Goal: Transaction & Acquisition: Purchase product/service

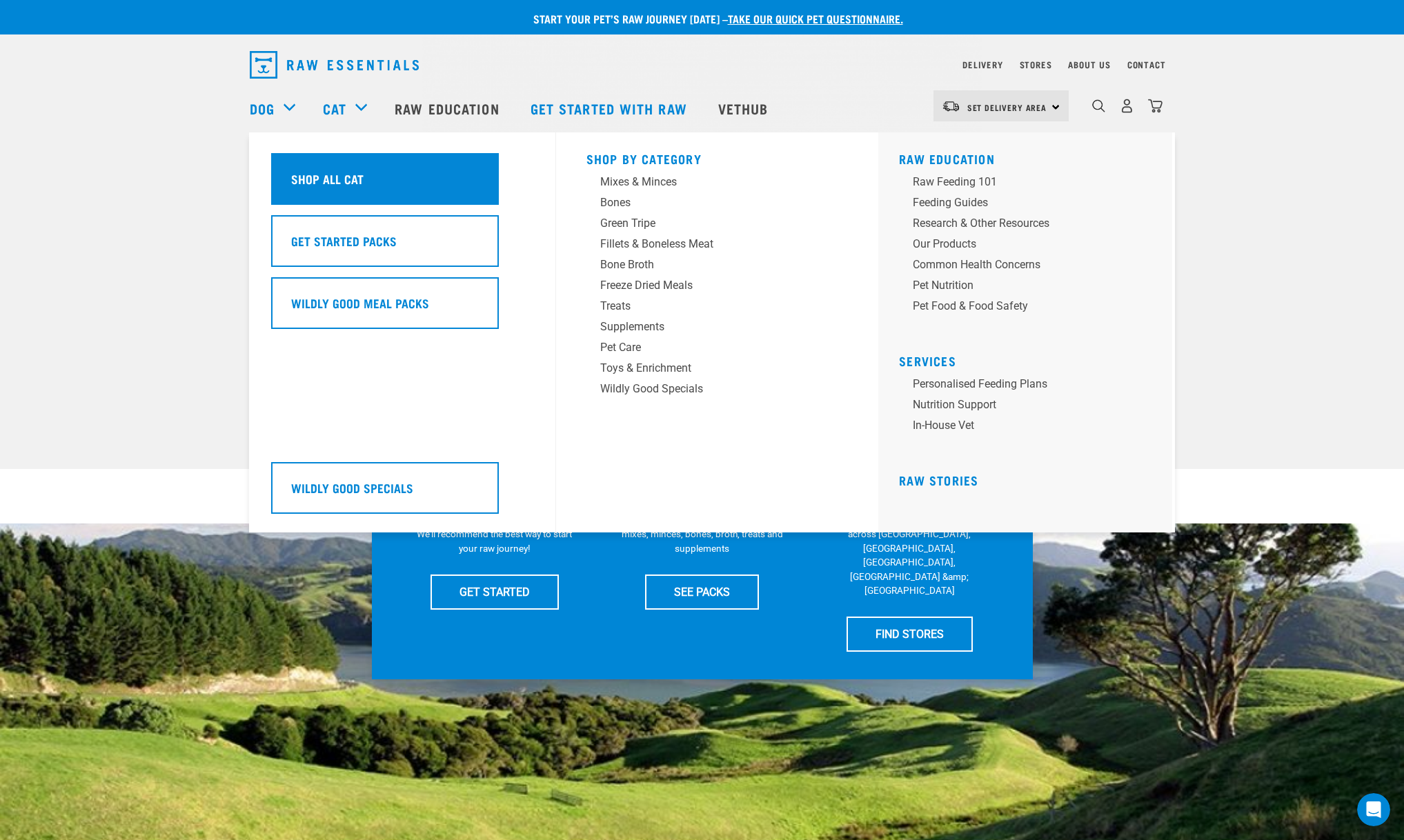
click at [350, 163] on div "Shop All Cat" at bounding box center [385, 179] width 228 height 52
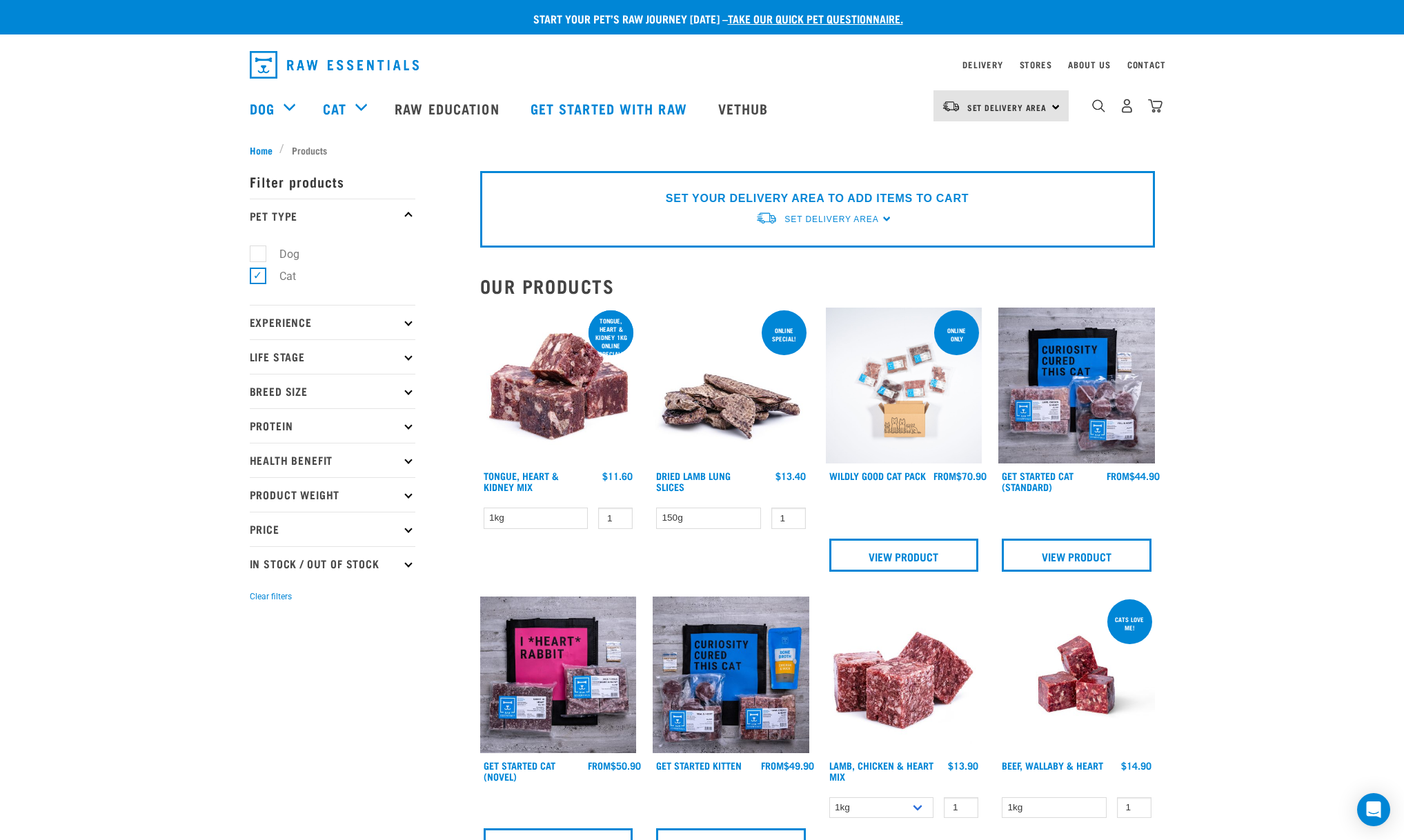
click at [260, 252] on label "Dog" at bounding box center [281, 254] width 48 height 18
click at [259, 252] on input "Dog" at bounding box center [254, 251] width 9 height 9
checkbox input "true"
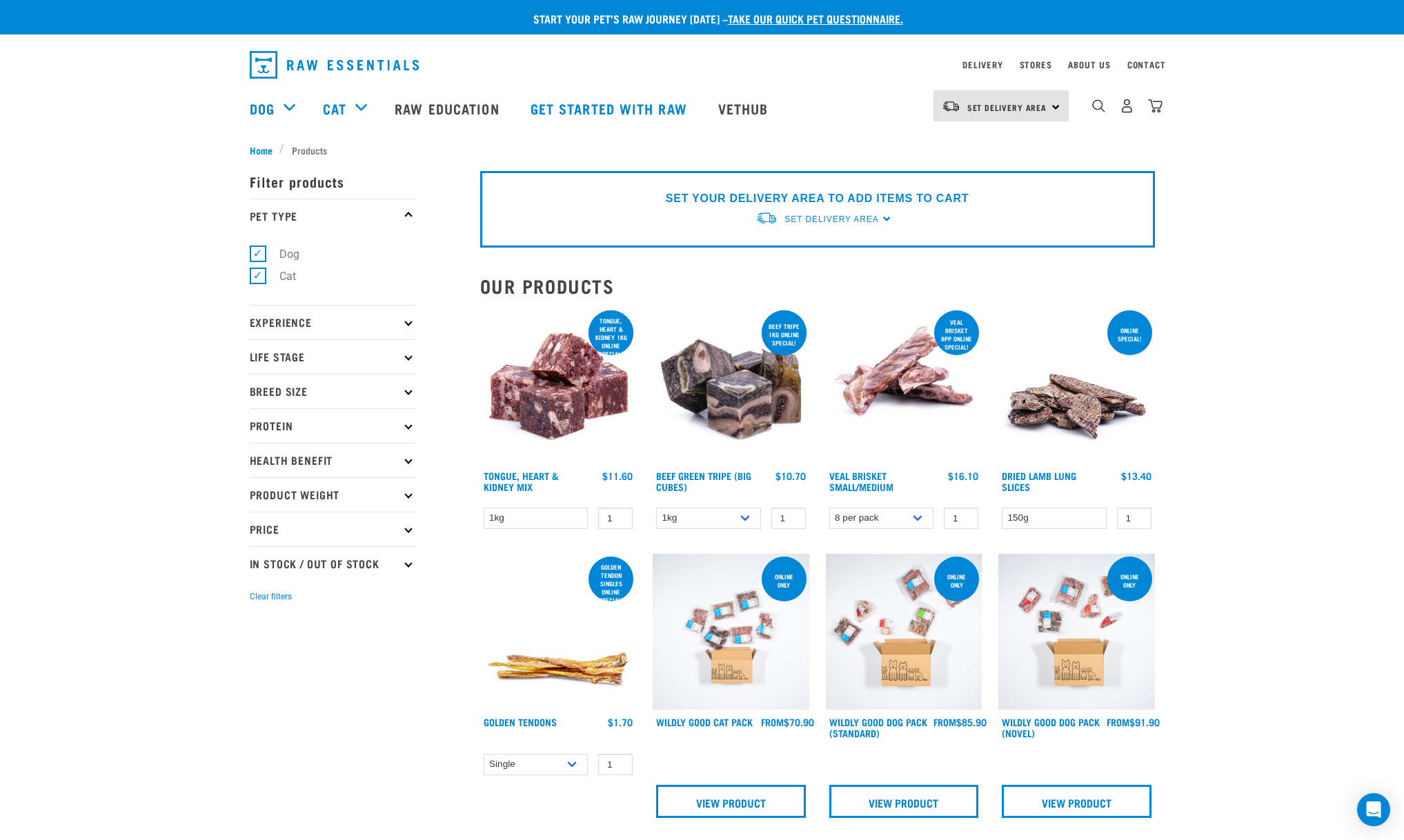
click at [258, 273] on label "Cat" at bounding box center [279, 276] width 44 height 18
click at [255, 273] on input "Cat" at bounding box center [254, 274] width 9 height 9
checkbox input "false"
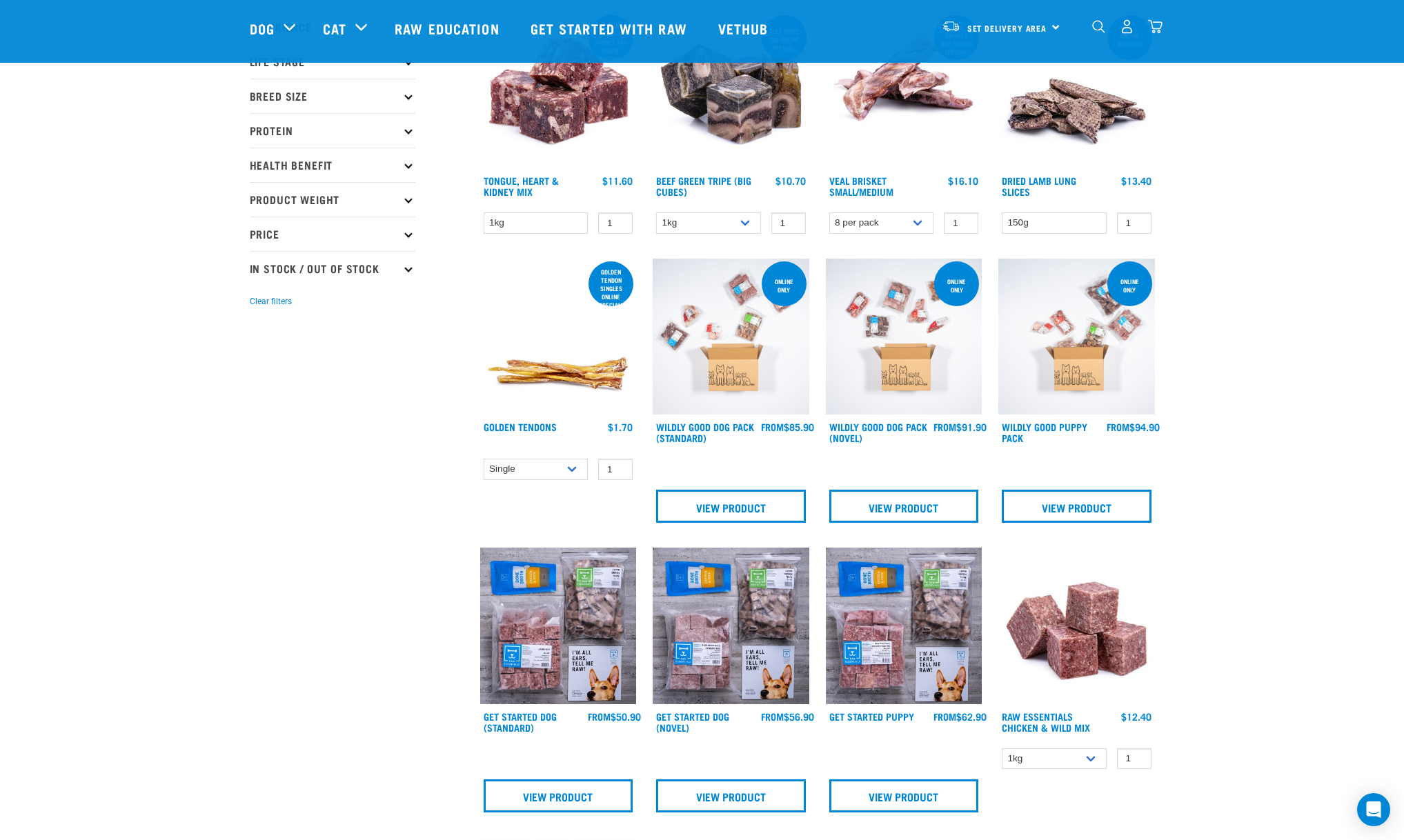
scroll to position [287, 0]
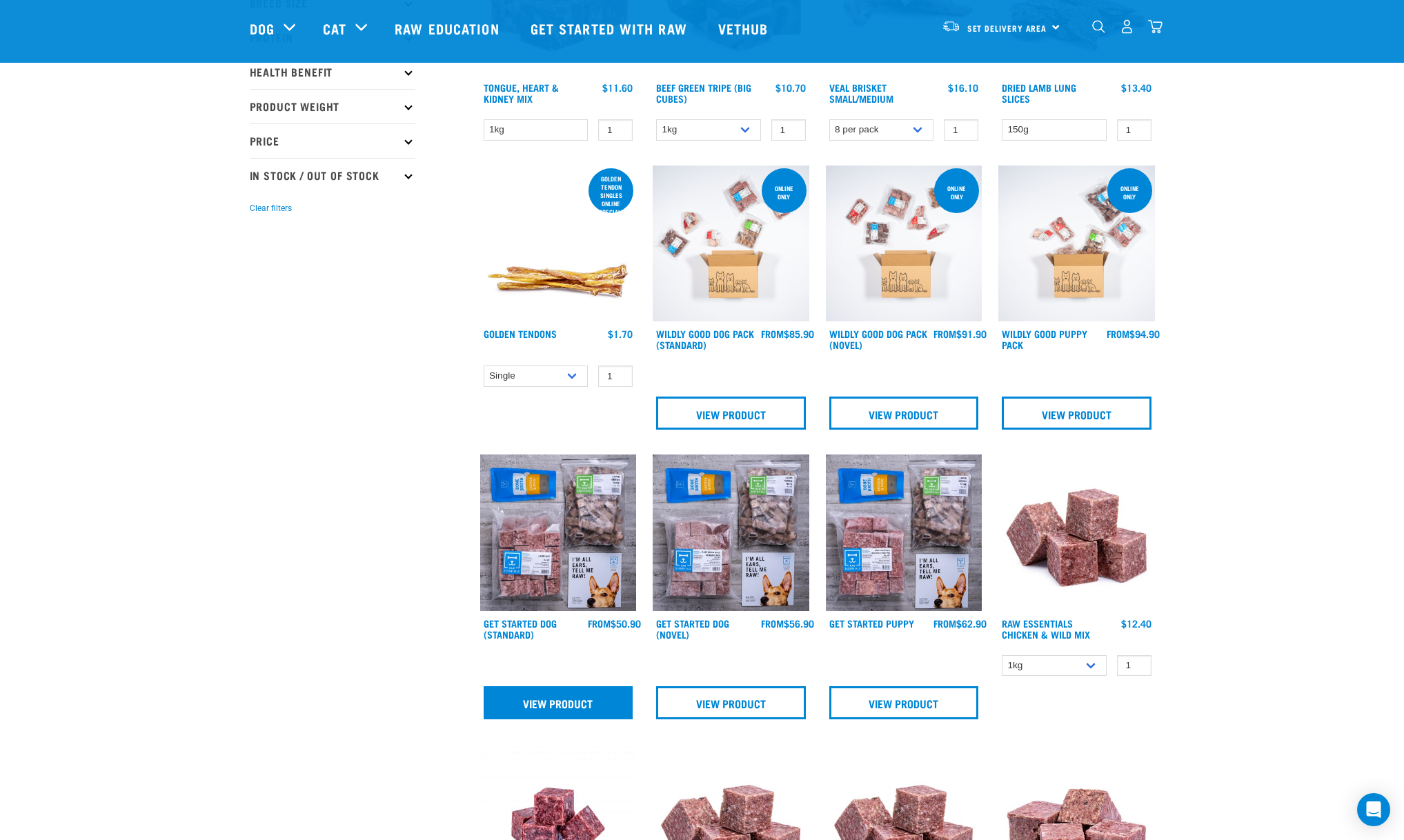
click at [576, 704] on link "View Product" at bounding box center [558, 703] width 150 height 33
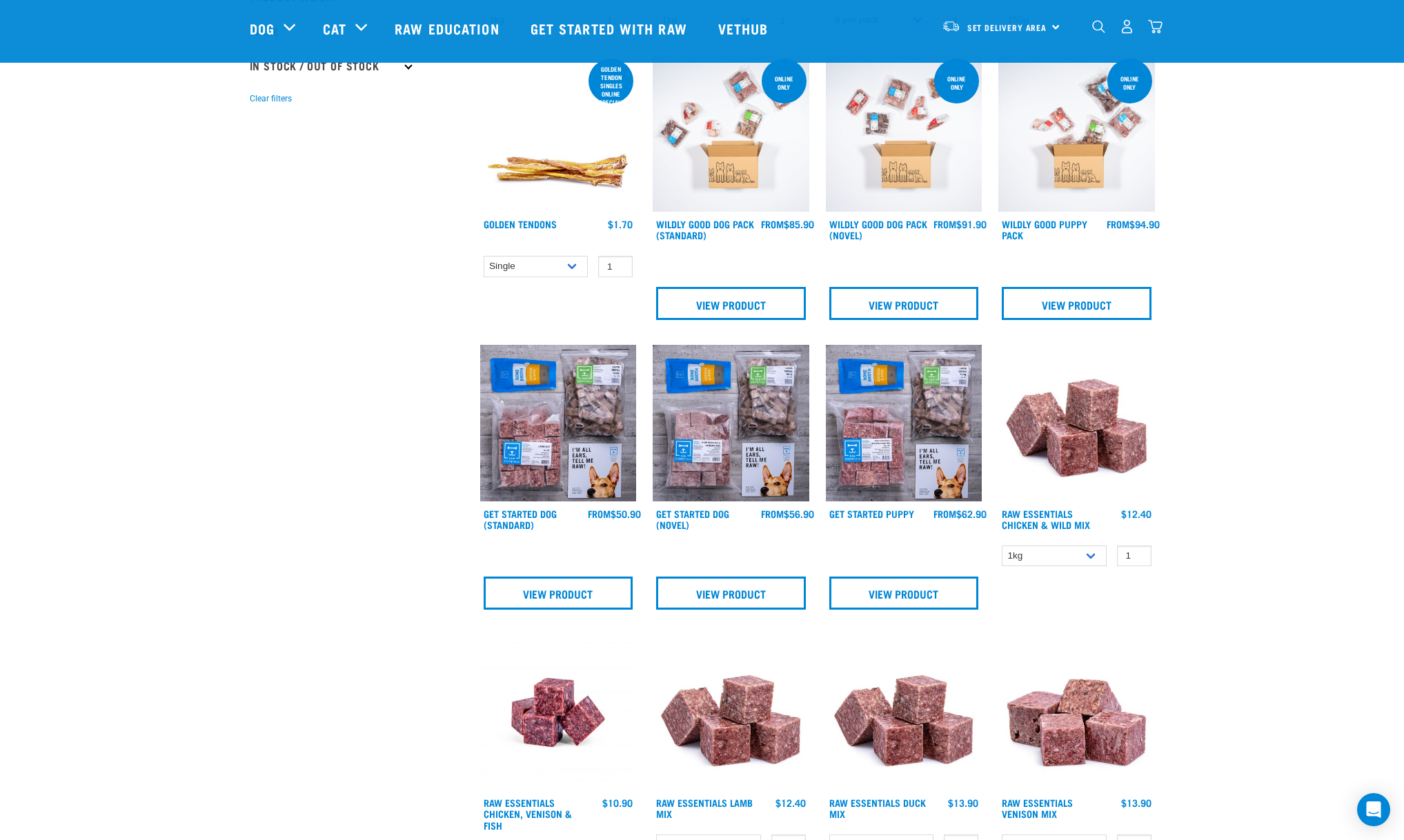
scroll to position [662, 0]
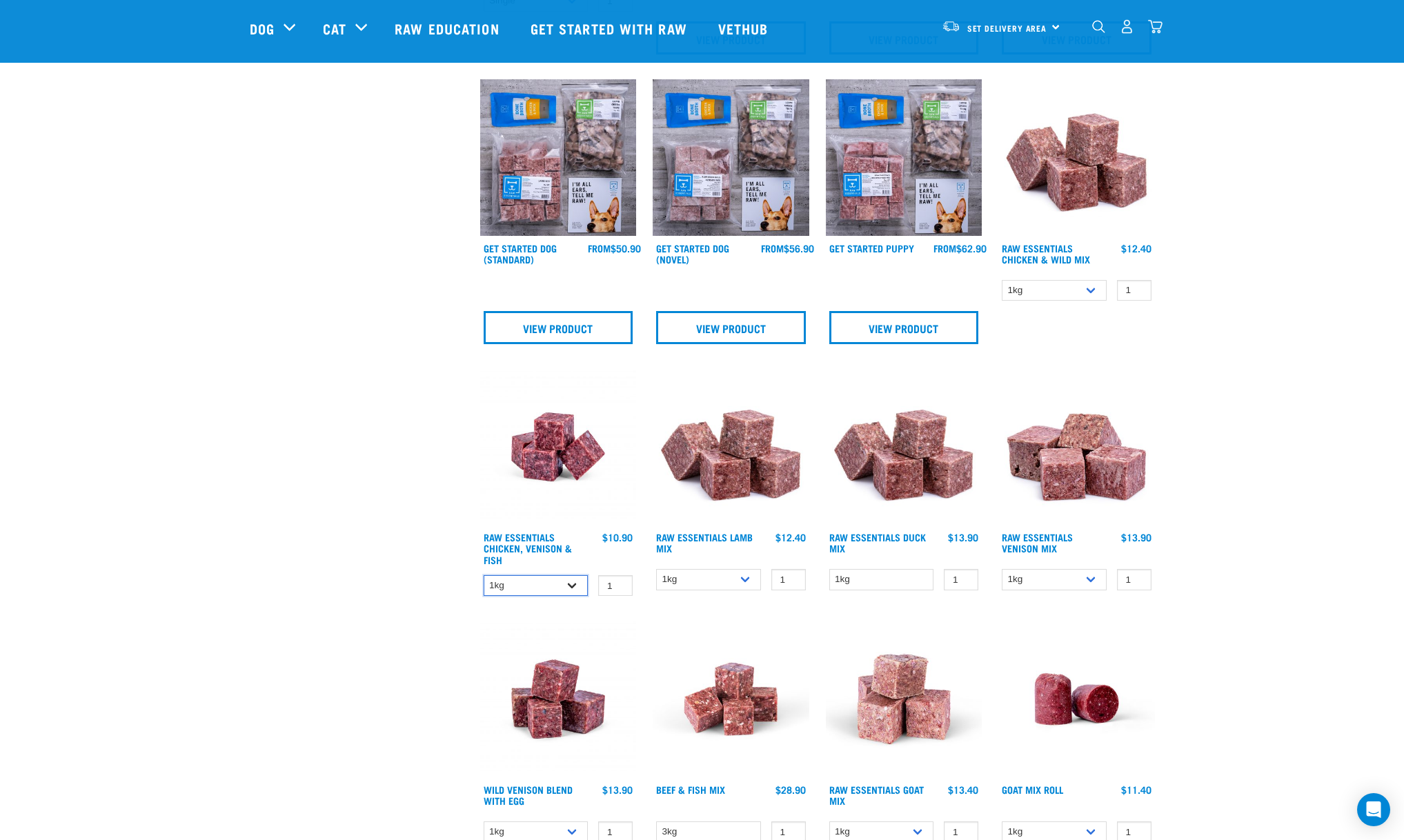
select select "28665"
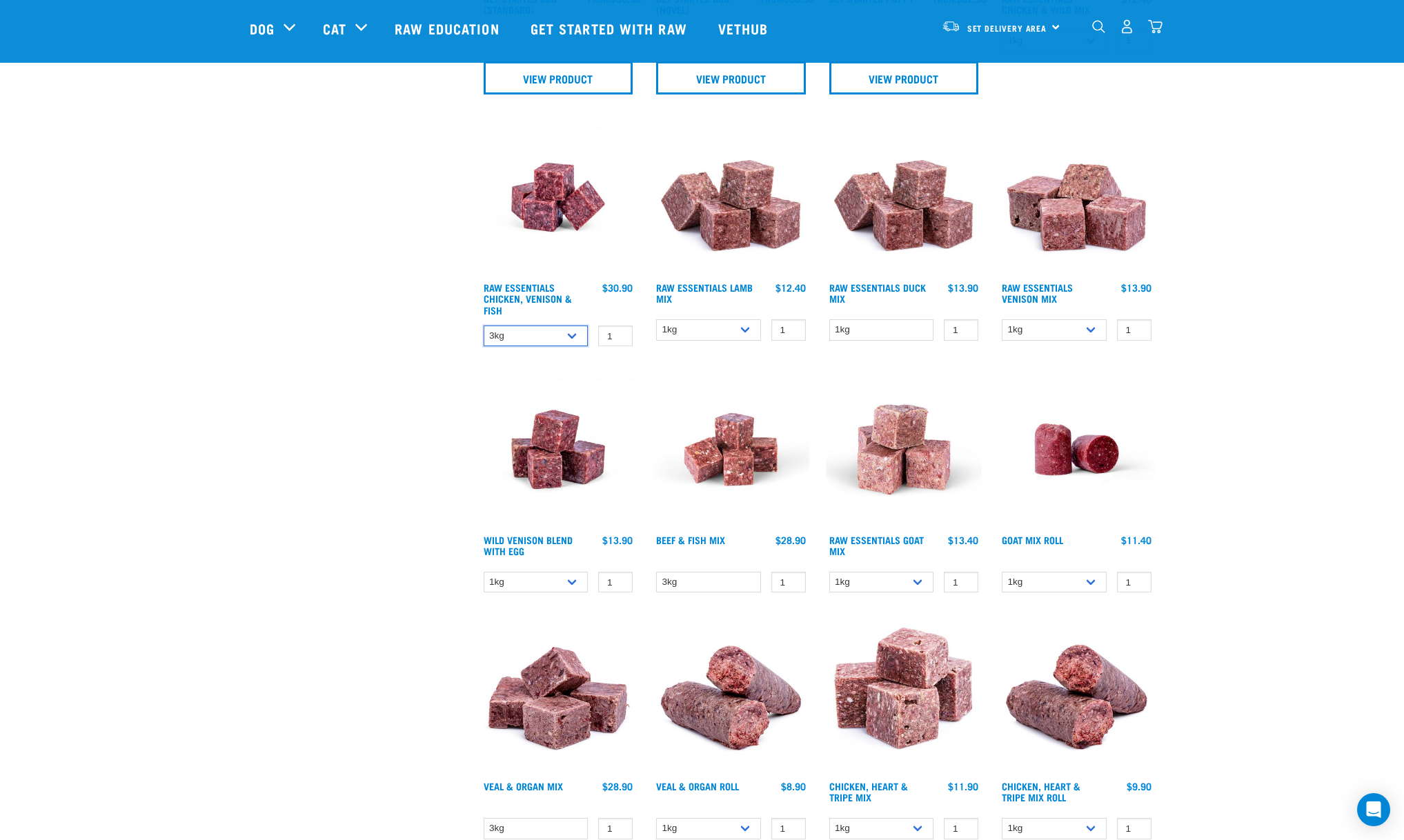
scroll to position [859, 0]
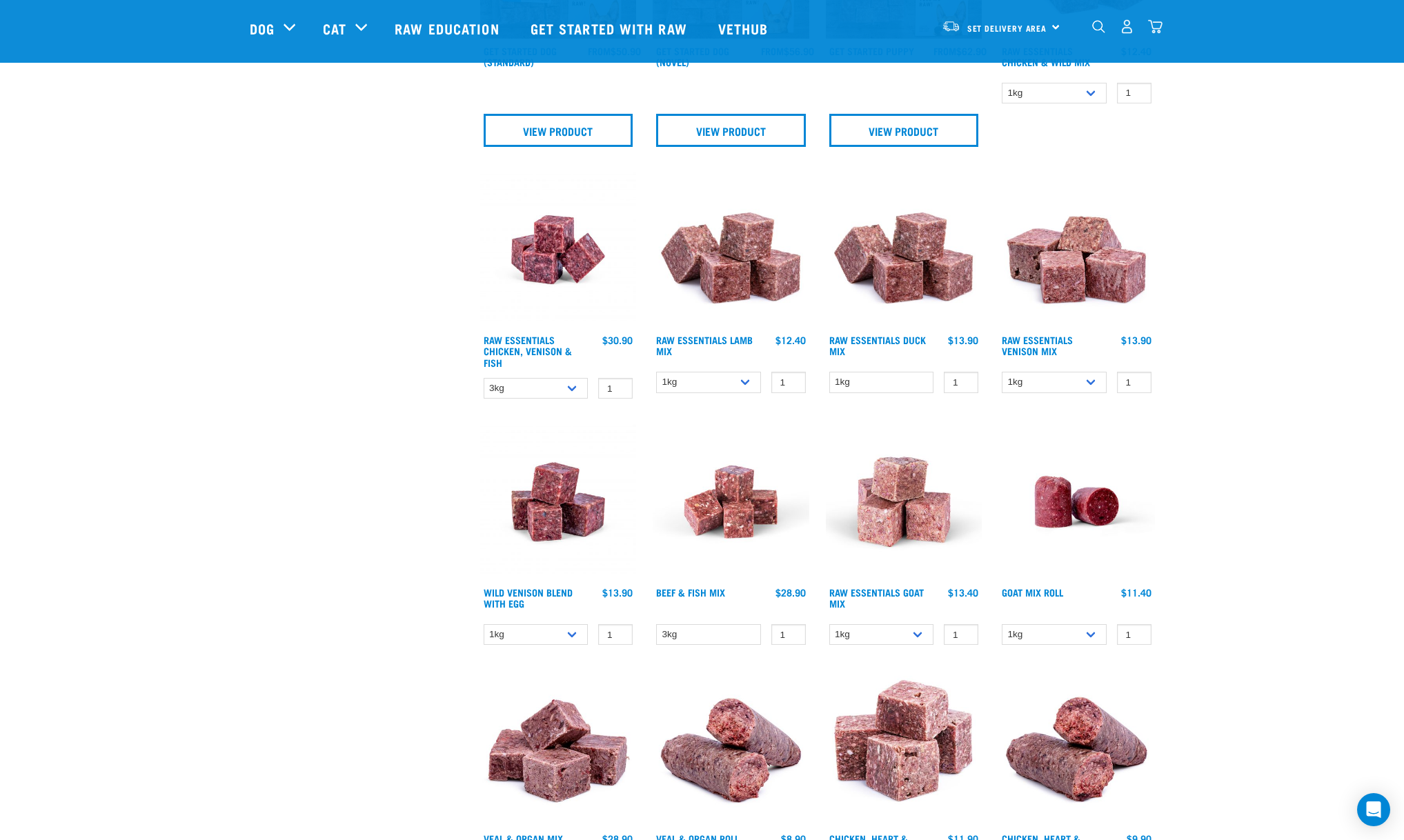
click at [1098, 28] on img "dropdown navigation" at bounding box center [1099, 27] width 13 height 13
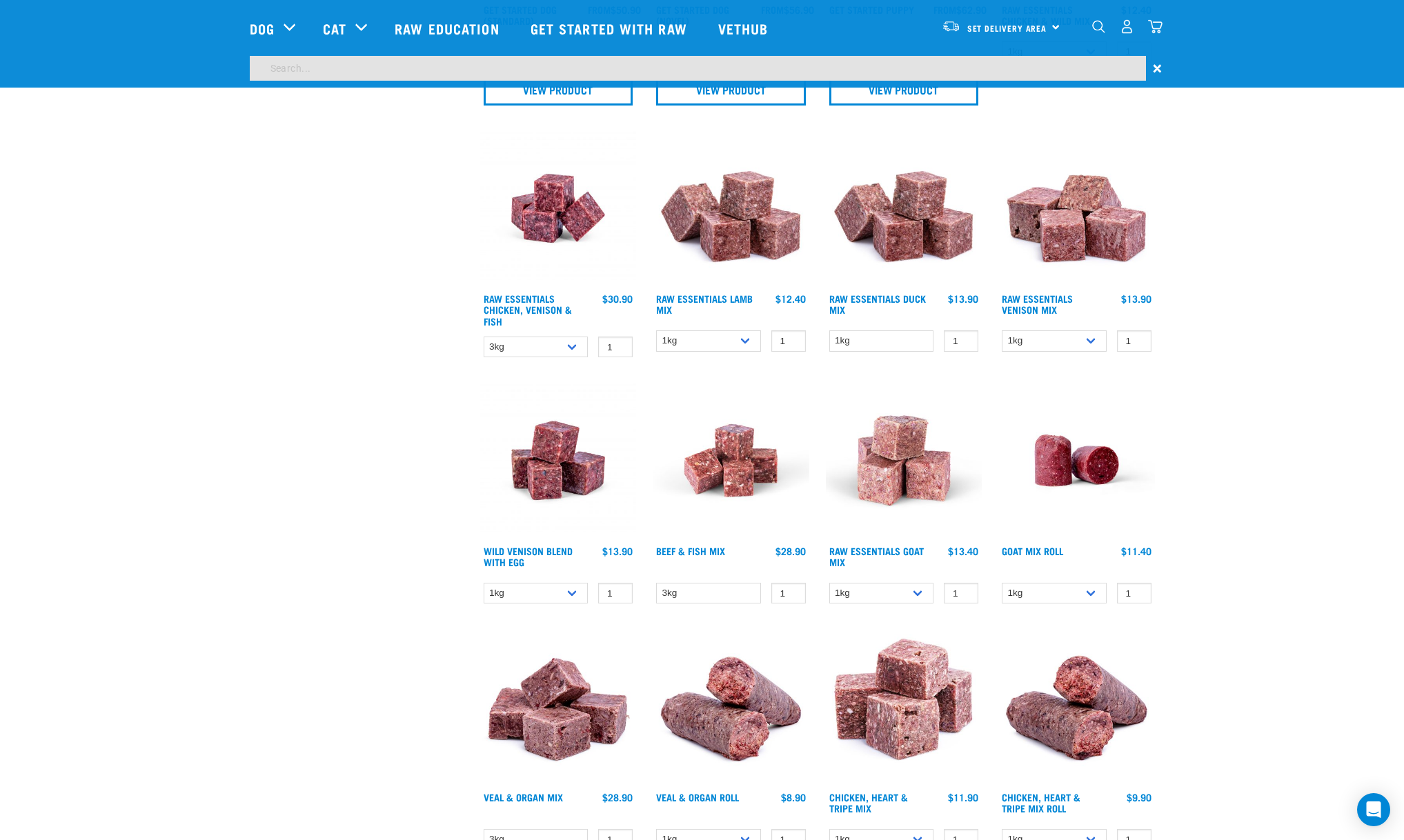
click at [273, 66] on input "search" at bounding box center [697, 69] width 896 height 25
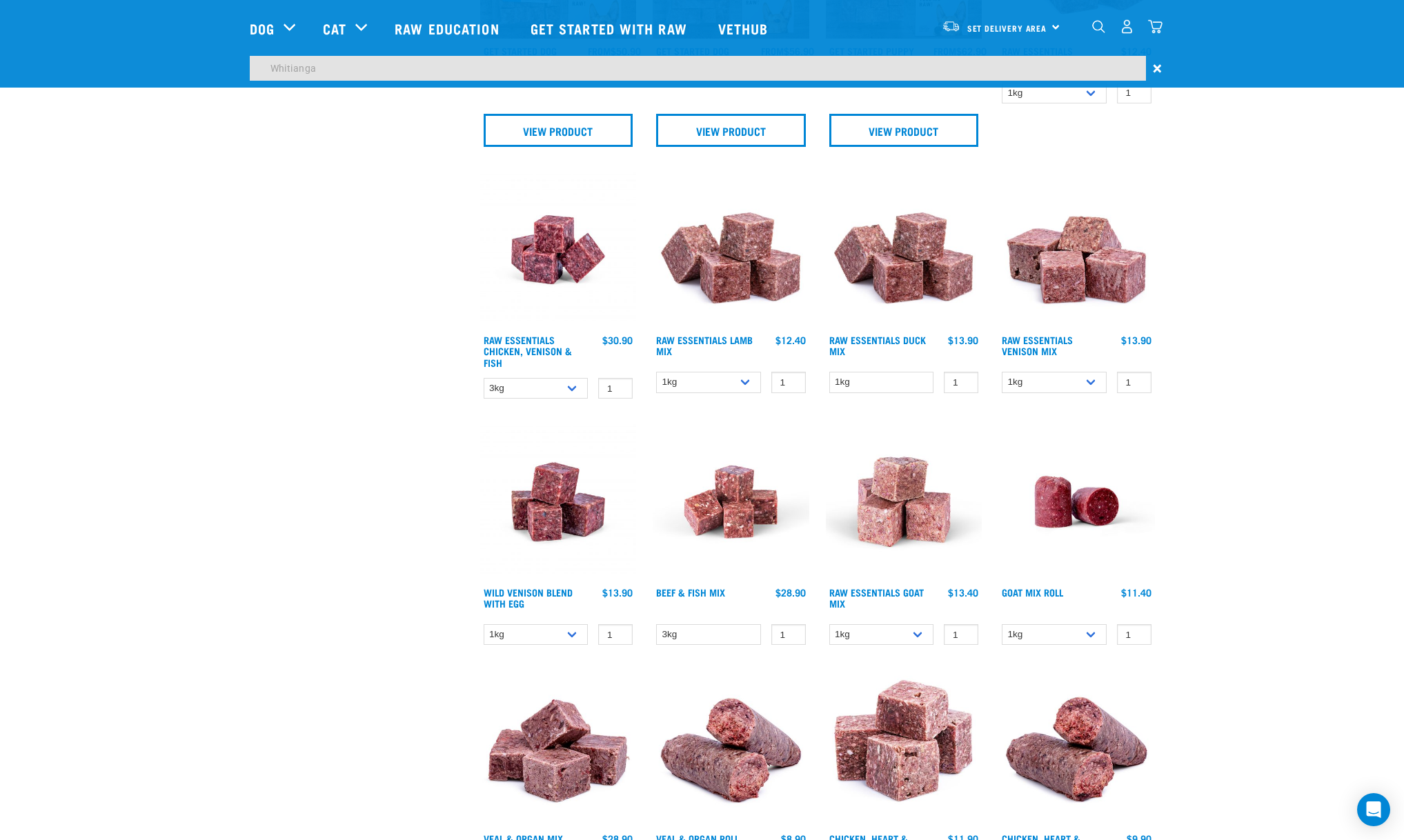
click at [1237, 223] on div "Start your pet’s raw journey today – take our quick pet questionnaire. Delivery…" at bounding box center [702, 487] width 1404 height 2692
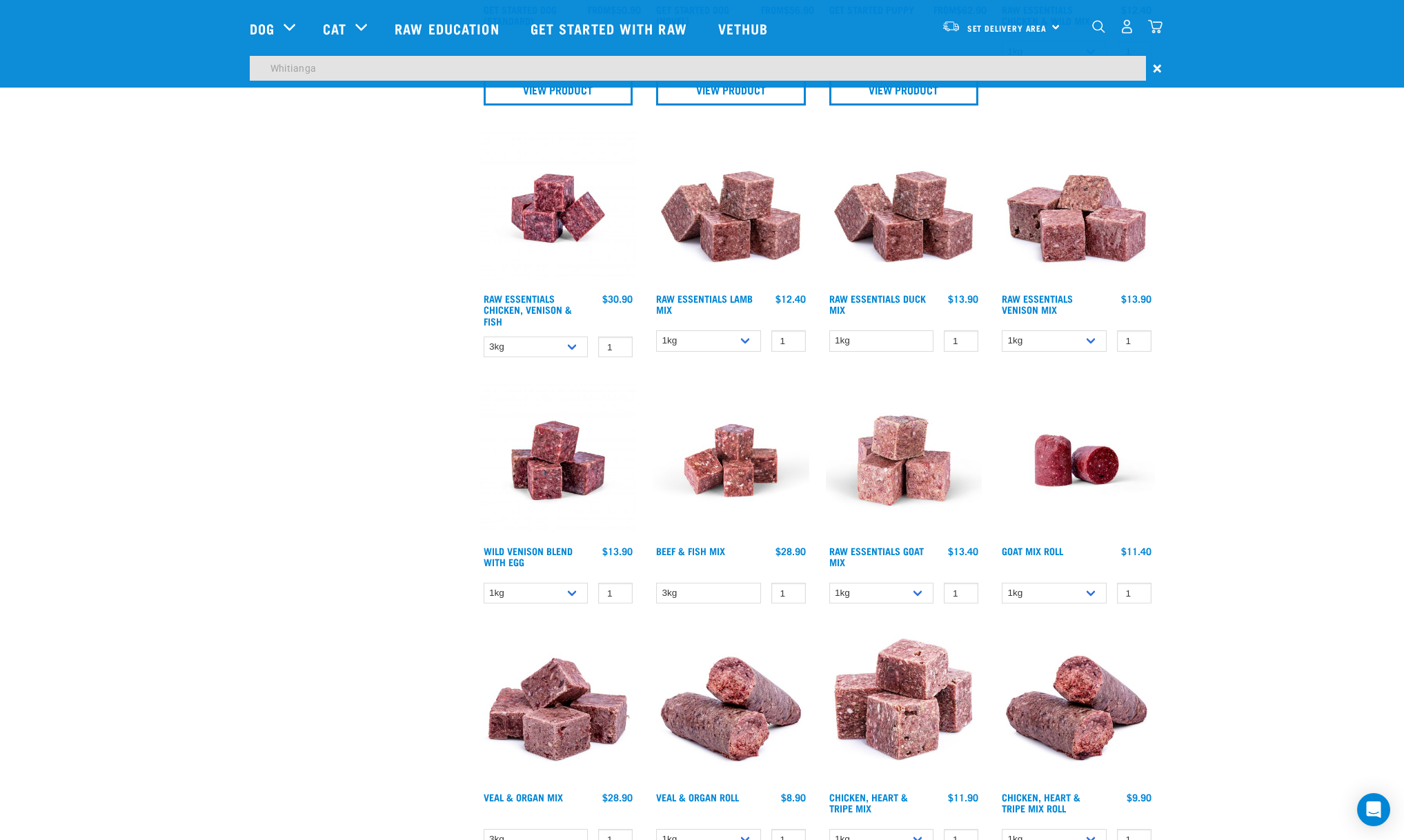
click at [372, 69] on input "Whitianga" at bounding box center [697, 69] width 896 height 25
type input "Whitianga 3510"
click at [1155, 67] on span "×" at bounding box center [1157, 69] width 9 height 25
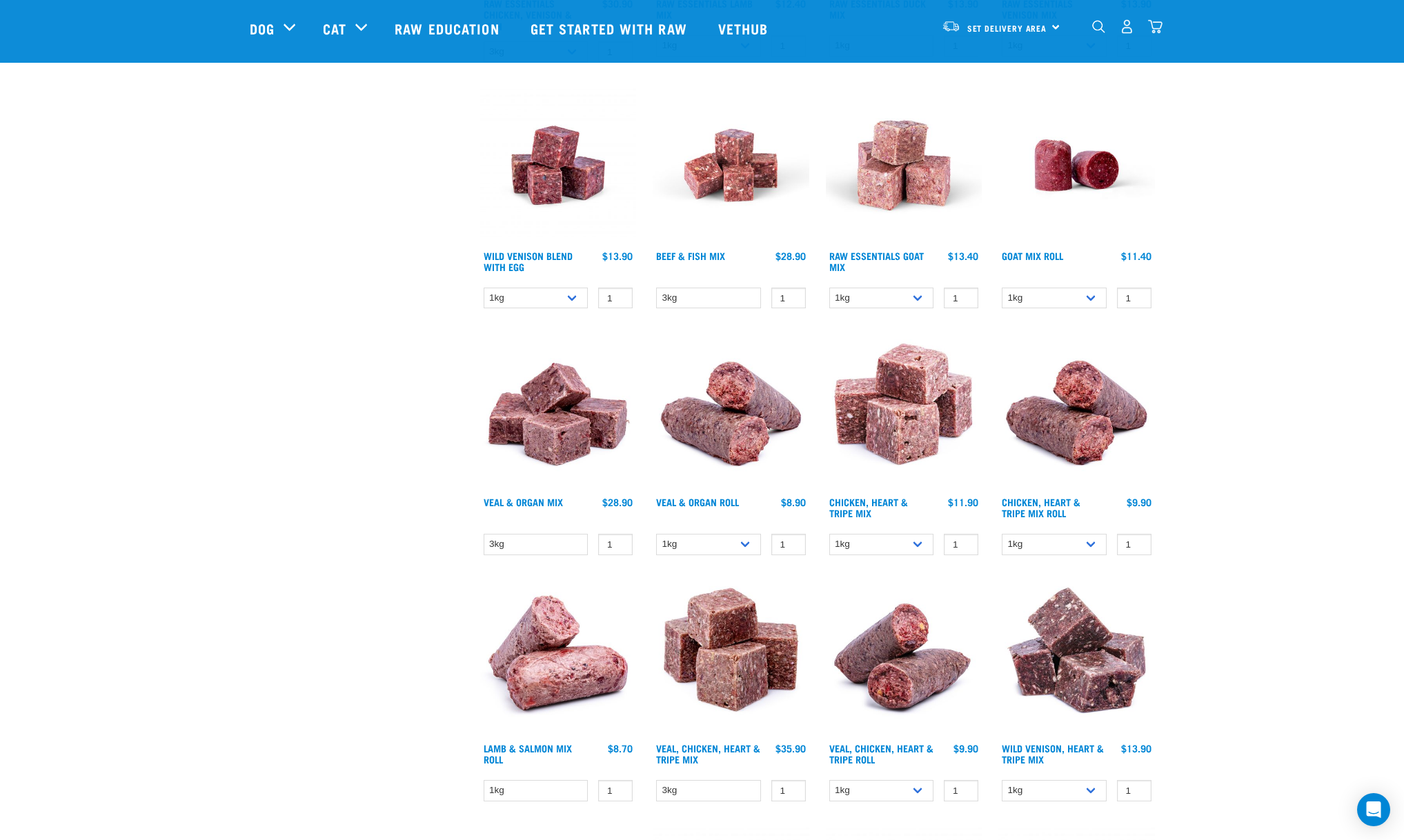
scroll to position [960, 0]
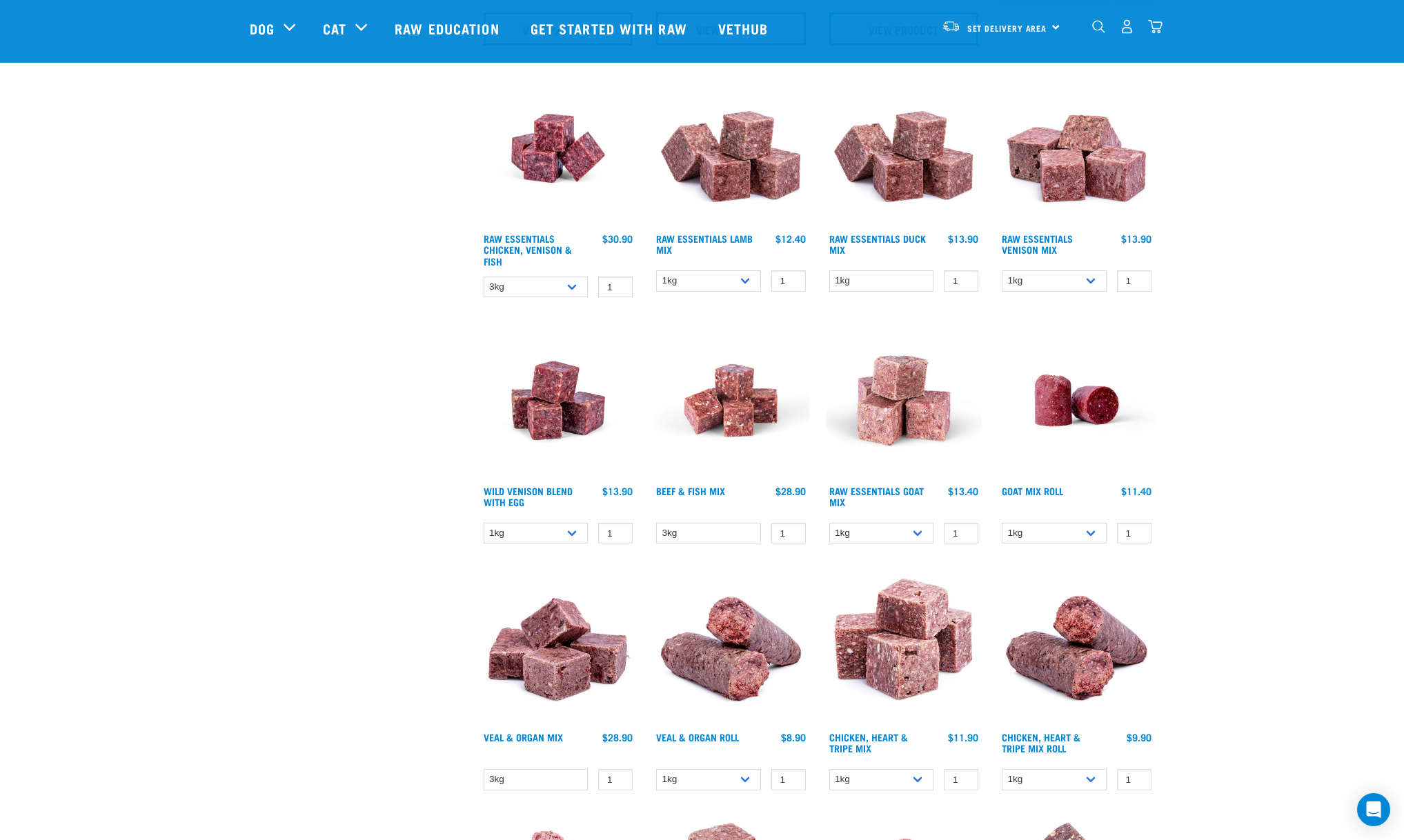
click at [1154, 24] on img "dropdown navigation" at bounding box center [1155, 26] width 14 height 14
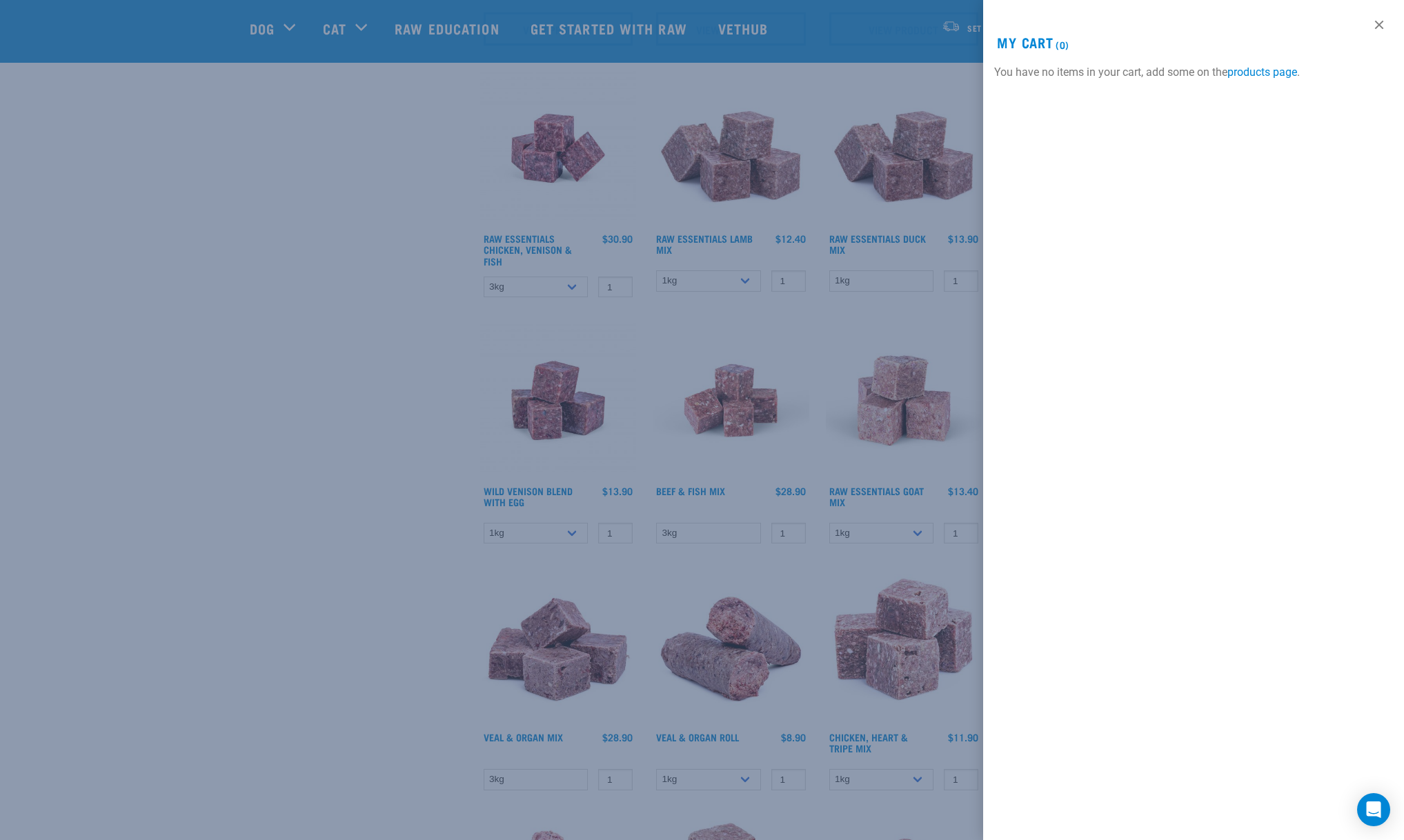
click at [245, 298] on div at bounding box center [702, 420] width 1404 height 840
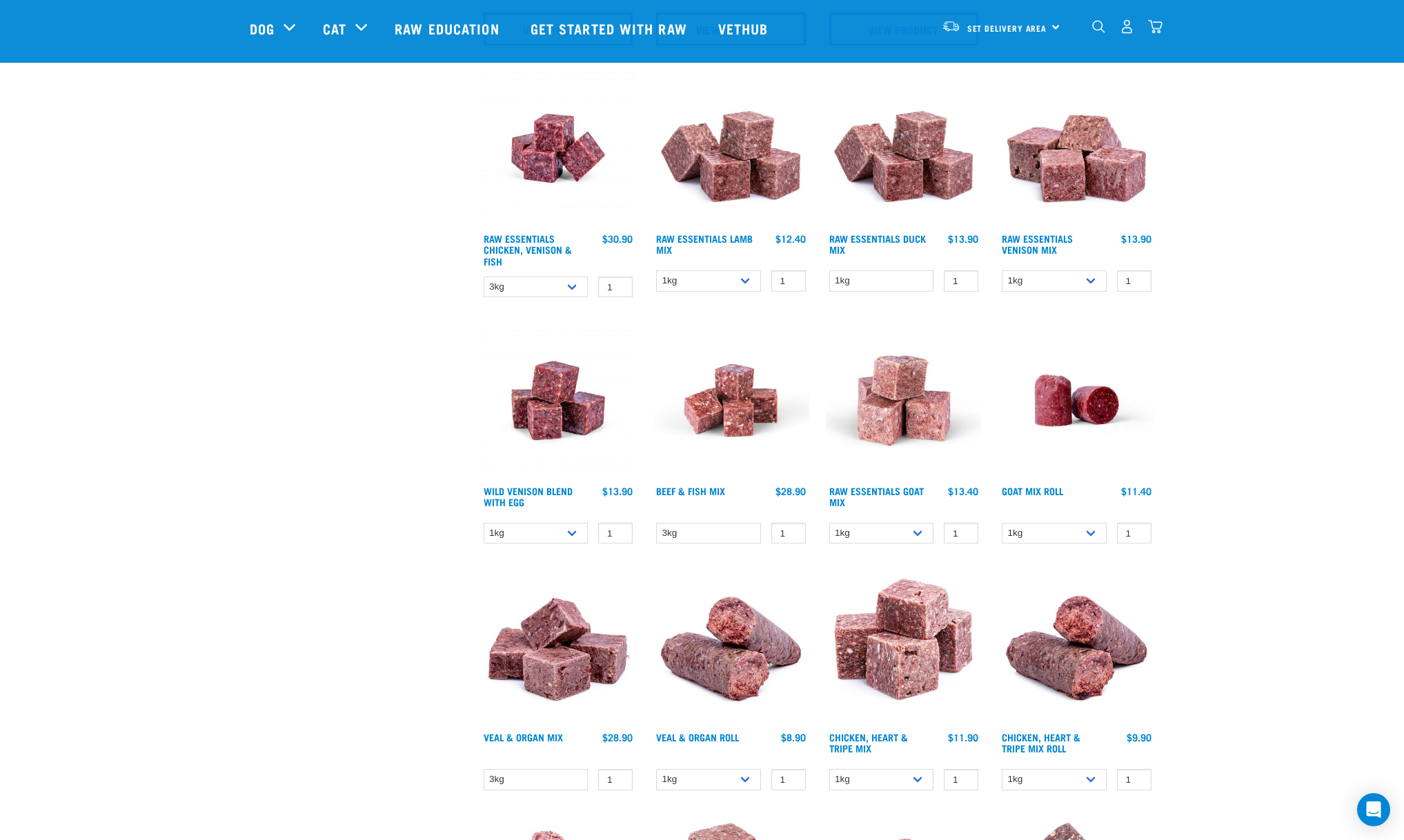
click at [541, 245] on h4 "Raw Essentials Chicken, Venison & Fish" at bounding box center [535, 250] width 105 height 33
click at [1157, 24] on img "dropdown navigation" at bounding box center [1155, 26] width 14 height 14
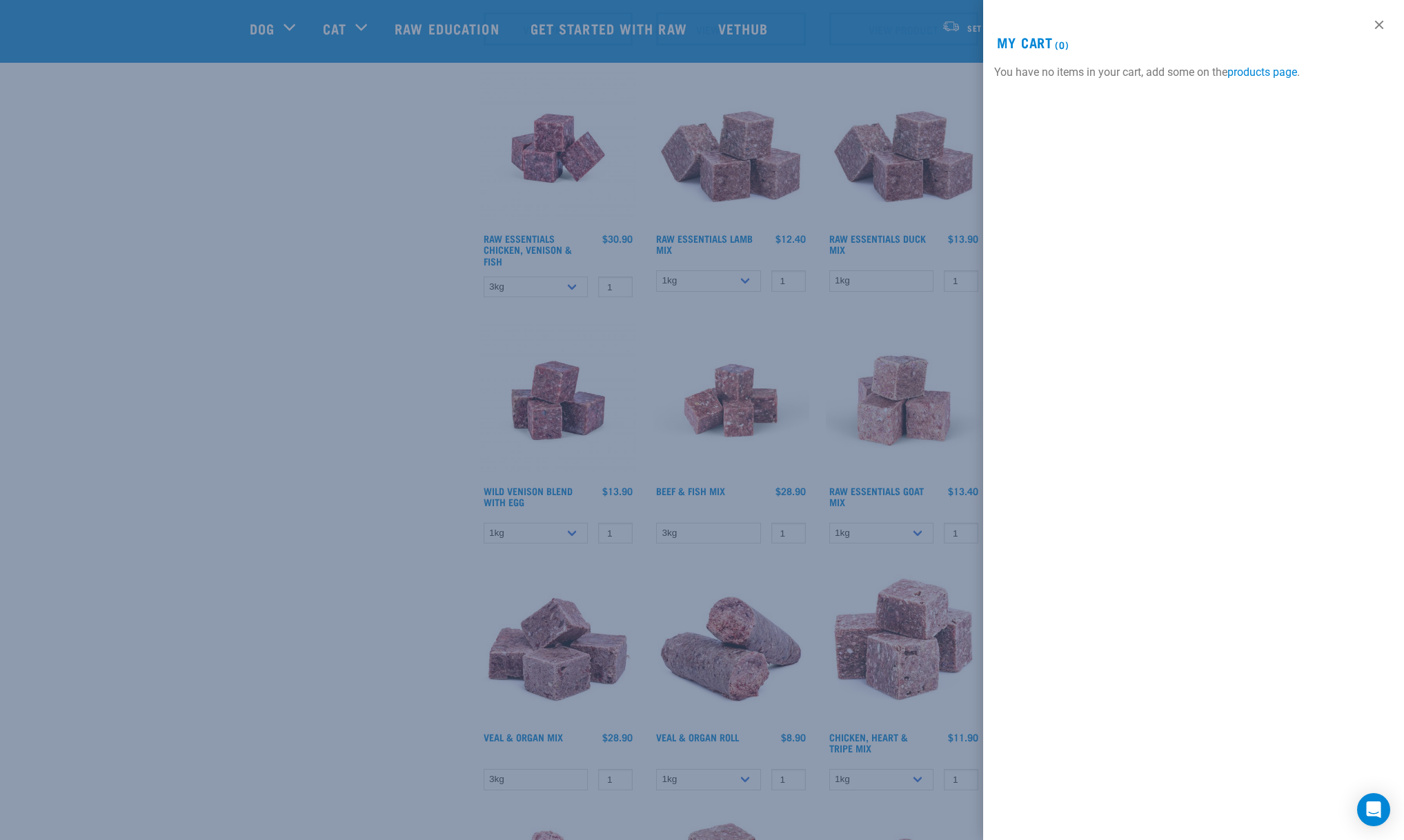
drag, startPoint x: 235, startPoint y: 278, endPoint x: 241, endPoint y: 271, distance: 9.2
click at [238, 273] on div at bounding box center [702, 420] width 1404 height 840
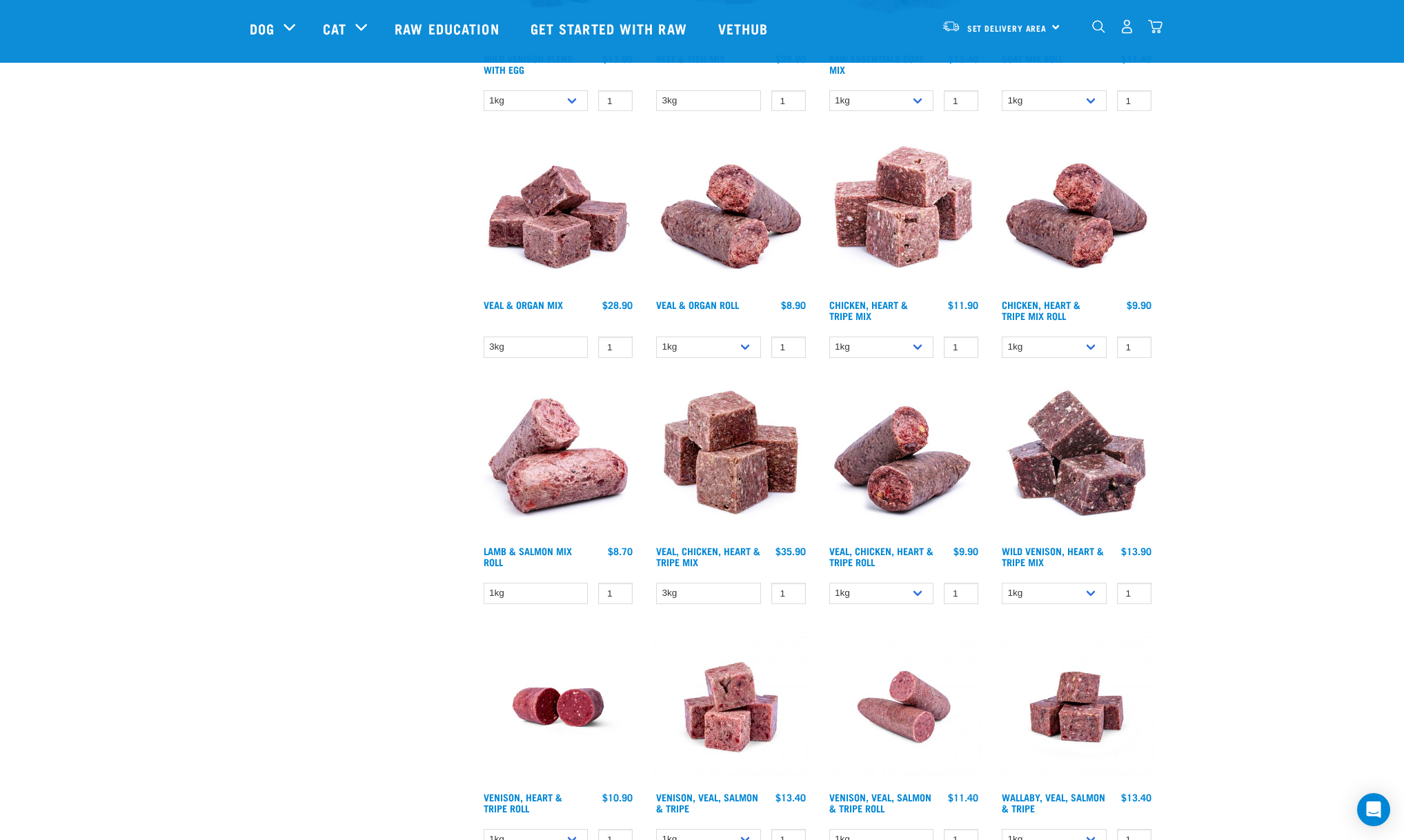
scroll to position [1574, 0]
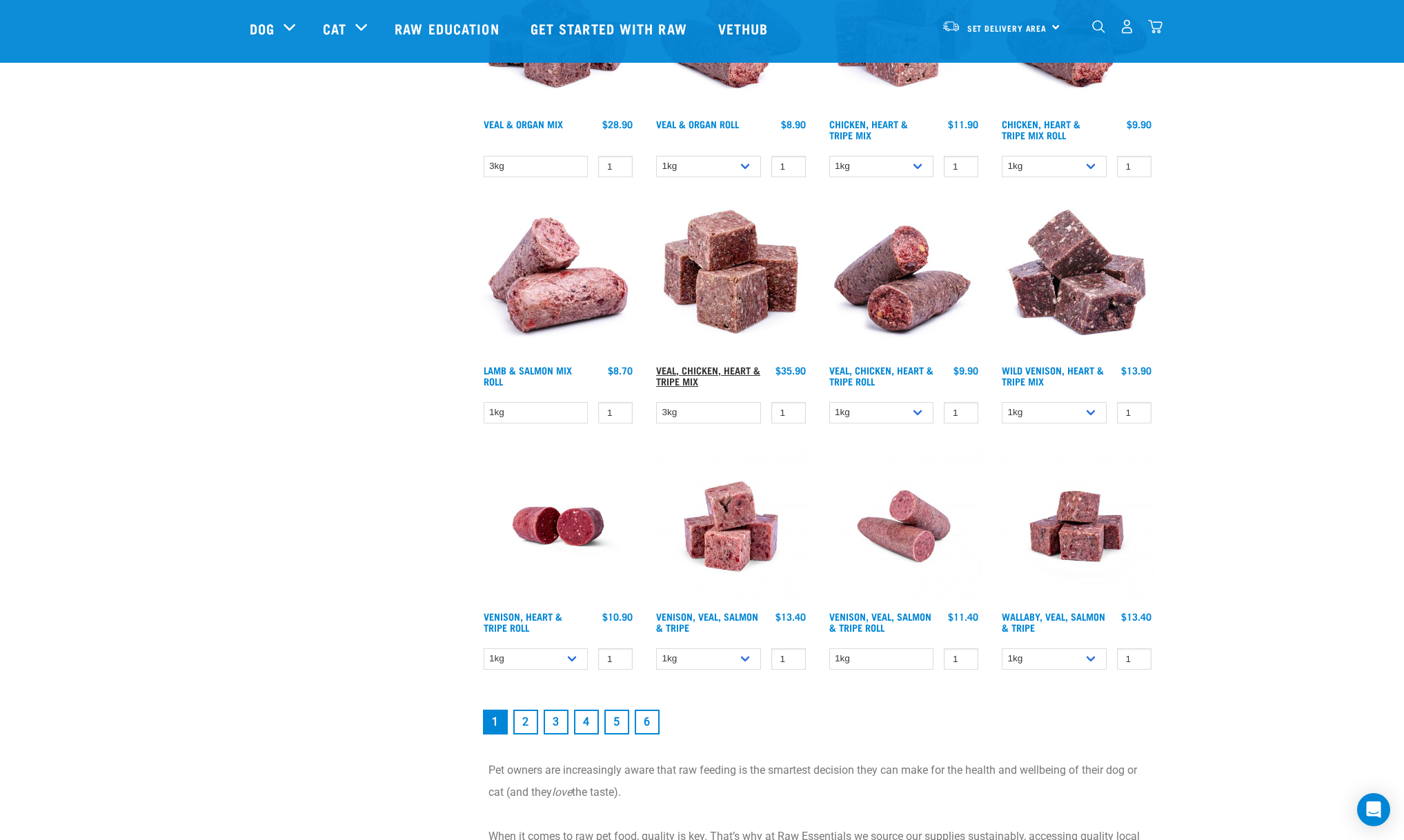
click at [693, 381] on link "Veal, Chicken, Heart & Tripe Mix" at bounding box center [708, 375] width 104 height 16
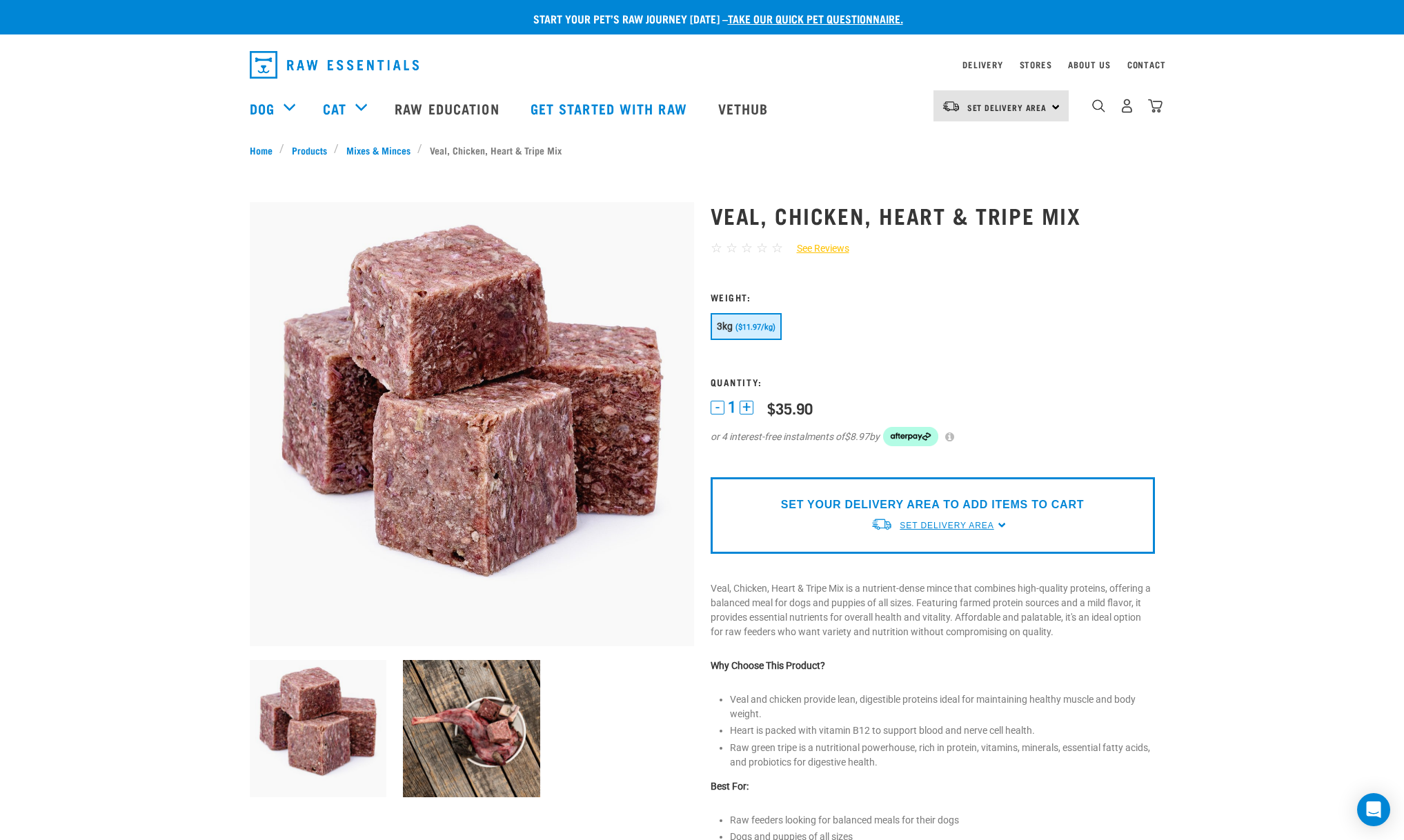
click at [925, 522] on span "Set Delivery Area" at bounding box center [946, 525] width 94 height 10
click at [919, 553] on link "[GEOGRAPHIC_DATA]" at bounding box center [939, 557] width 137 height 23
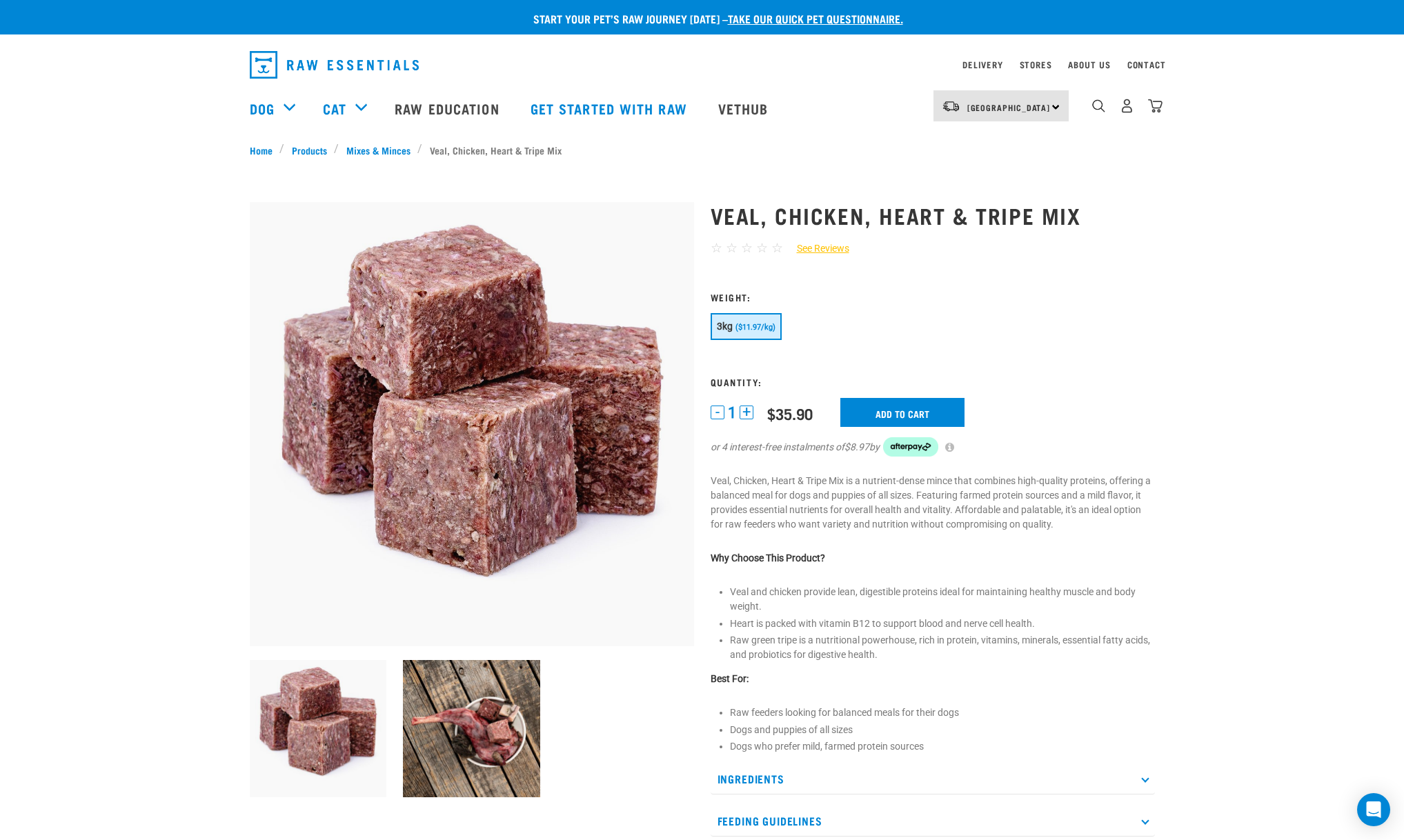
click at [715, 411] on button "-" at bounding box center [717, 412] width 13 height 13
click at [909, 407] on input "Add to cart" at bounding box center [902, 412] width 124 height 29
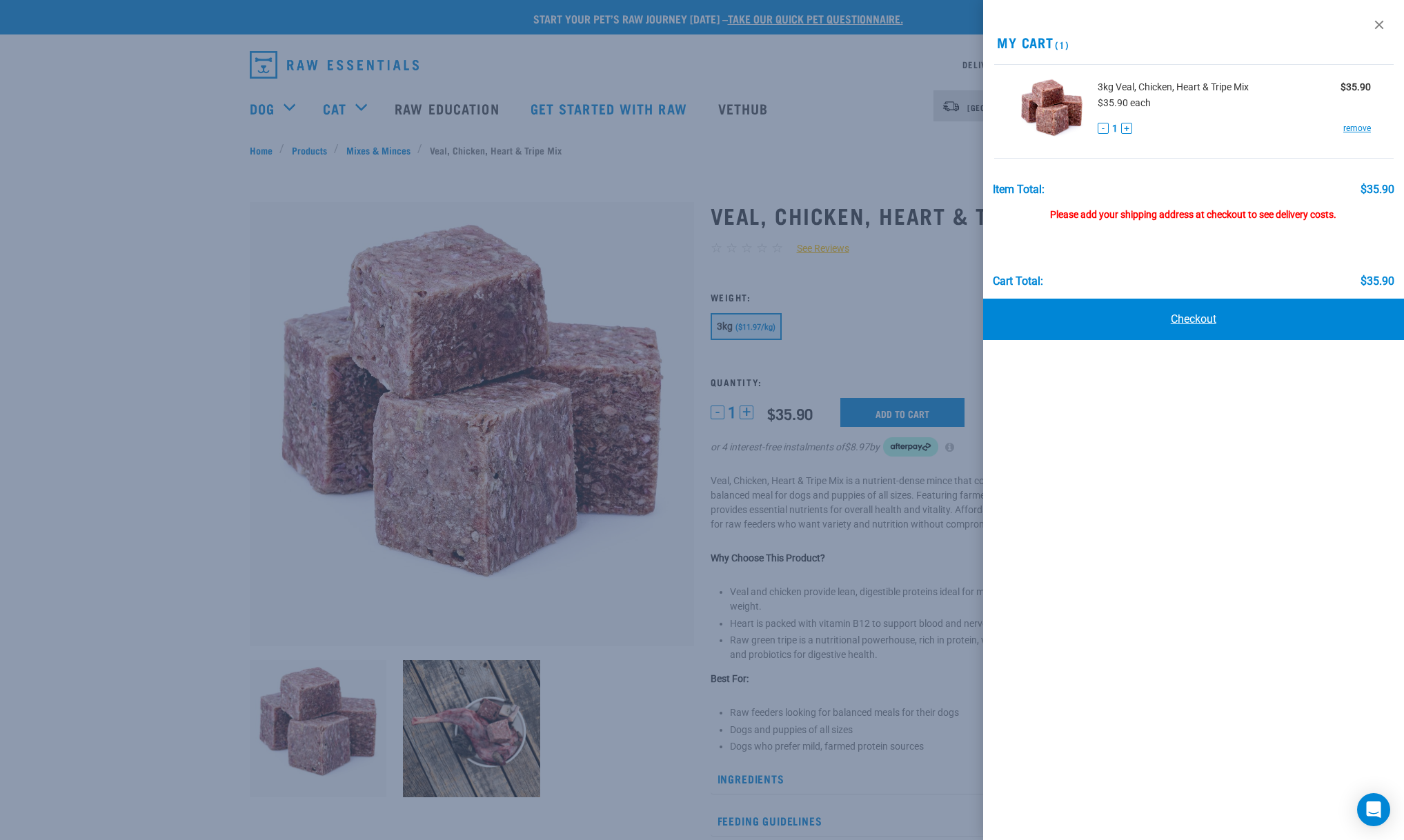
click at [1189, 320] on link "Checkout" at bounding box center [1194, 319] width 422 height 41
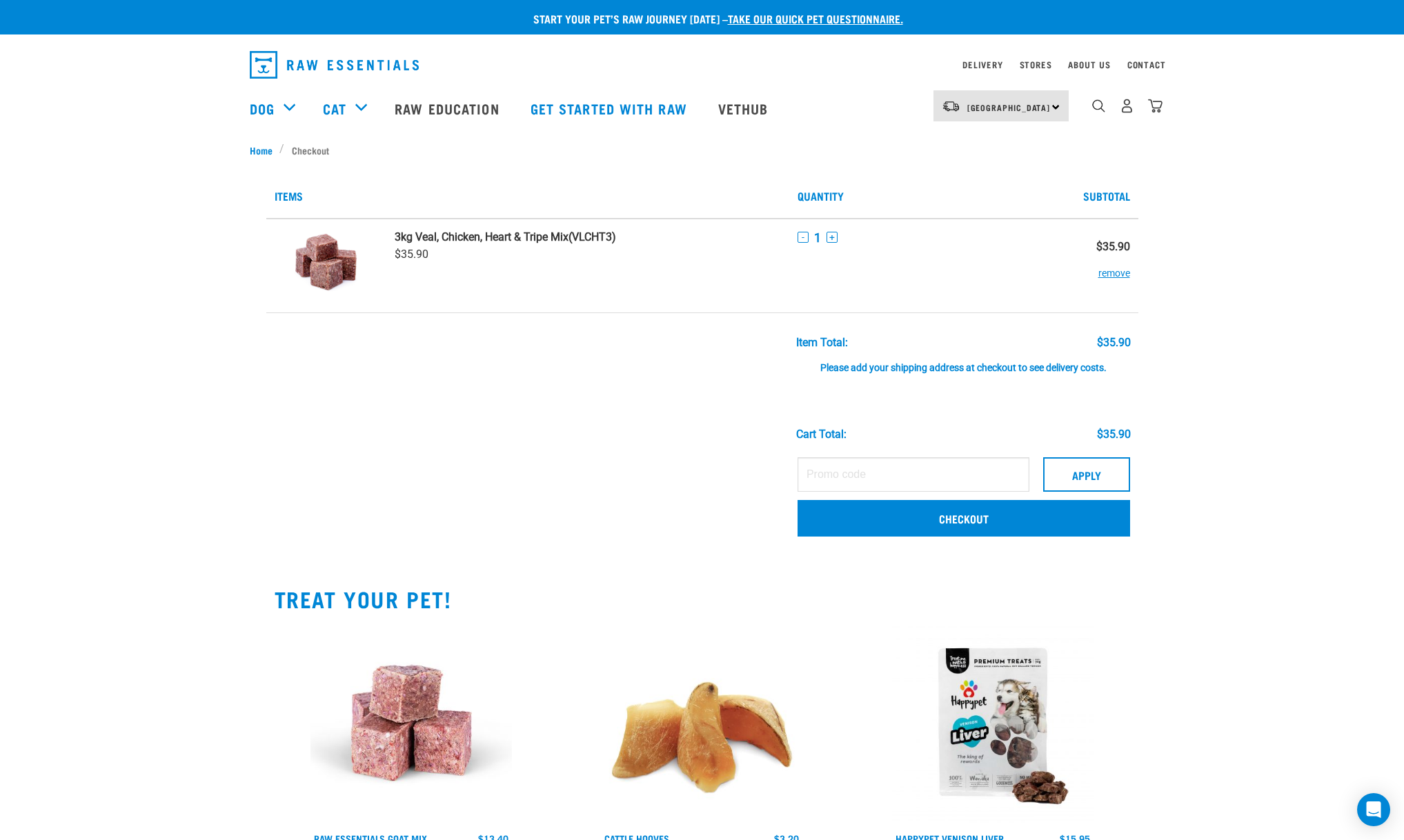
scroll to position [91, 0]
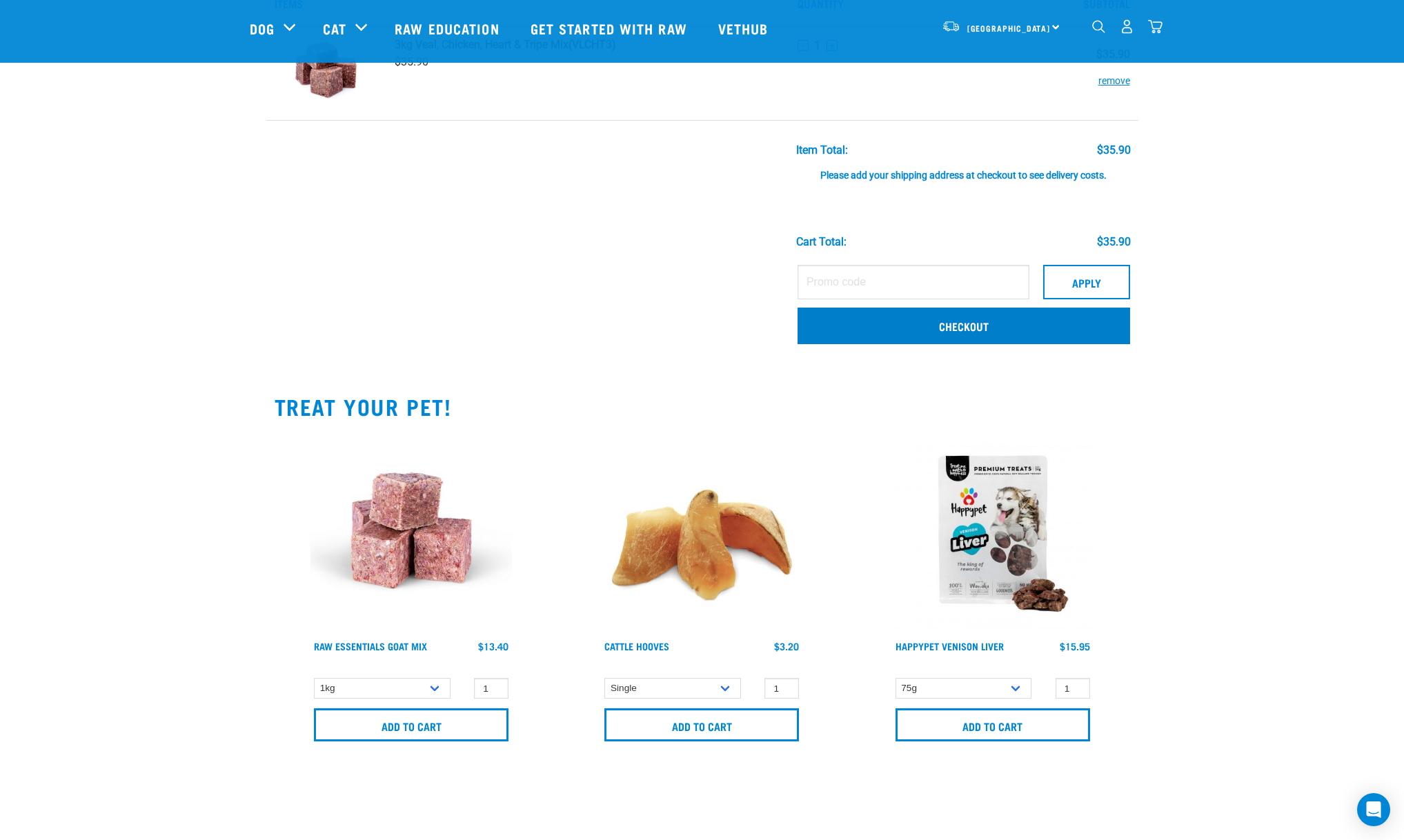
click at [968, 332] on link "Checkout" at bounding box center [963, 325] width 332 height 36
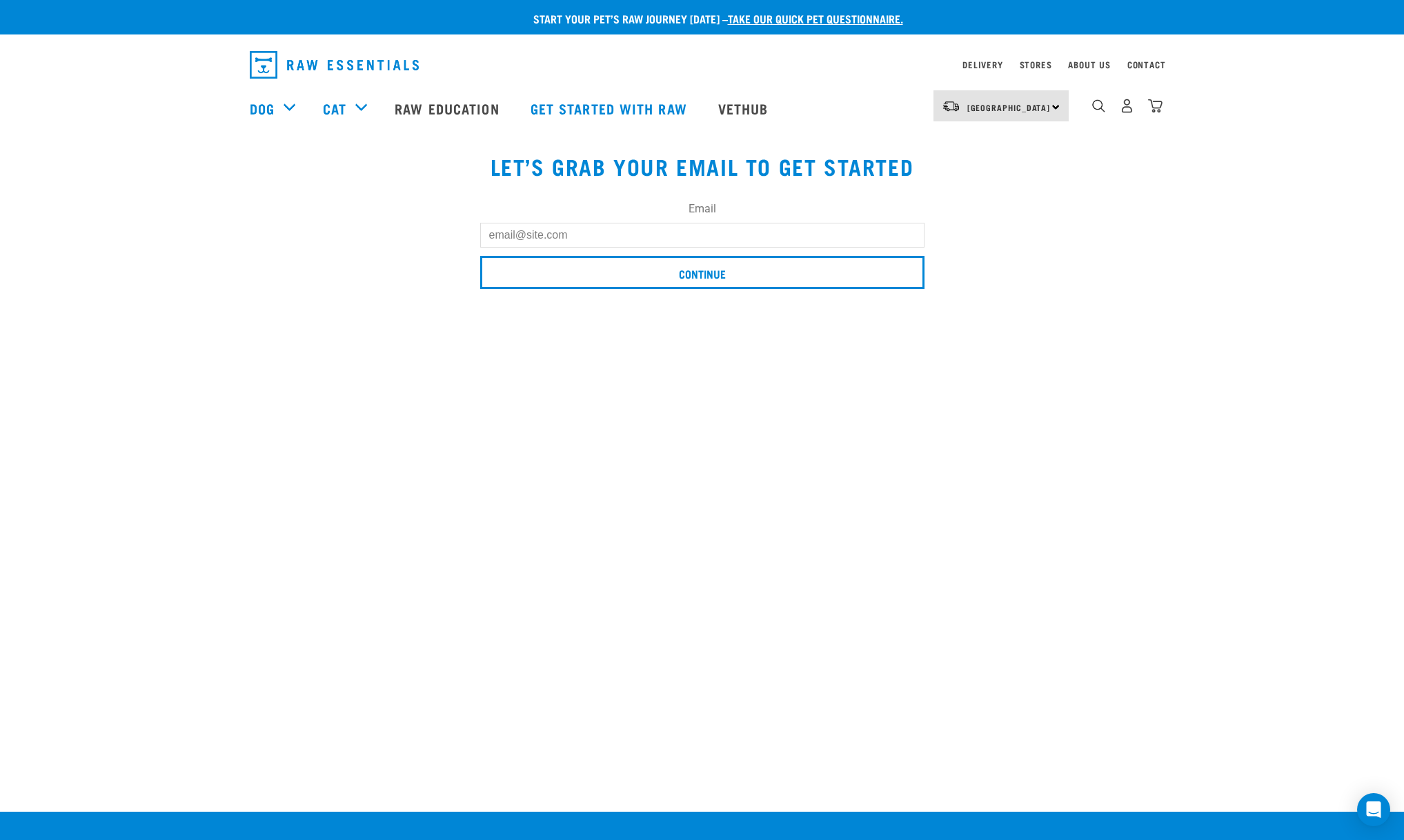
click at [556, 234] on input "Email" at bounding box center [702, 235] width 444 height 25
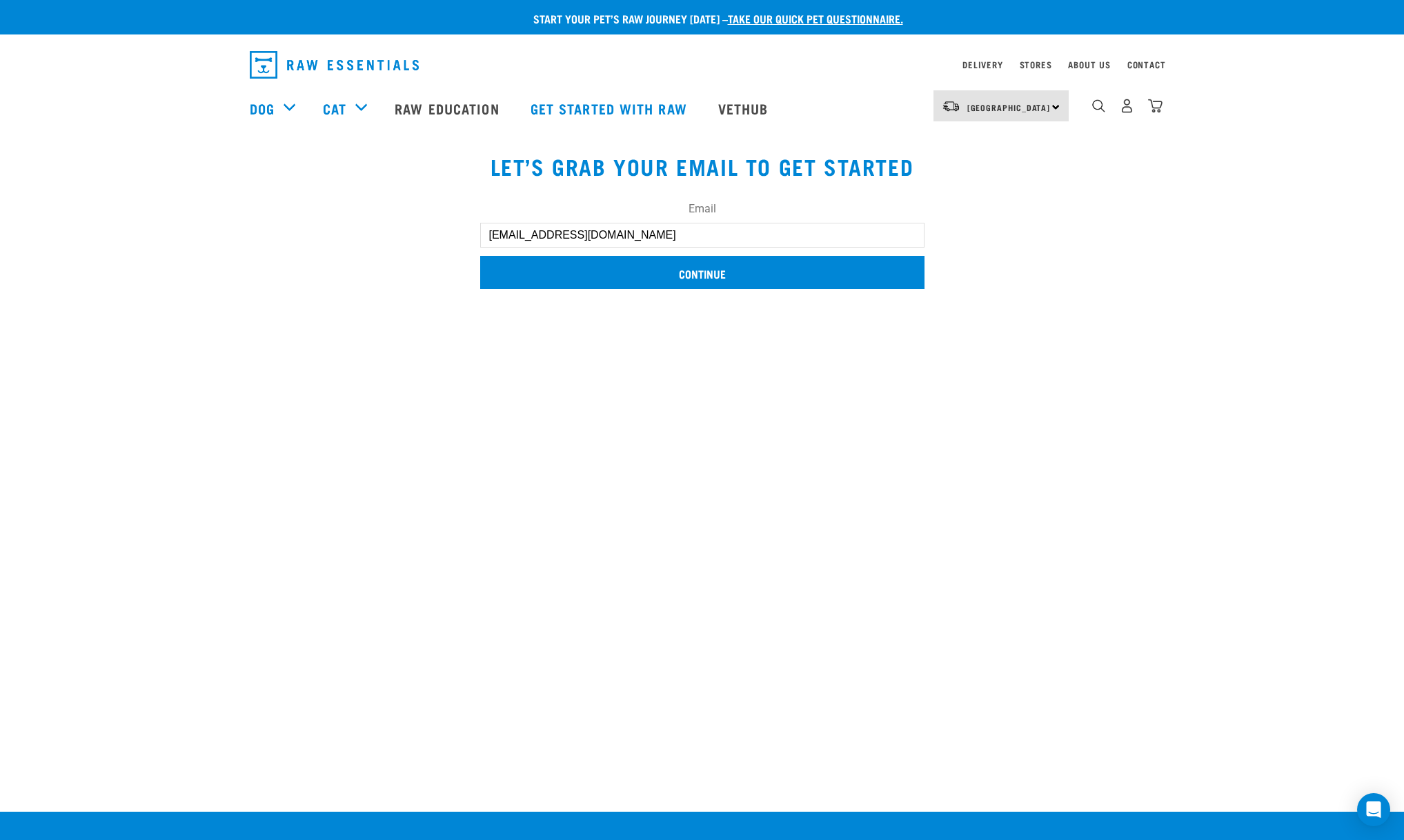
type input "[EMAIL_ADDRESS][DOMAIN_NAME]"
click at [716, 270] on input "Continue" at bounding box center [702, 273] width 444 height 33
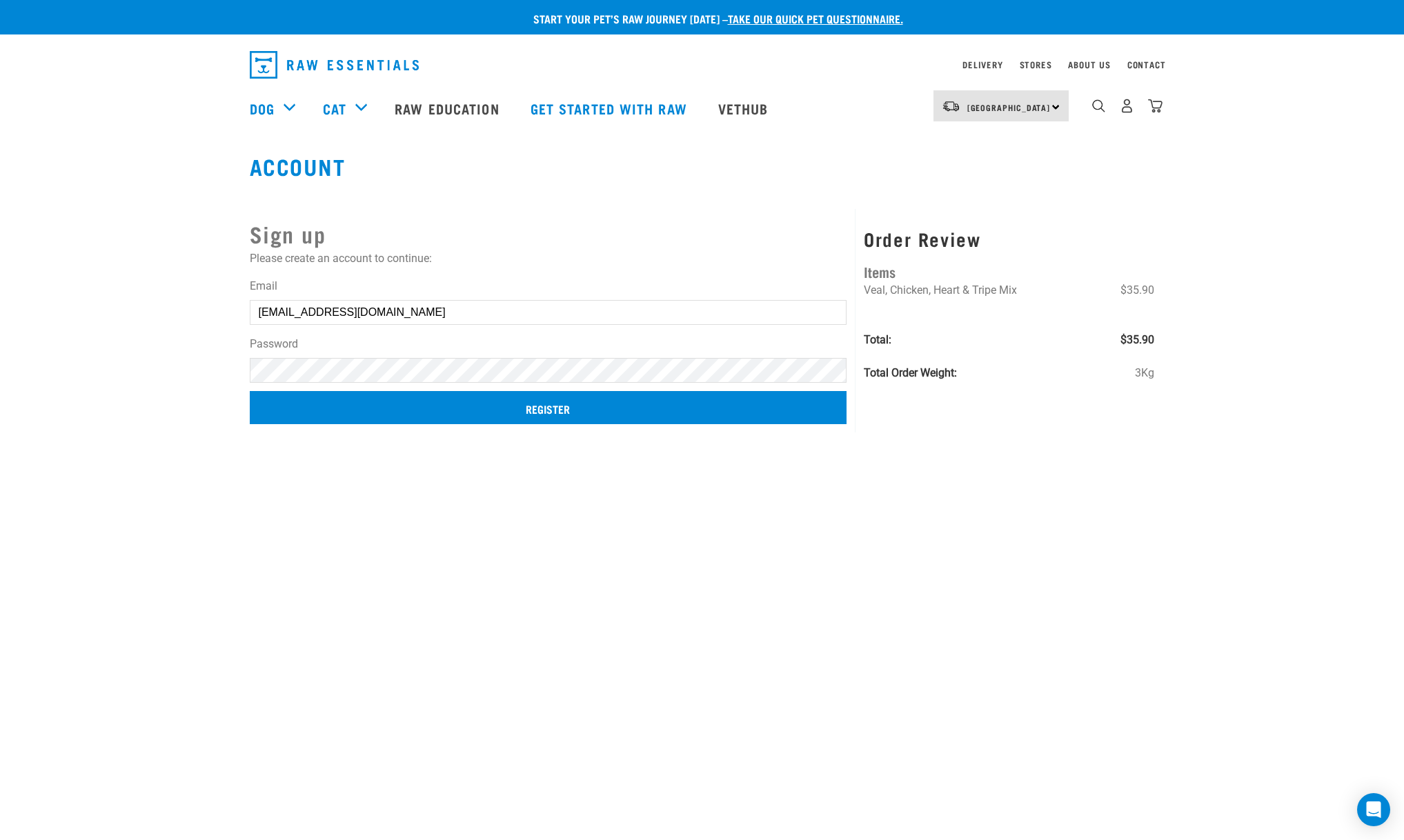
click at [546, 402] on input "Register" at bounding box center [548, 407] width 597 height 33
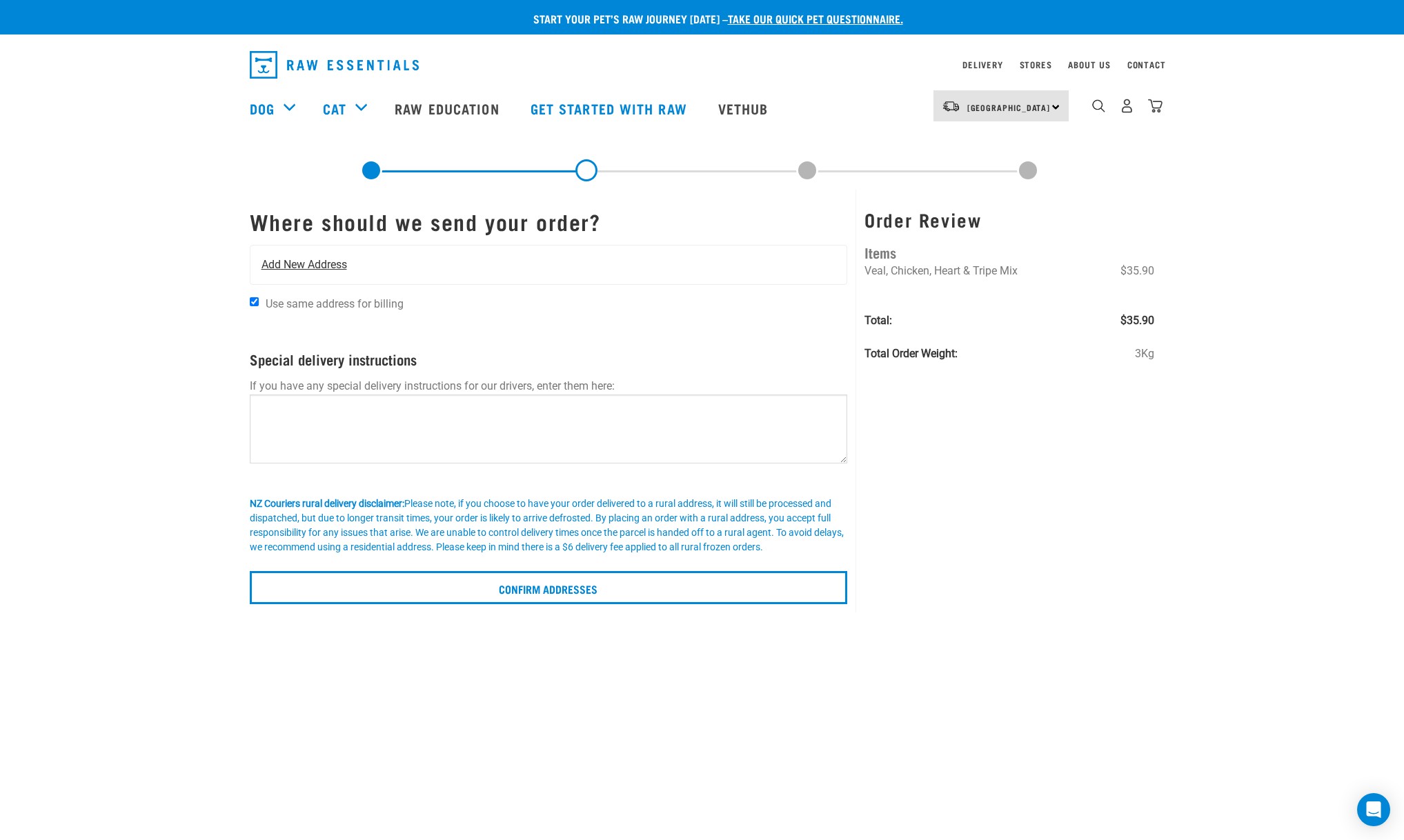
click at [286, 258] on span "Add New Address" at bounding box center [304, 265] width 85 height 17
click at [292, 254] on div "Add New Address" at bounding box center [548, 264] width 597 height 38
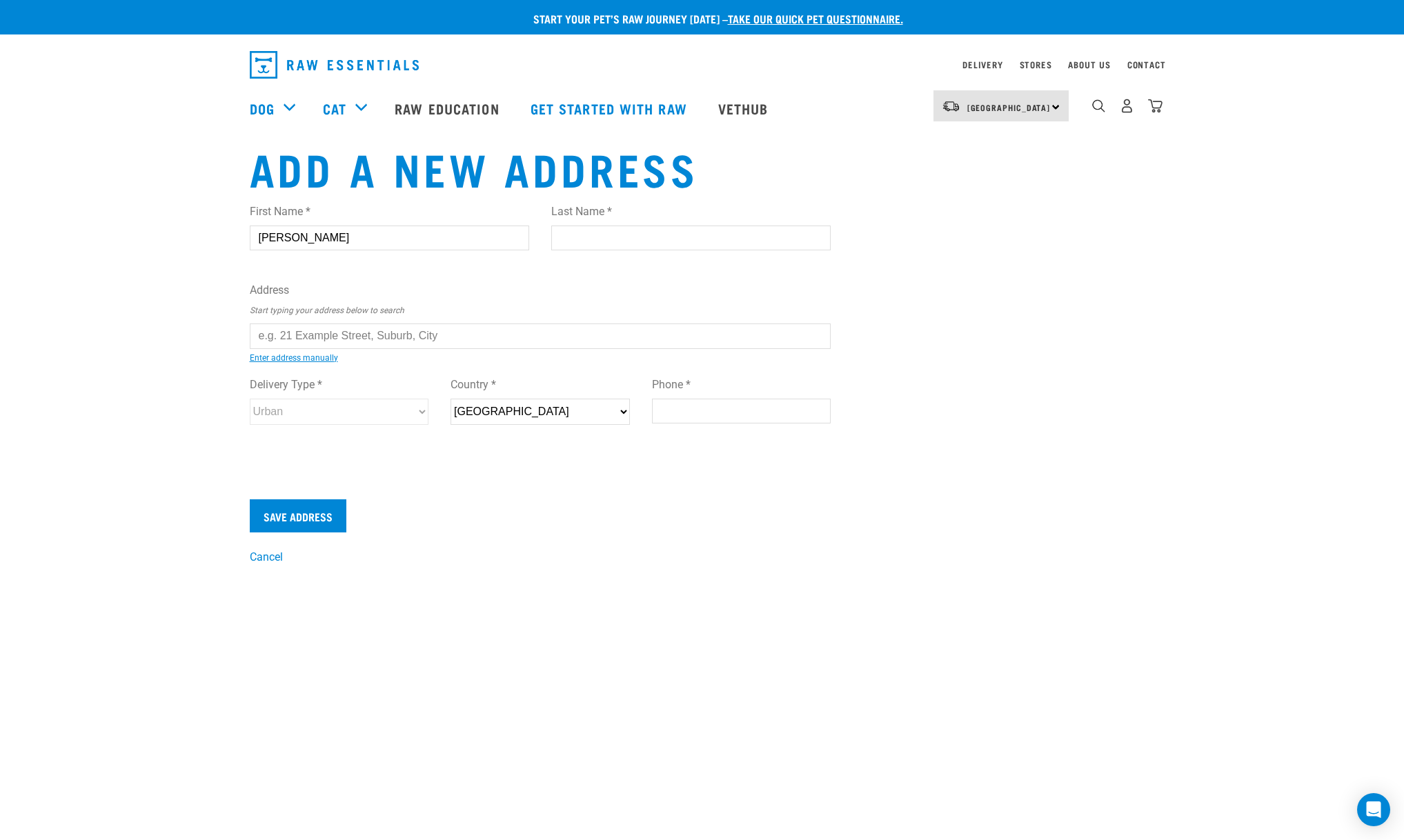
type input "Joe"
type input "Walls"
click at [481, 358] on div "First Name * Joe Last Name * Walls Address Start typing your address below to s…" at bounding box center [540, 327] width 582 height 269
type input "119 Buffalo Beach Road, Whitianga 3510"
type input "119 Buffalo Beach Road"
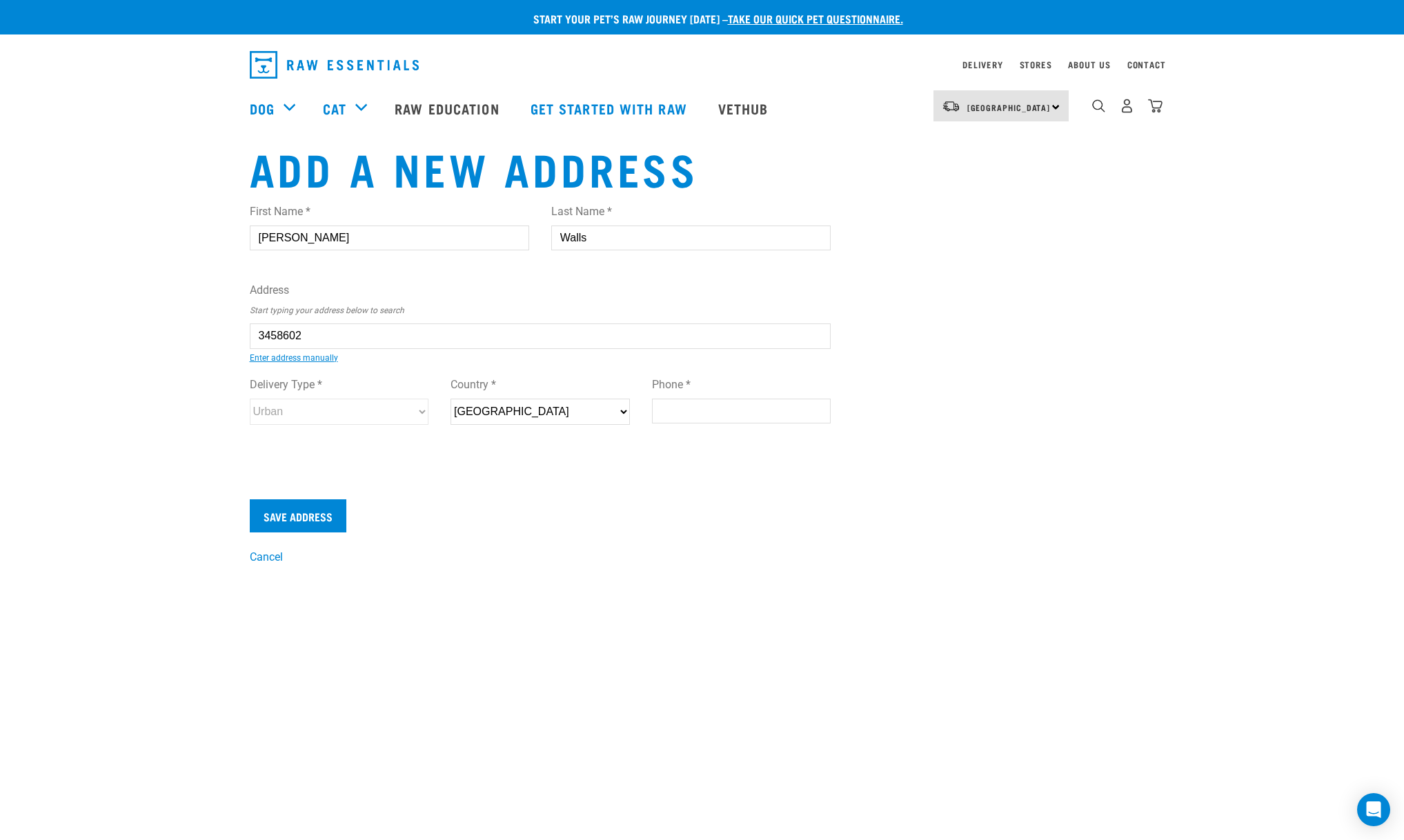
type input "Whitianga"
type input "[GEOGRAPHIC_DATA]"
select select "WKO"
type input "3510"
select select "Urban"
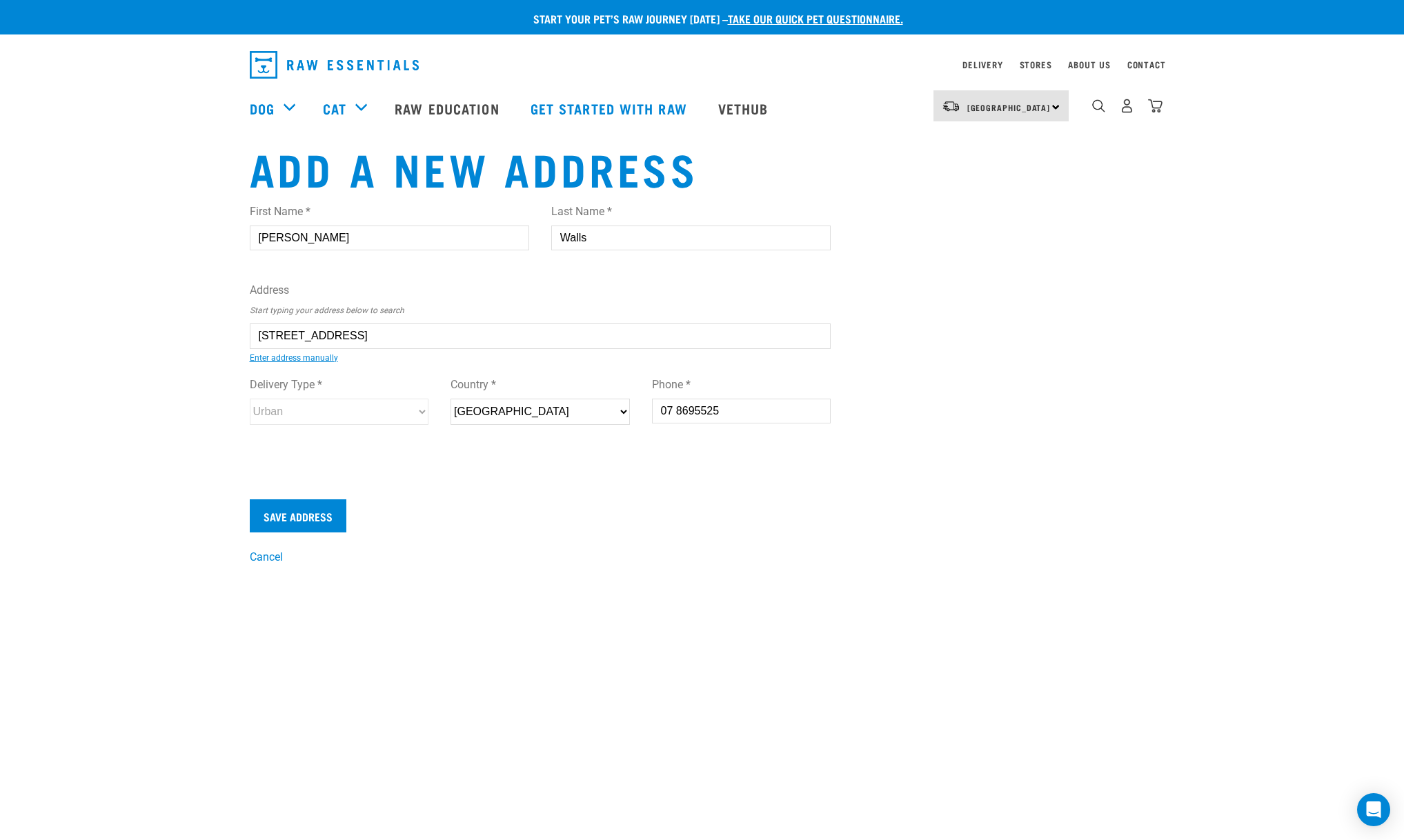
type input "07 8695525"
click at [305, 511] on input "Save Address" at bounding box center [297, 516] width 96 height 33
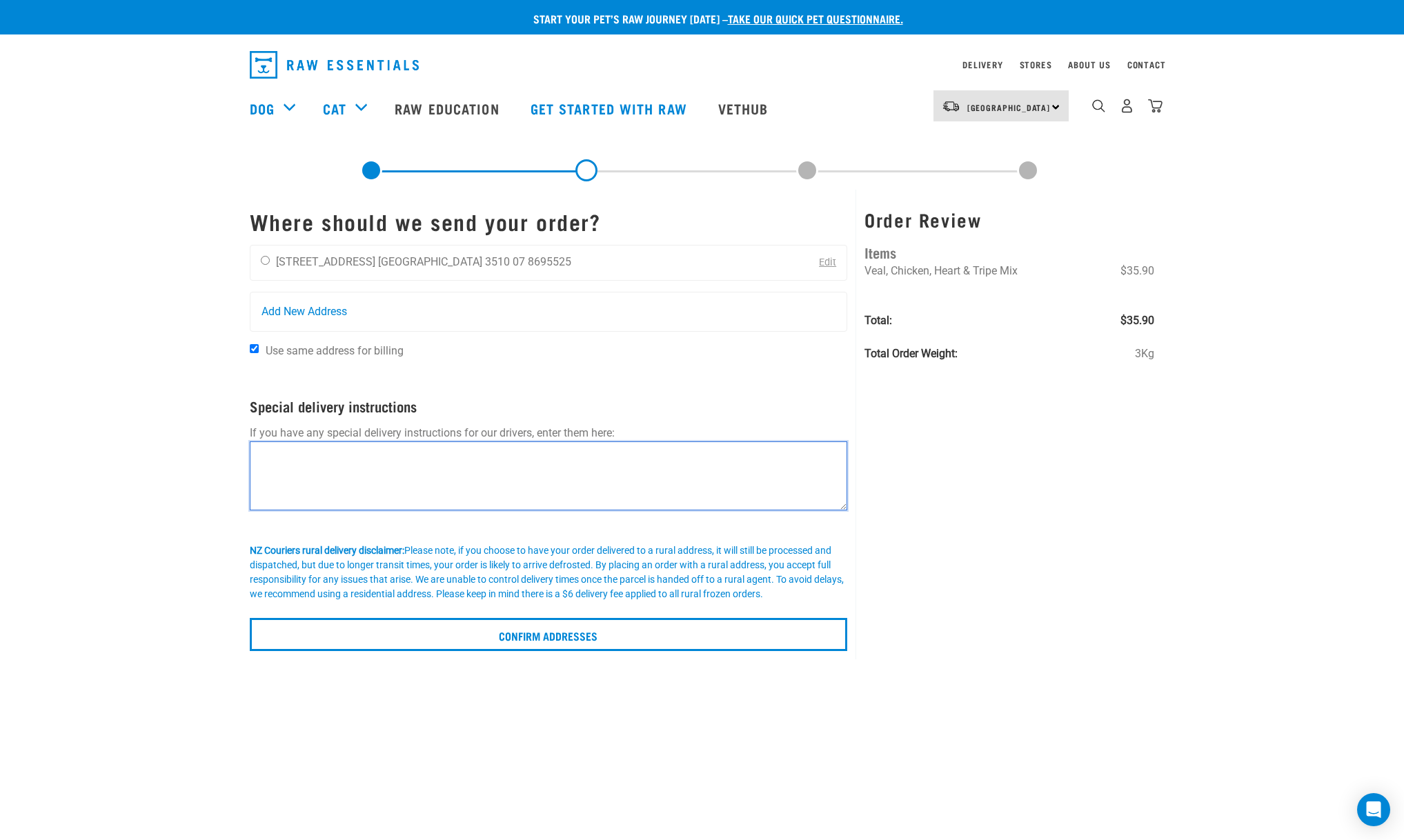
click at [299, 478] on textarea at bounding box center [548, 476] width 598 height 69
type textarea "Please leave at garage door"
click at [400, 630] on form "Where should we send your order? [PERSON_NAME] [STREET_ADDRESS] [GEOGRAPHIC_DAT…" at bounding box center [548, 430] width 598 height 442
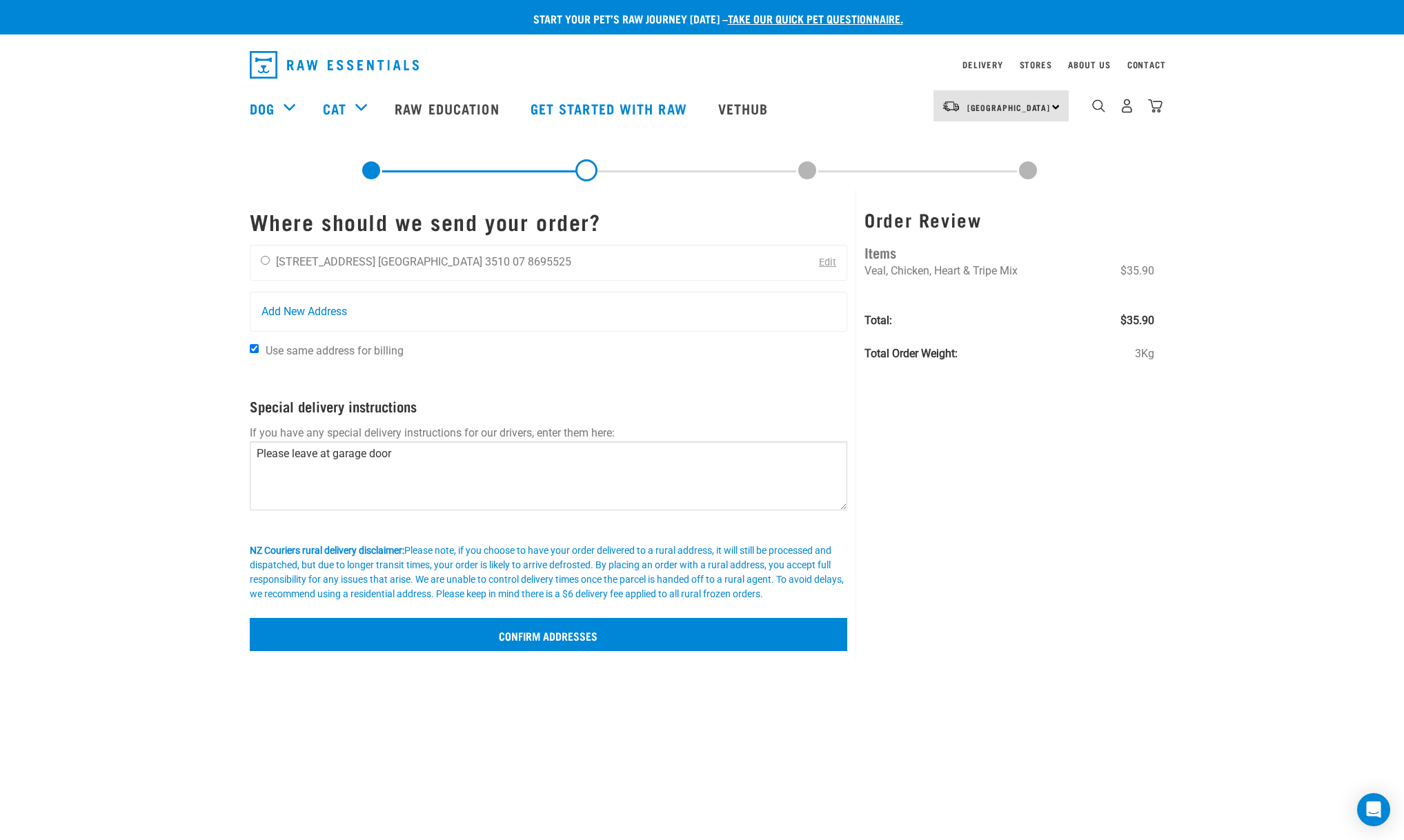
click at [403, 646] on input "Confirm addresses" at bounding box center [548, 635] width 598 height 33
click at [522, 644] on input "Confirm addresses" at bounding box center [548, 635] width 598 height 33
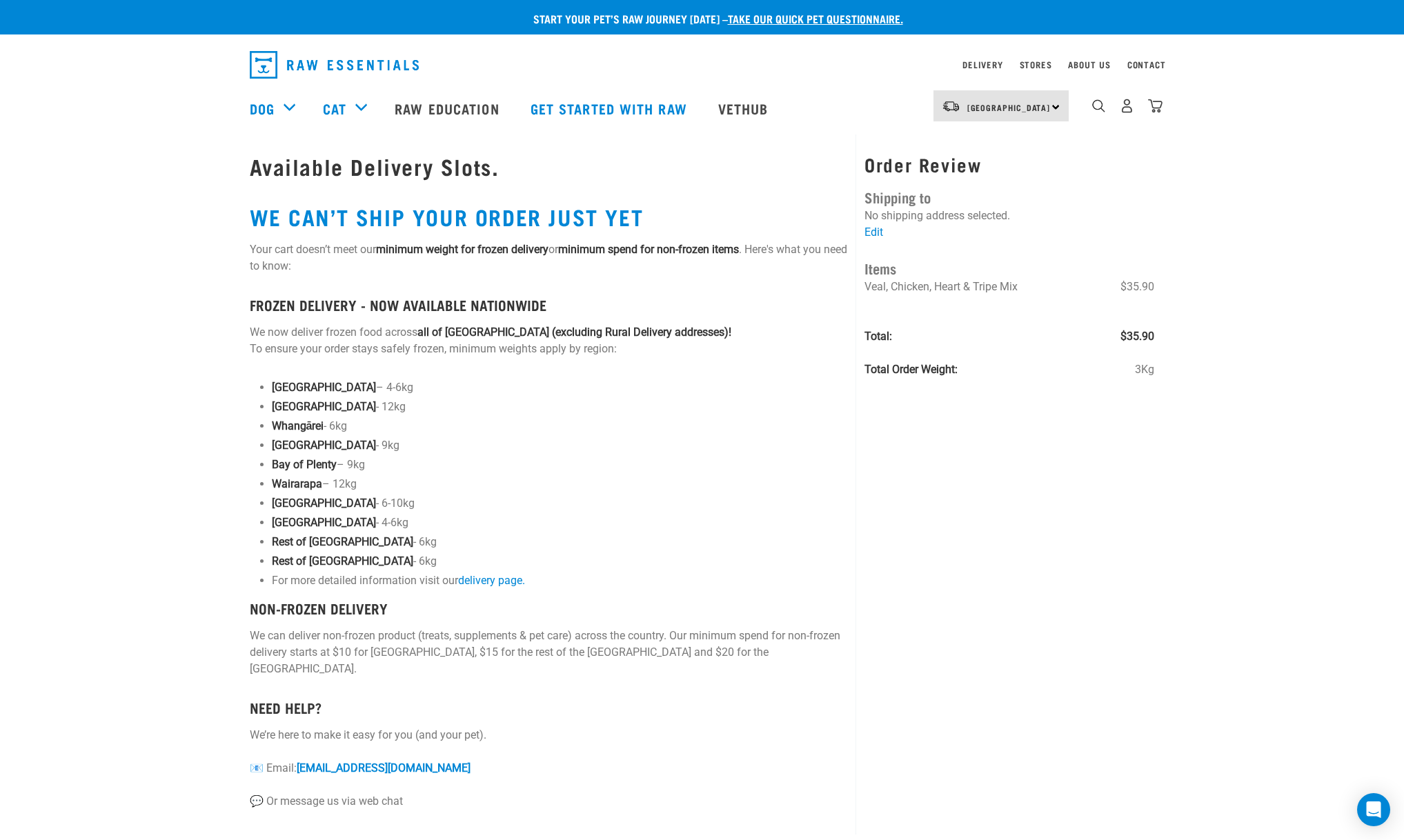
click at [300, 447] on strong "Waikato" at bounding box center [324, 445] width 104 height 13
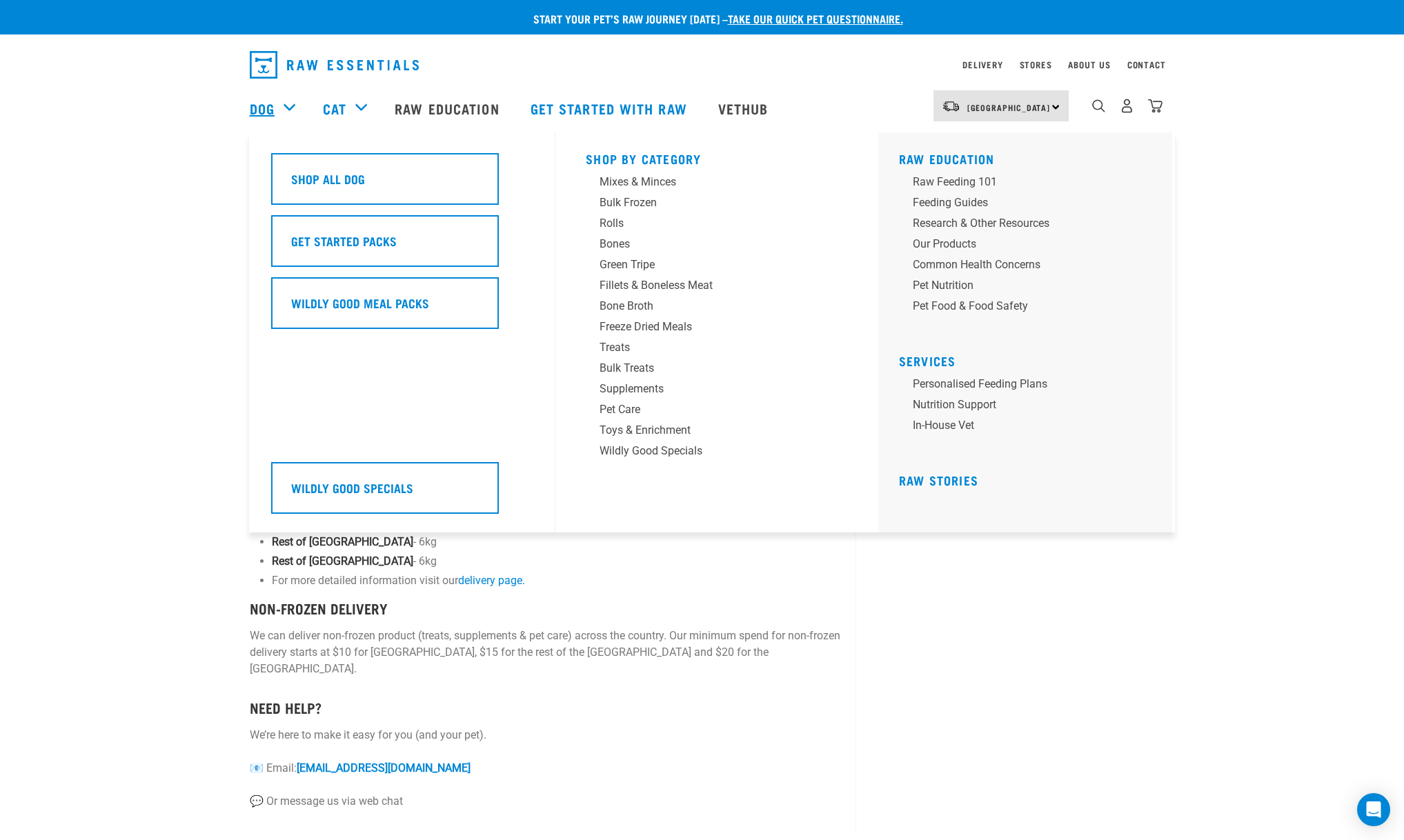
click at [260, 105] on link "Dog" at bounding box center [262, 108] width 25 height 21
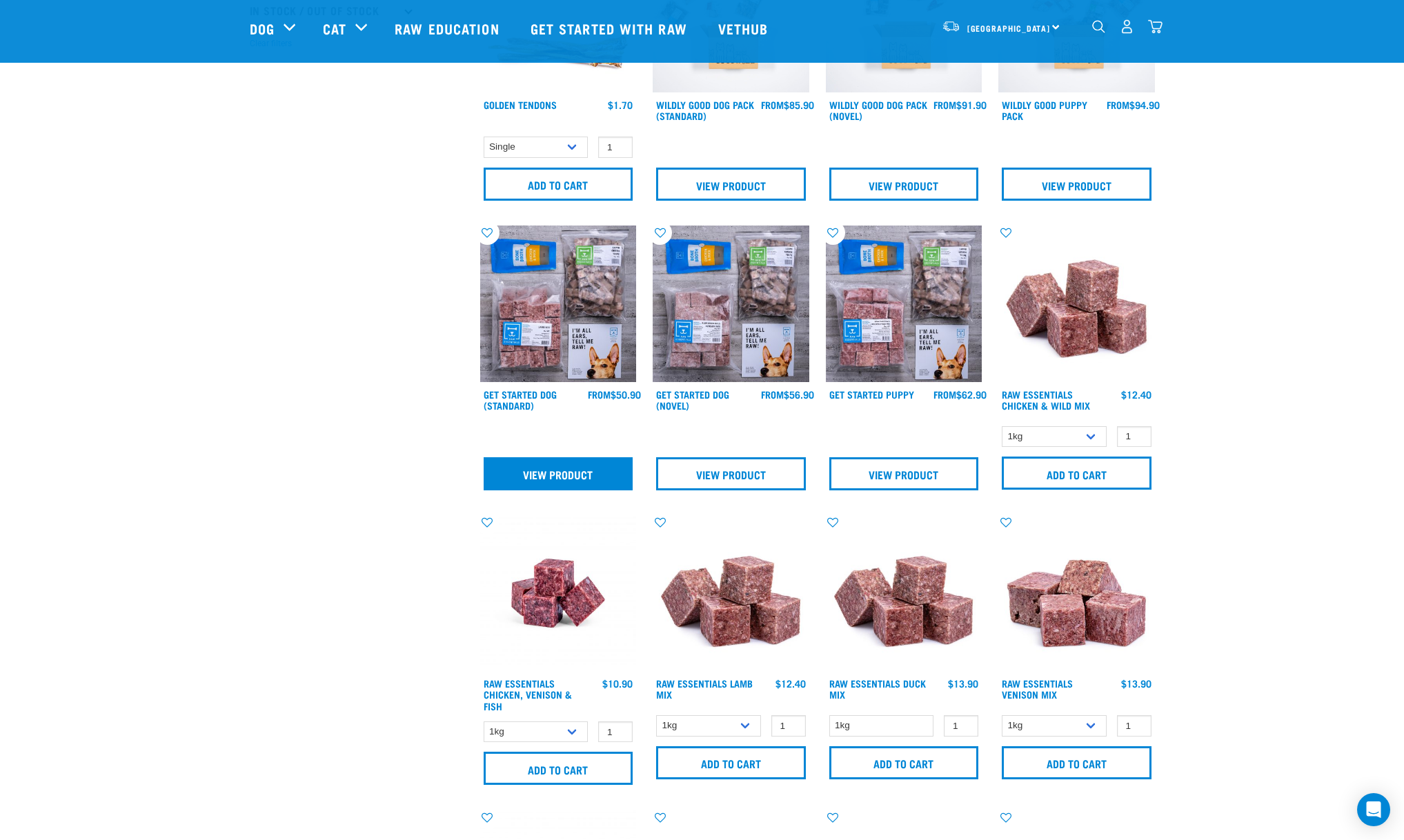
scroll to position [556, 0]
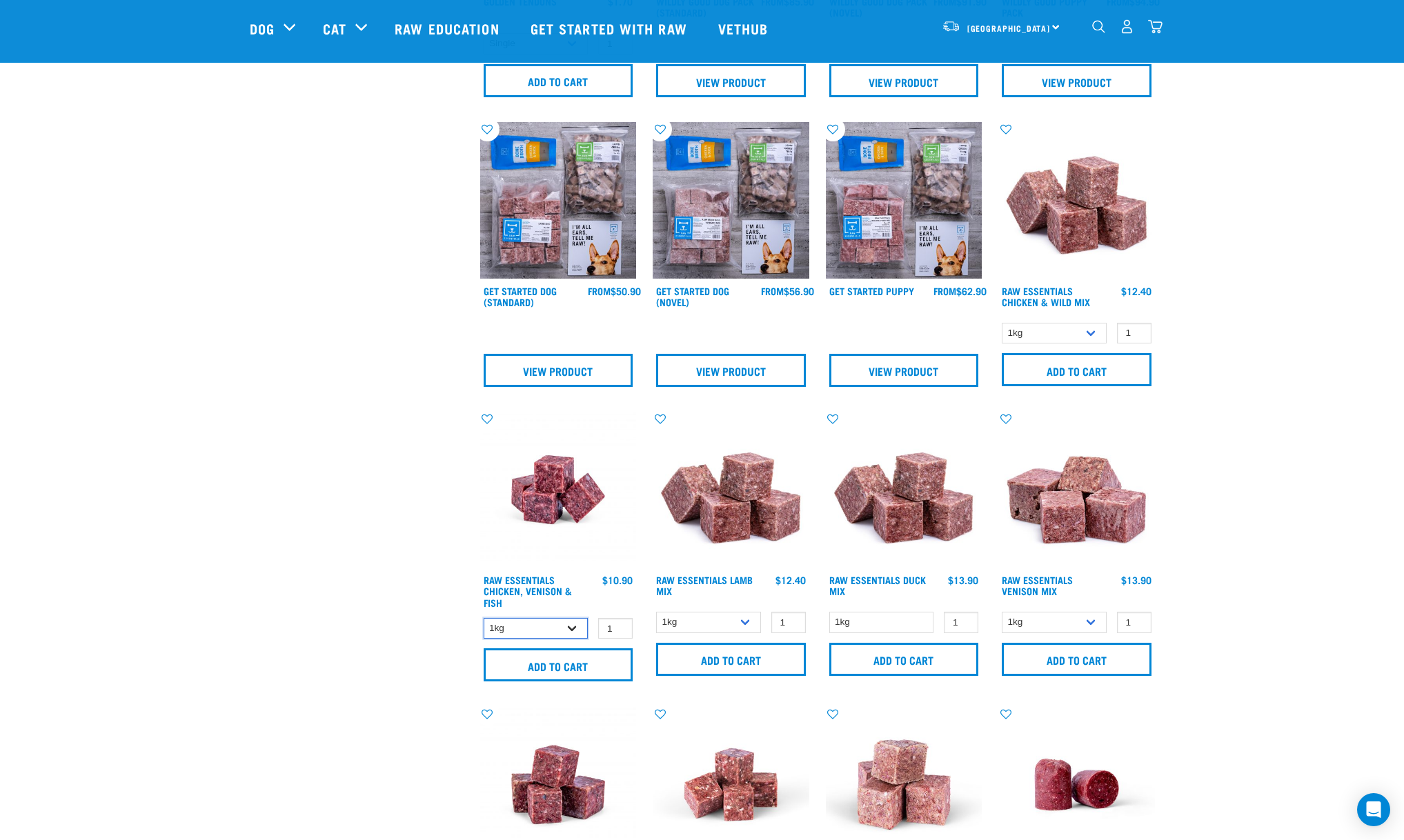
select select "28665"
select select "712"
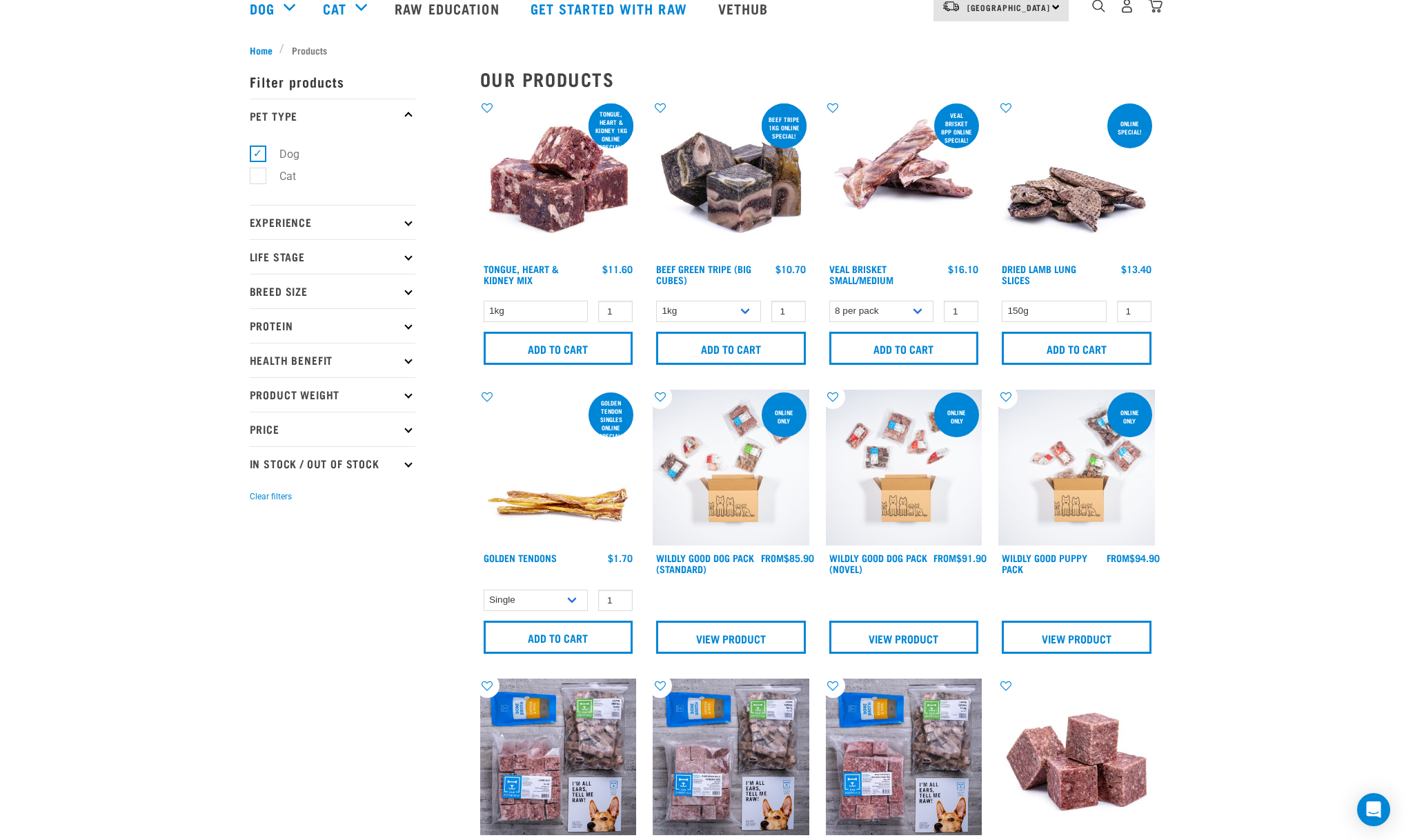
scroll to position [0, 0]
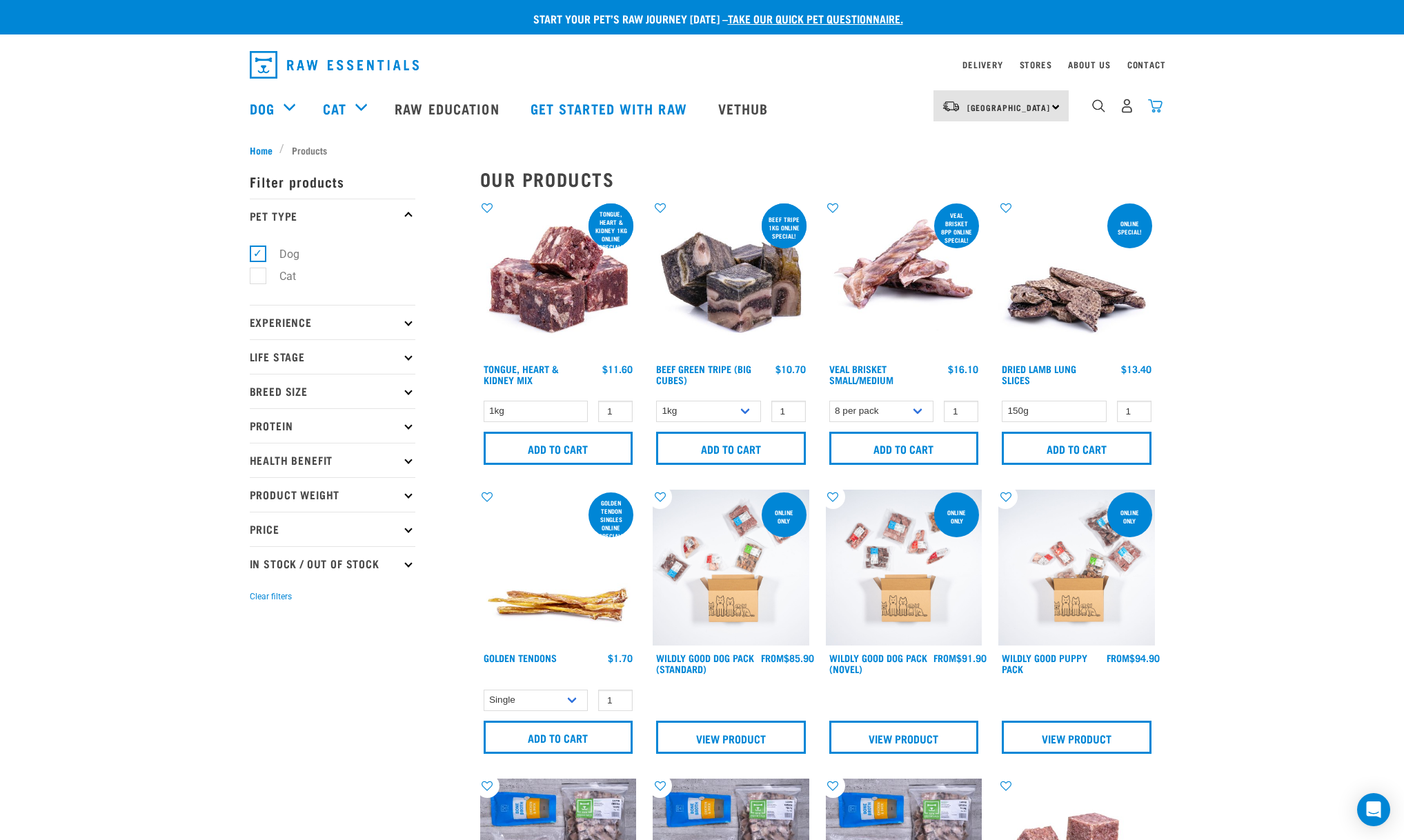
click at [1158, 107] on img "dropdown navigation" at bounding box center [1155, 105] width 14 height 14
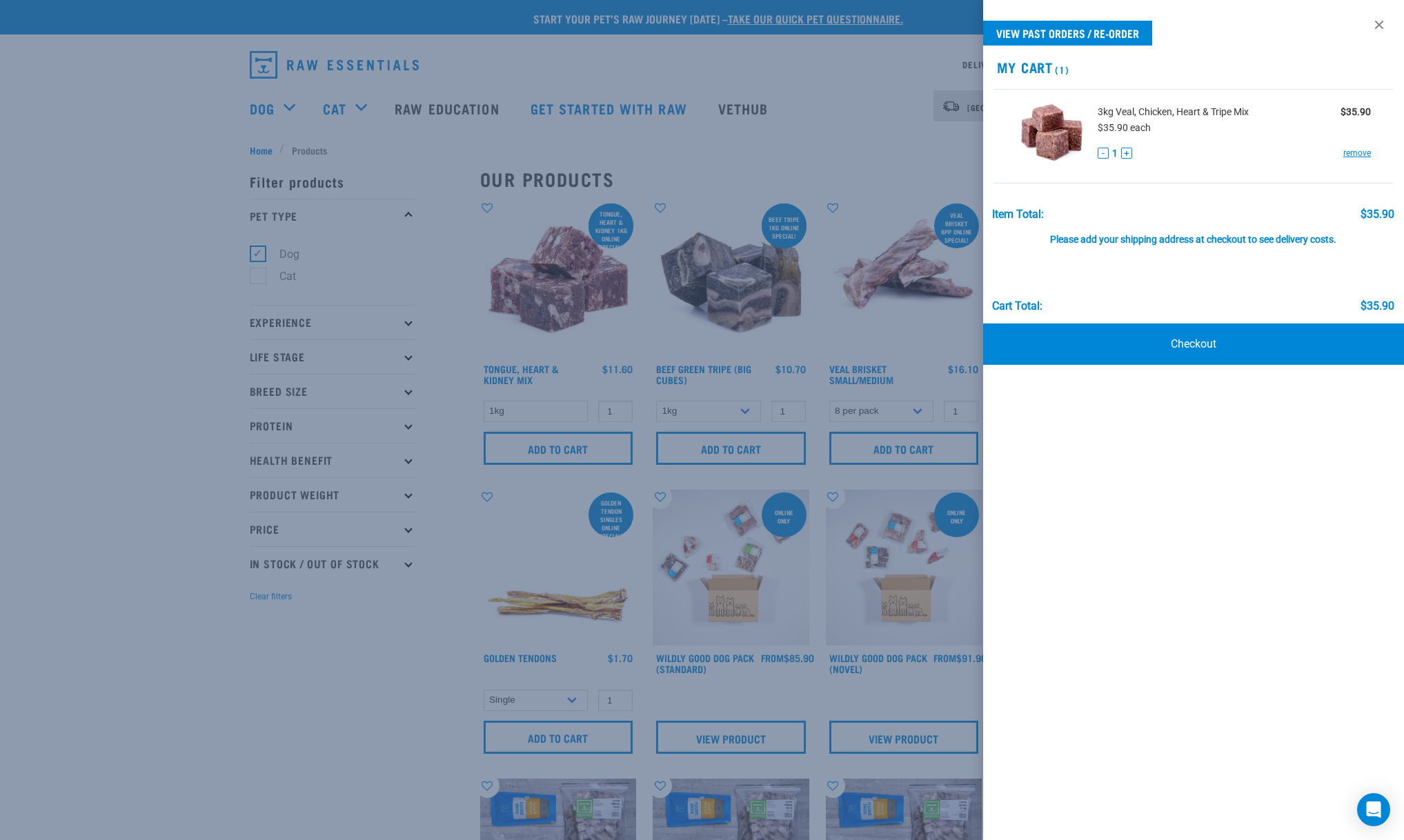
click at [865, 68] on div at bounding box center [702, 420] width 1404 height 840
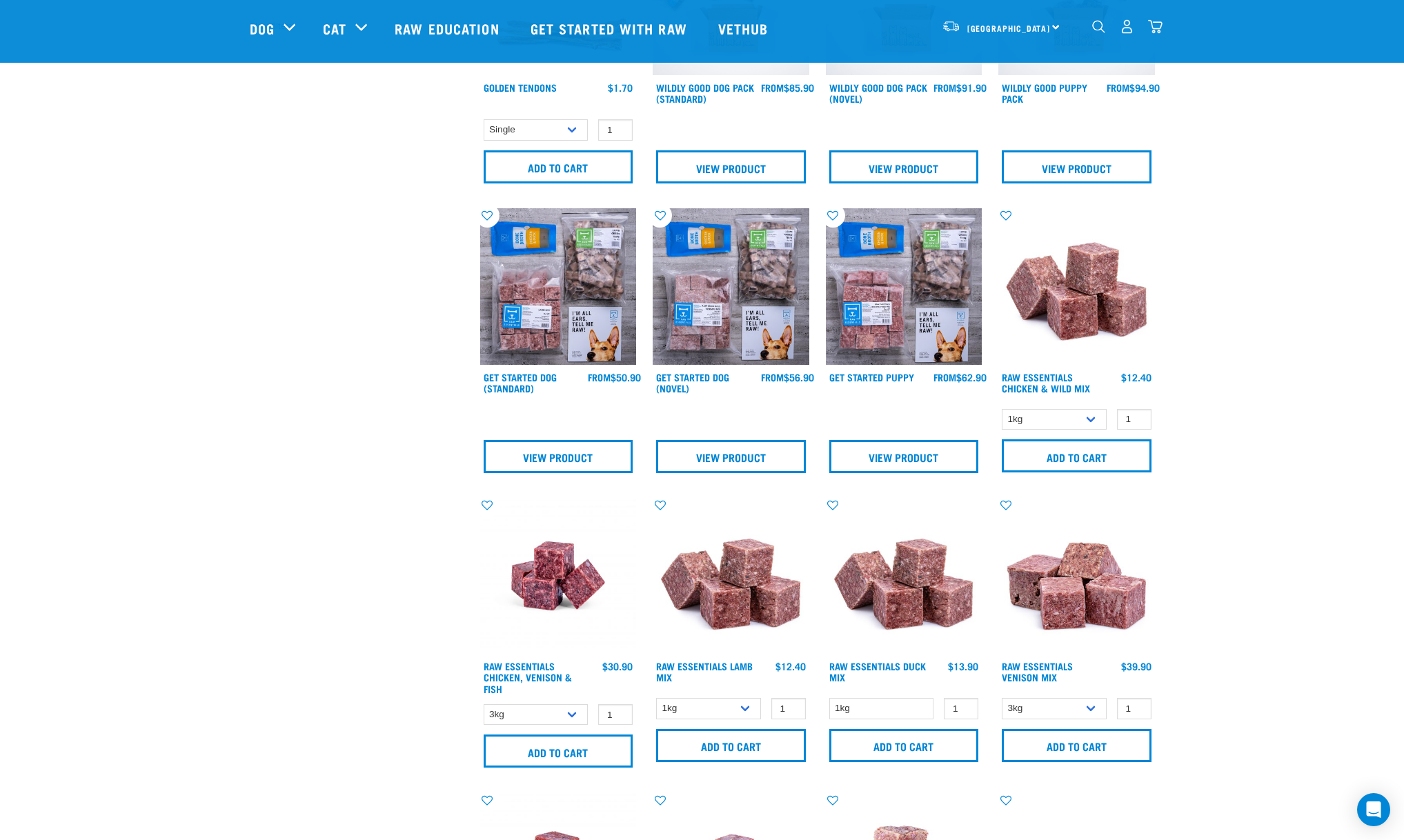
scroll to position [621, 0]
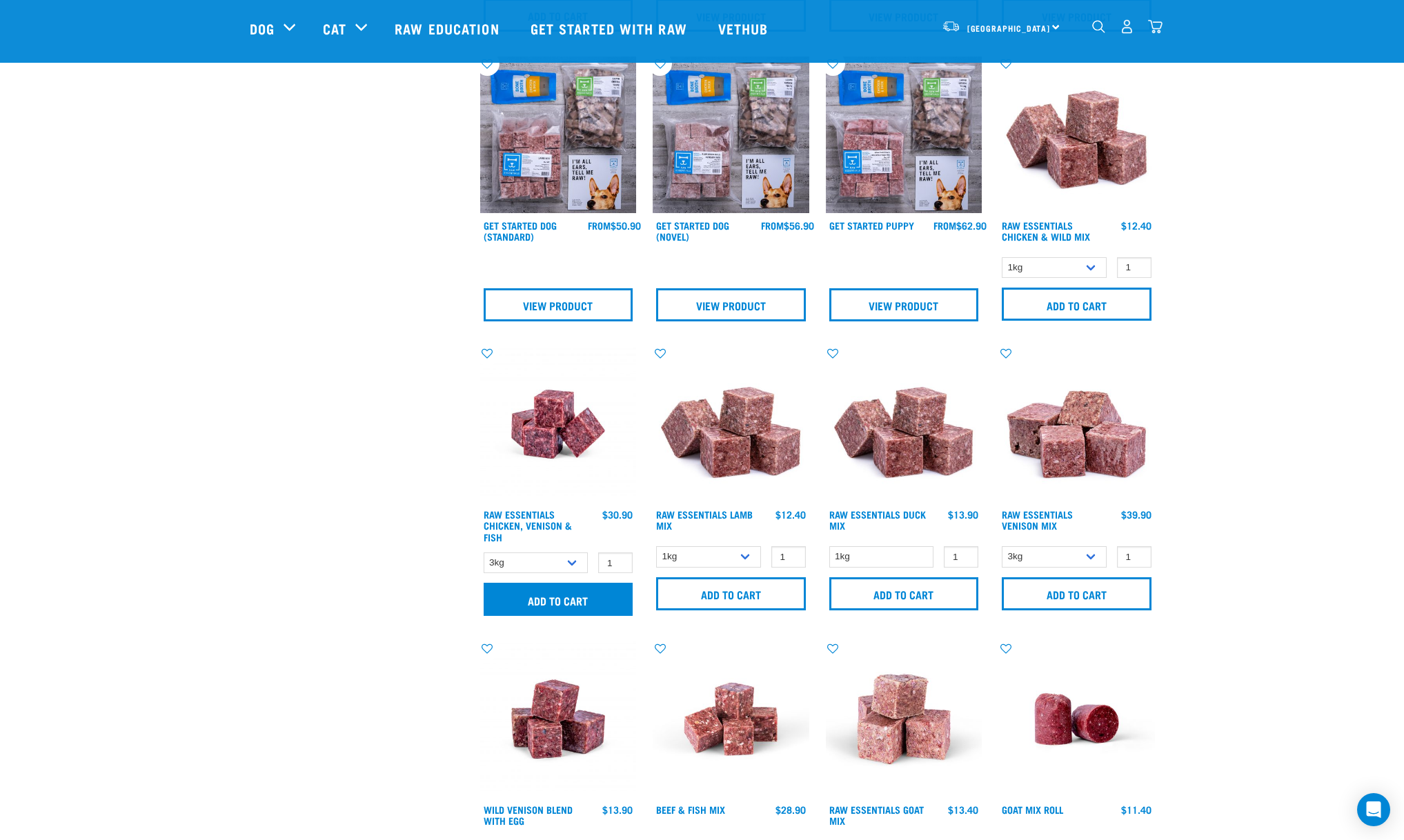
click at [571, 590] on input "Add to cart" at bounding box center [558, 600] width 150 height 33
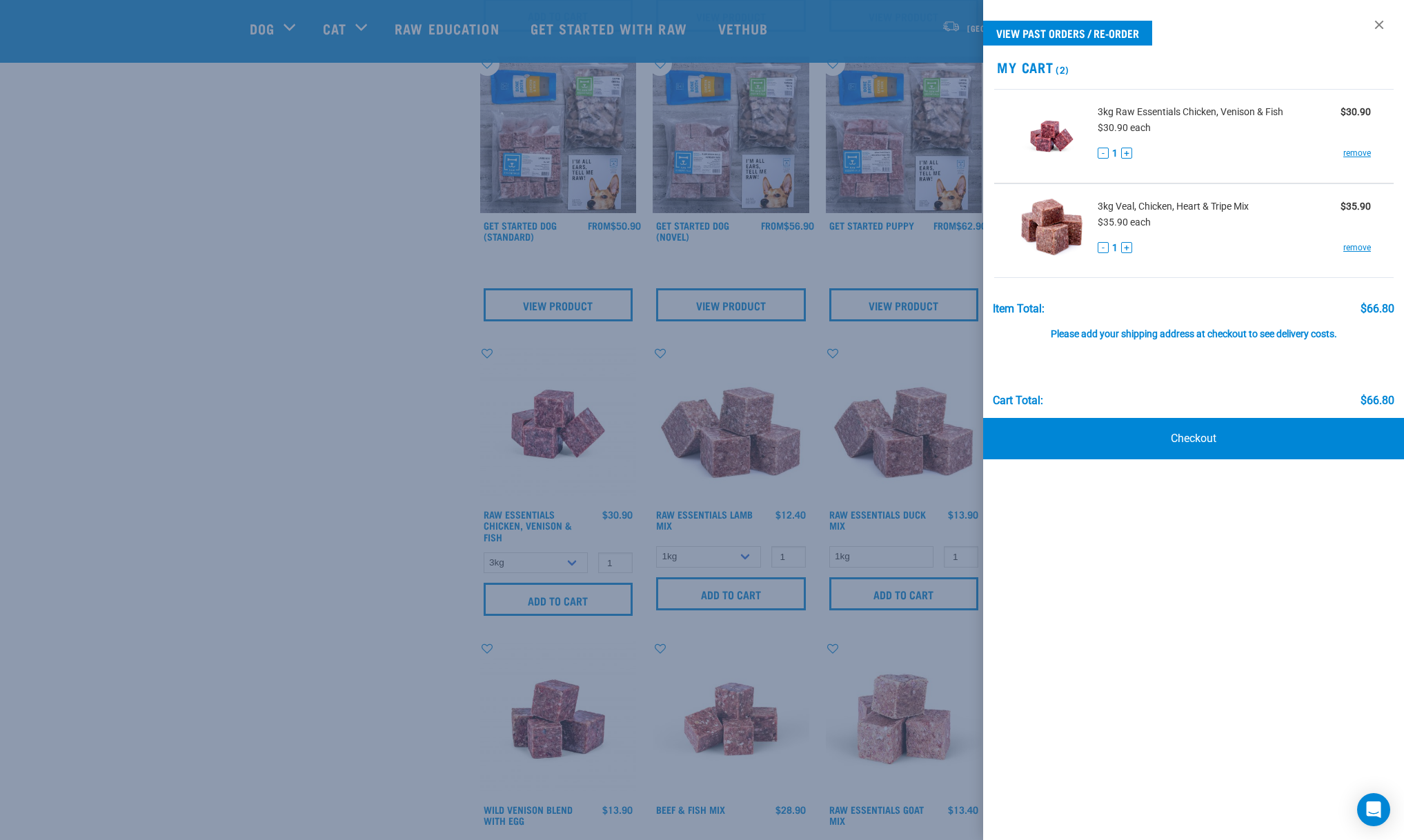
click at [243, 548] on div at bounding box center [702, 420] width 1404 height 840
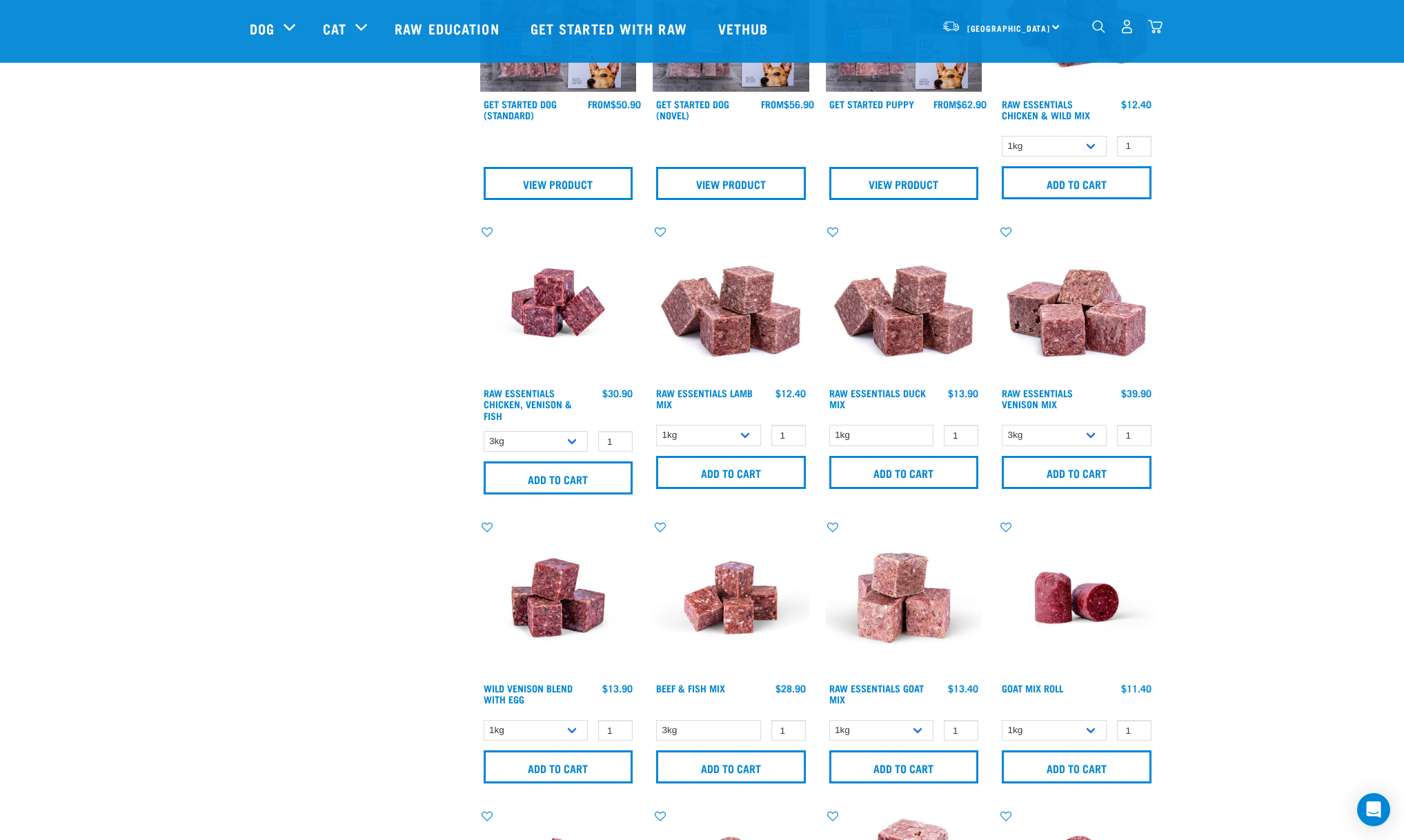
scroll to position [745, 0]
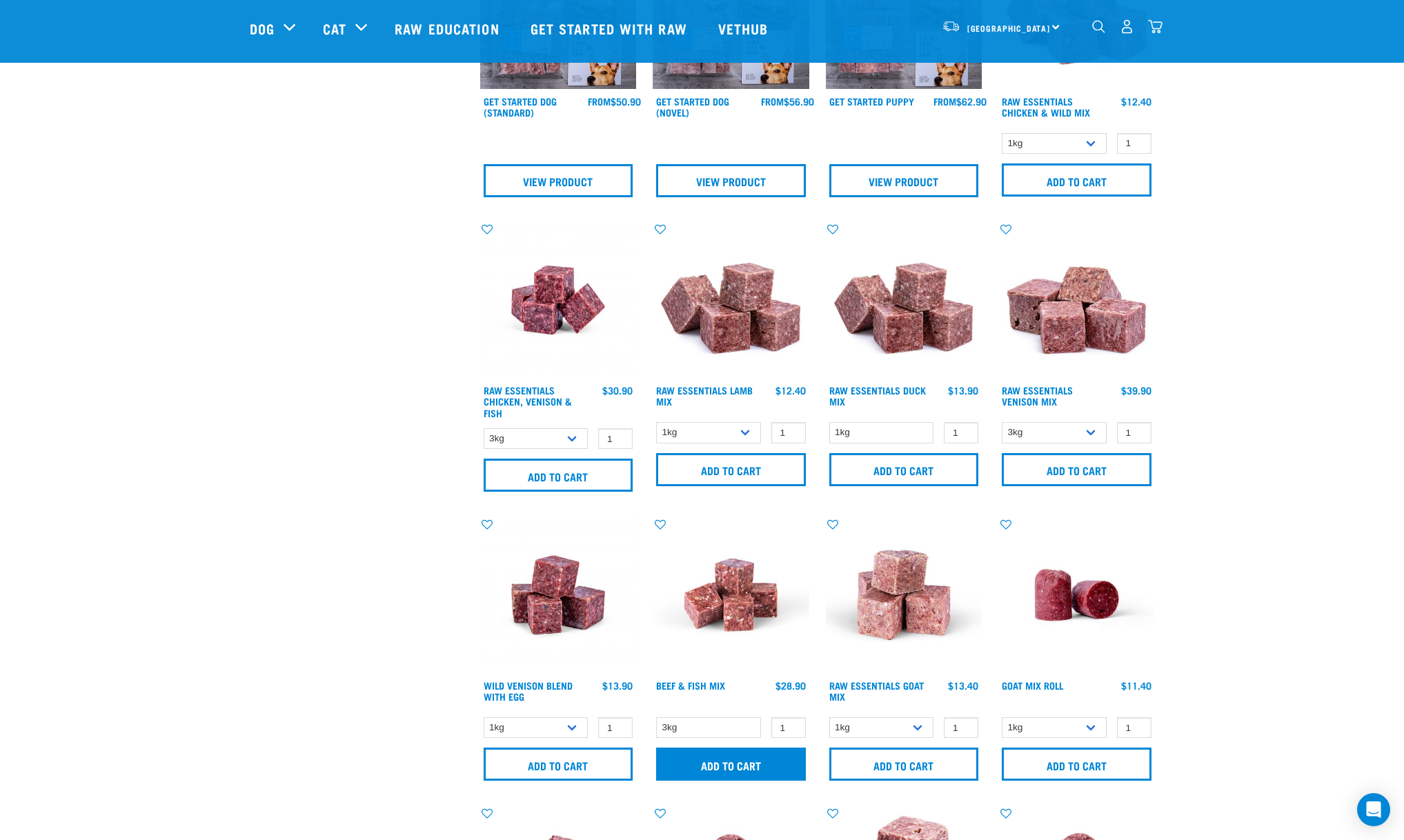
click at [748, 764] on input "Add to cart" at bounding box center [730, 765] width 150 height 33
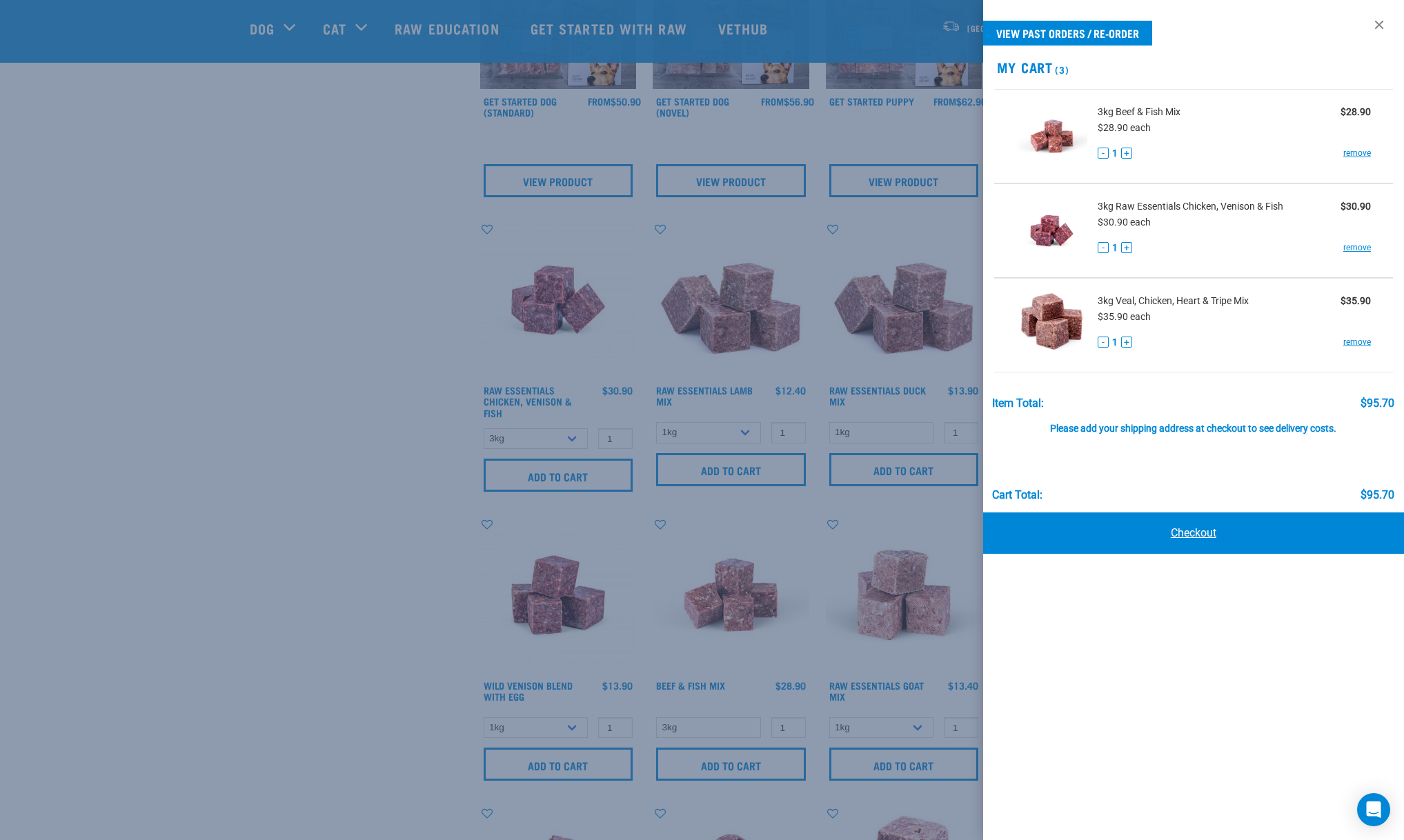
click at [1201, 531] on link "Checkout" at bounding box center [1194, 533] width 422 height 41
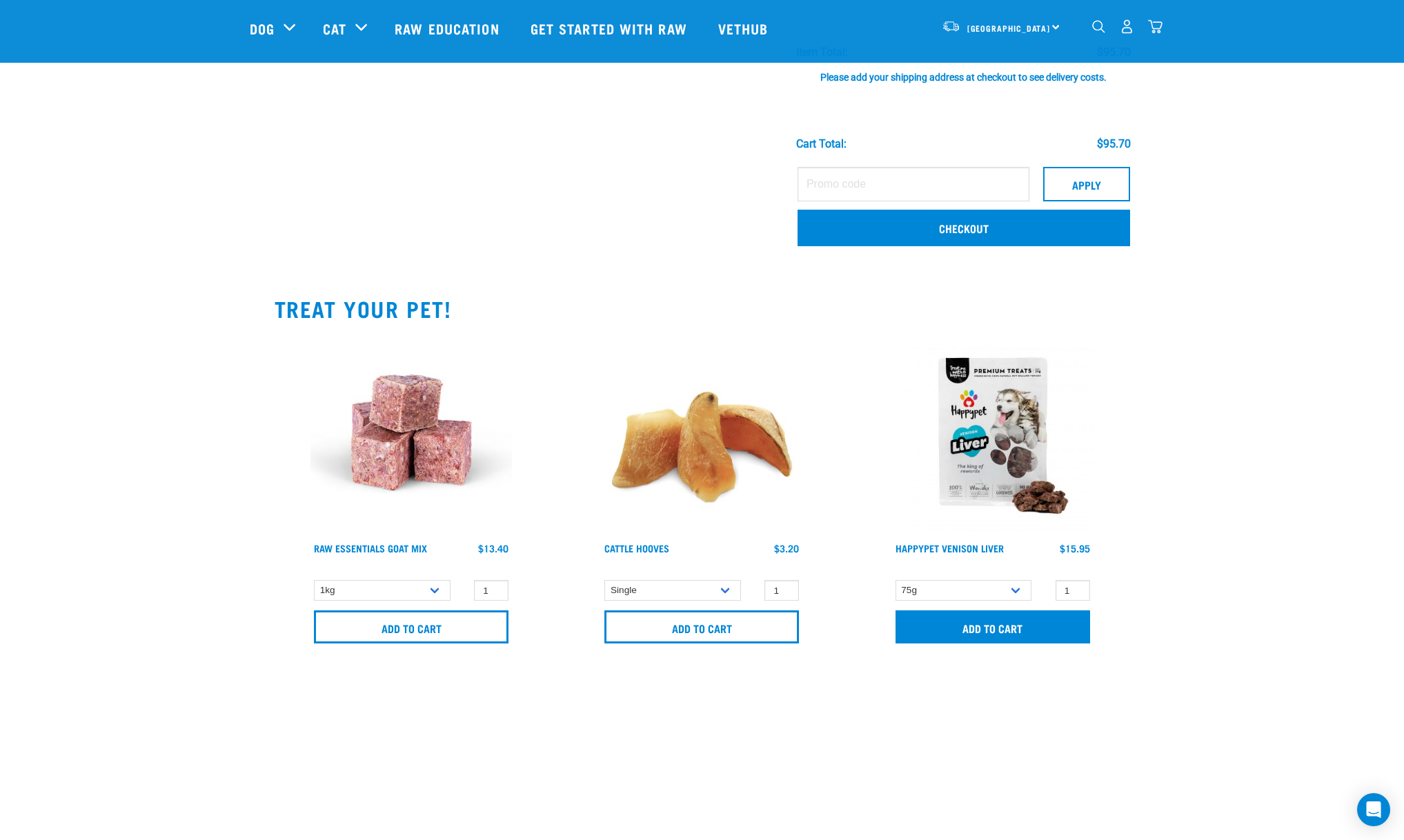
scroll to position [249, 0]
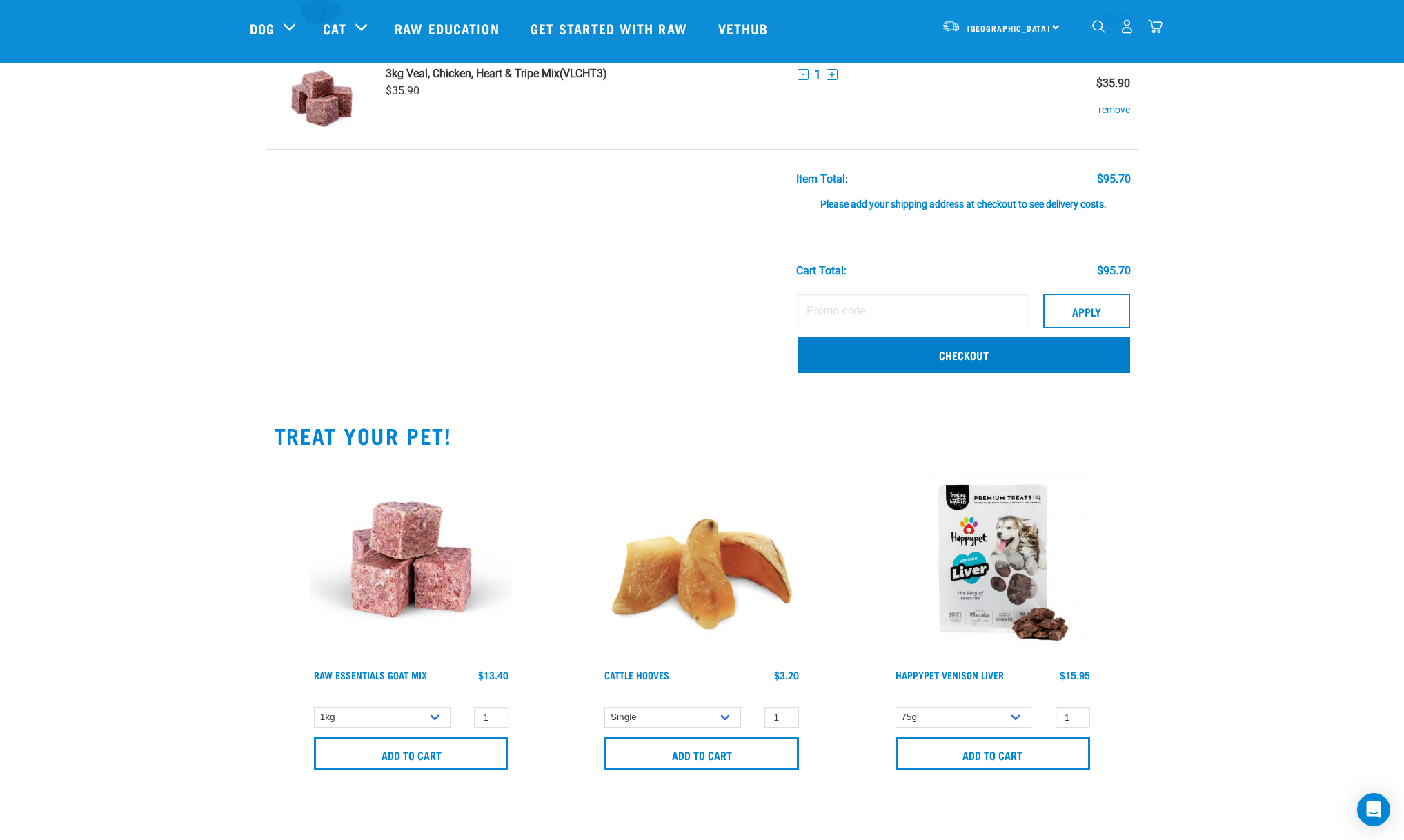
click at [961, 360] on link "Checkout" at bounding box center [963, 354] width 332 height 36
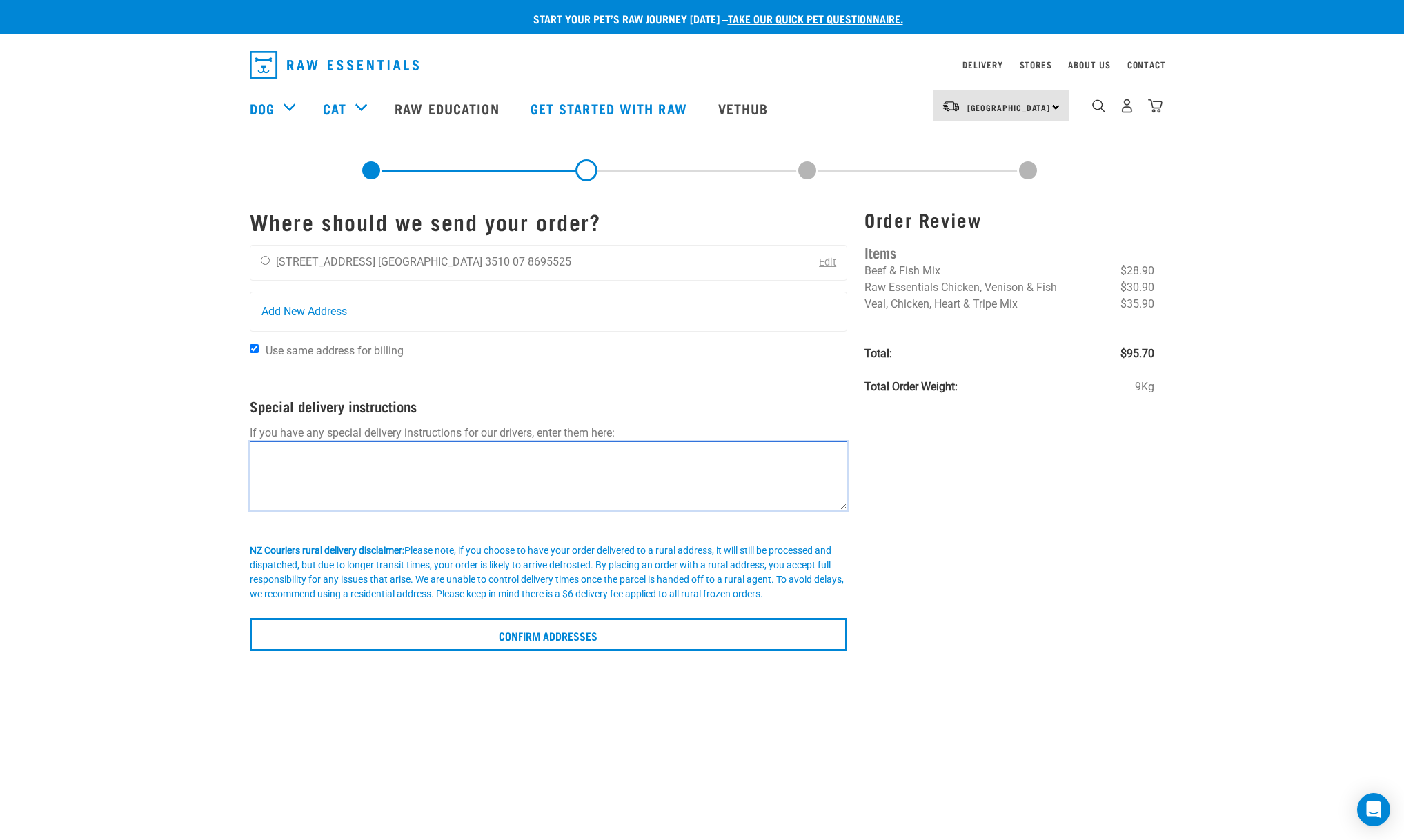
click at [278, 474] on textarea at bounding box center [548, 476] width 598 height 69
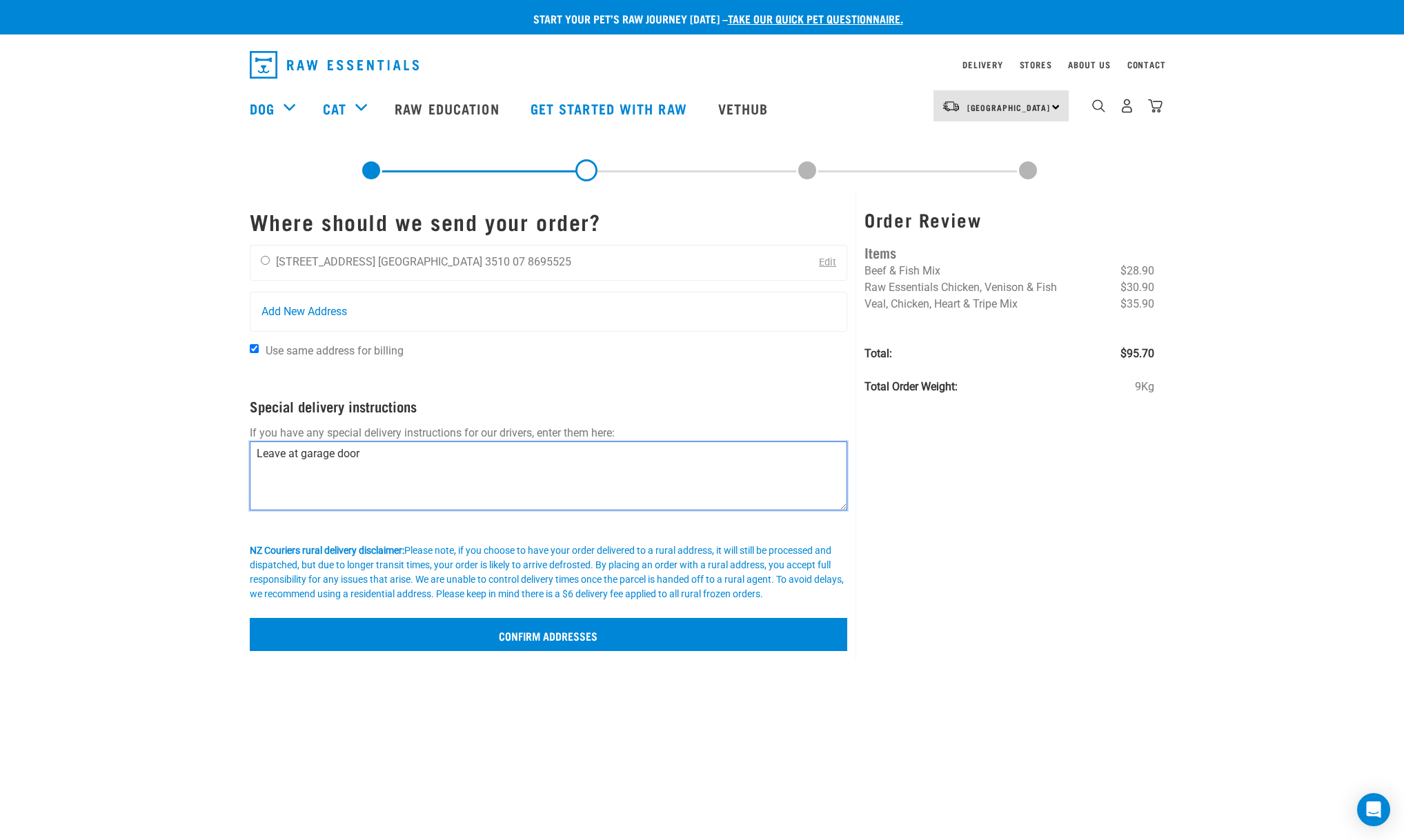
type textarea "Leave at garage door"
click at [558, 646] on input "Confirm addresses" at bounding box center [548, 635] width 598 height 33
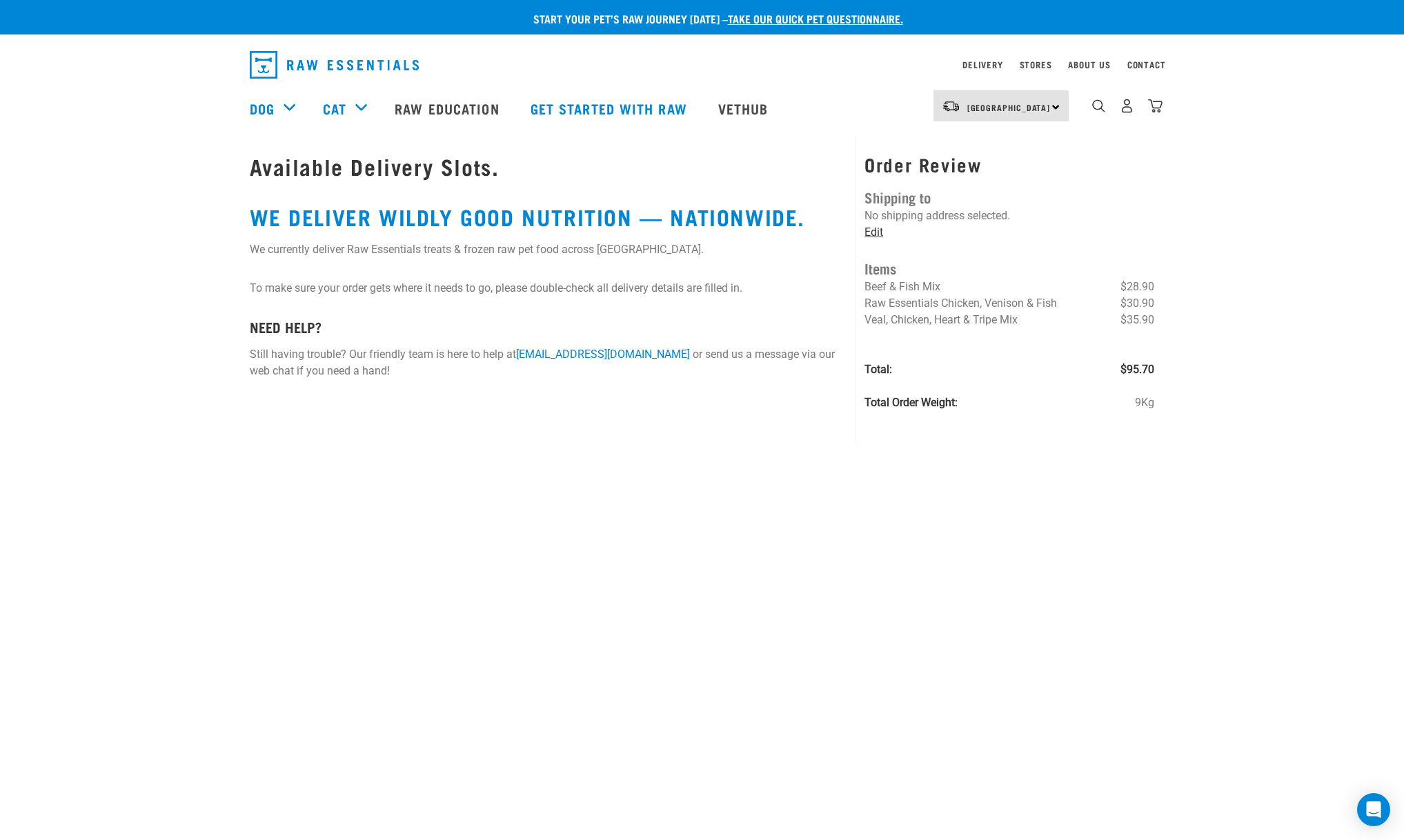
click at [879, 230] on link "Edit" at bounding box center [874, 233] width 18 height 13
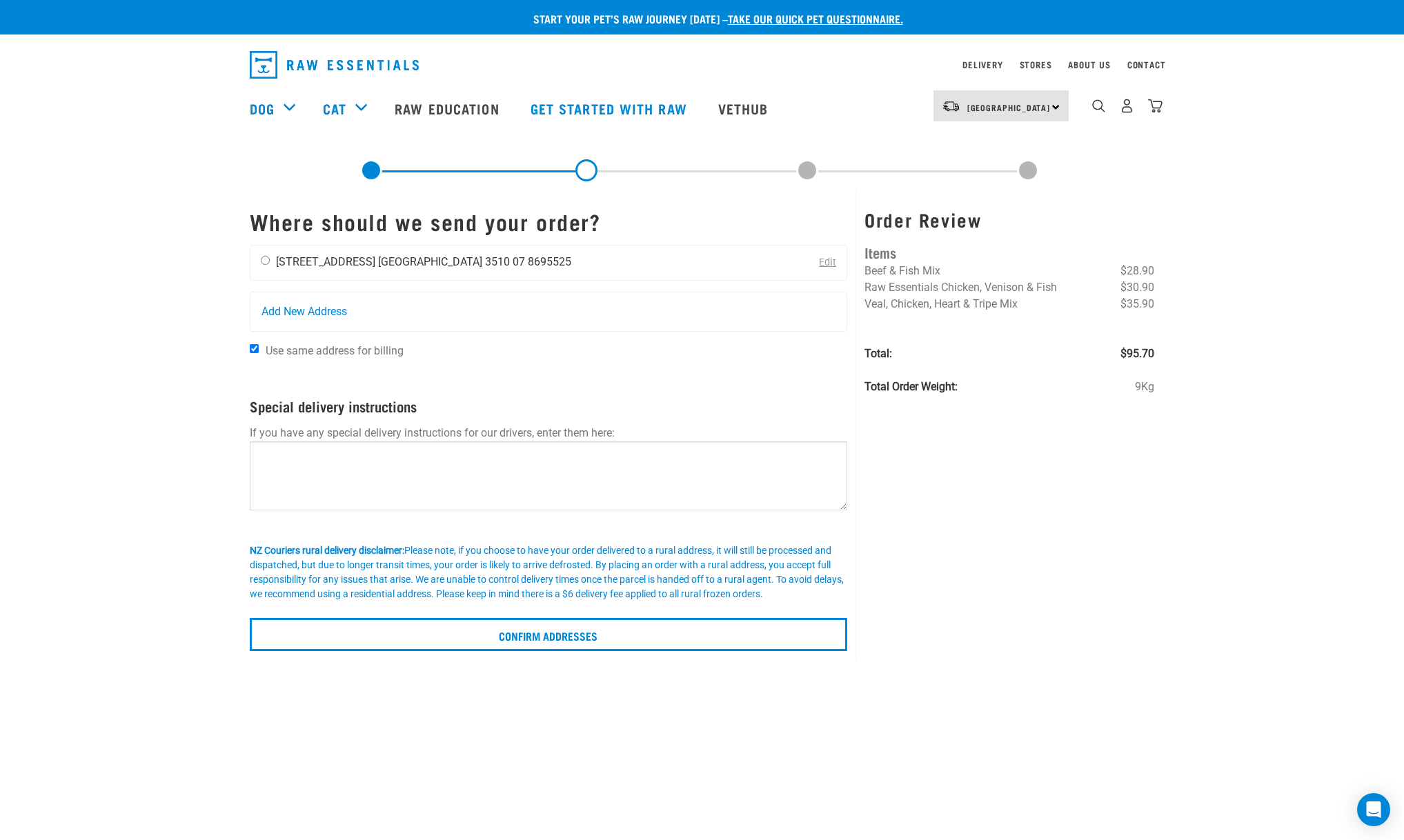
click at [395, 259] on ul "Joe Walls 119 Buffalo Beach Road Waikato 3510 07 8695525" at bounding box center [423, 262] width 295 height 13
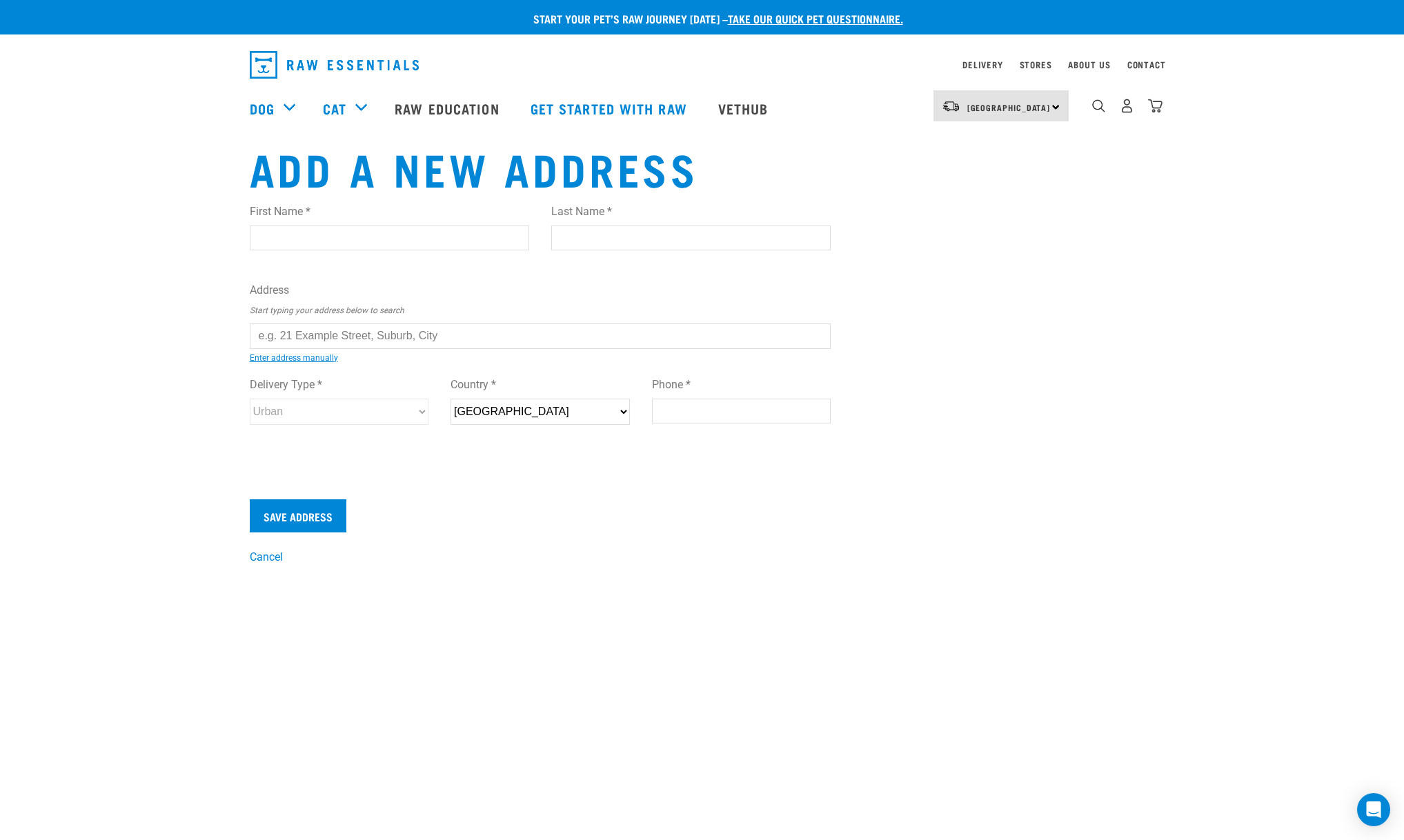
click at [1160, 105] on img "dropdown navigation" at bounding box center [1155, 105] width 14 height 14
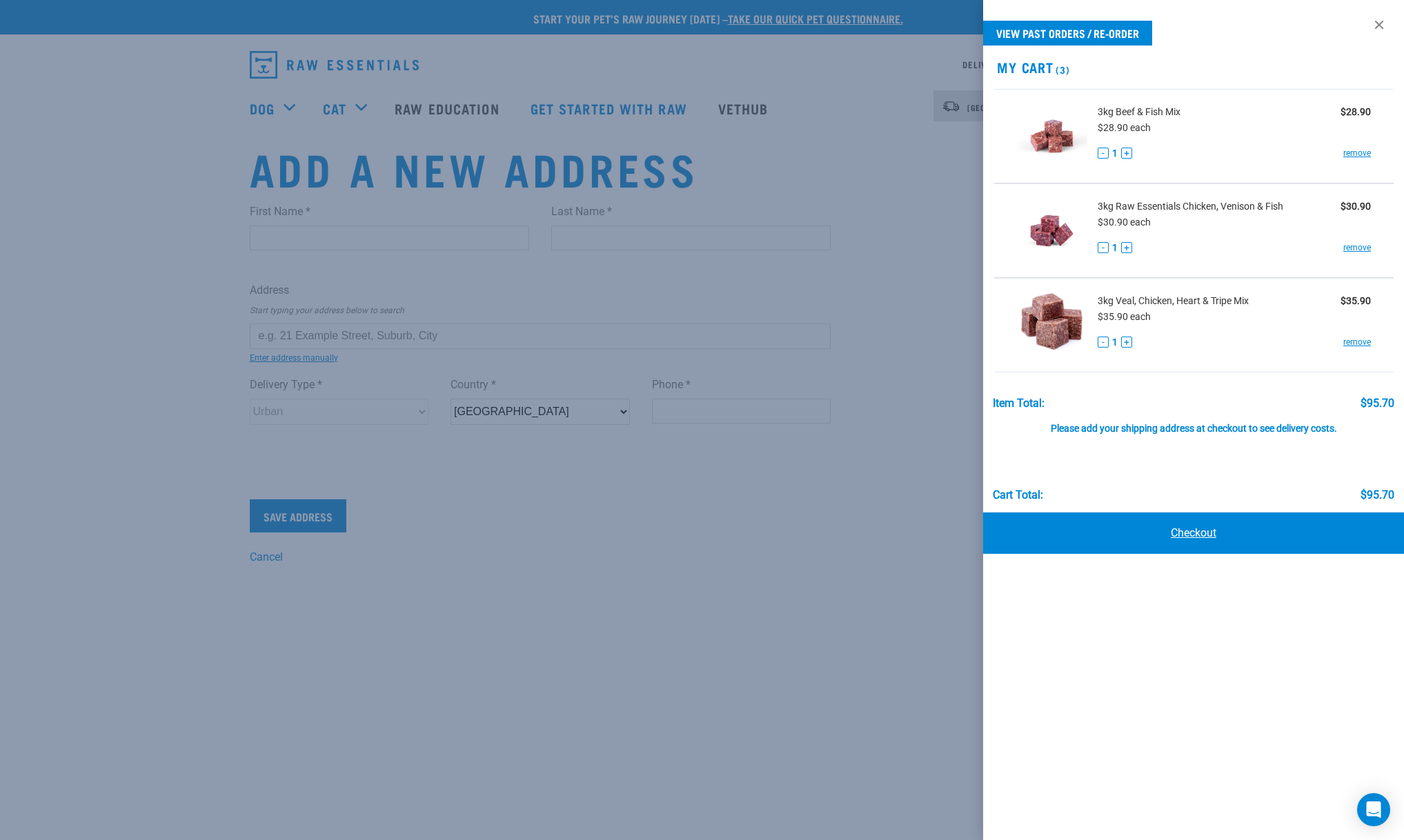
click at [1200, 530] on link "Checkout" at bounding box center [1194, 533] width 422 height 41
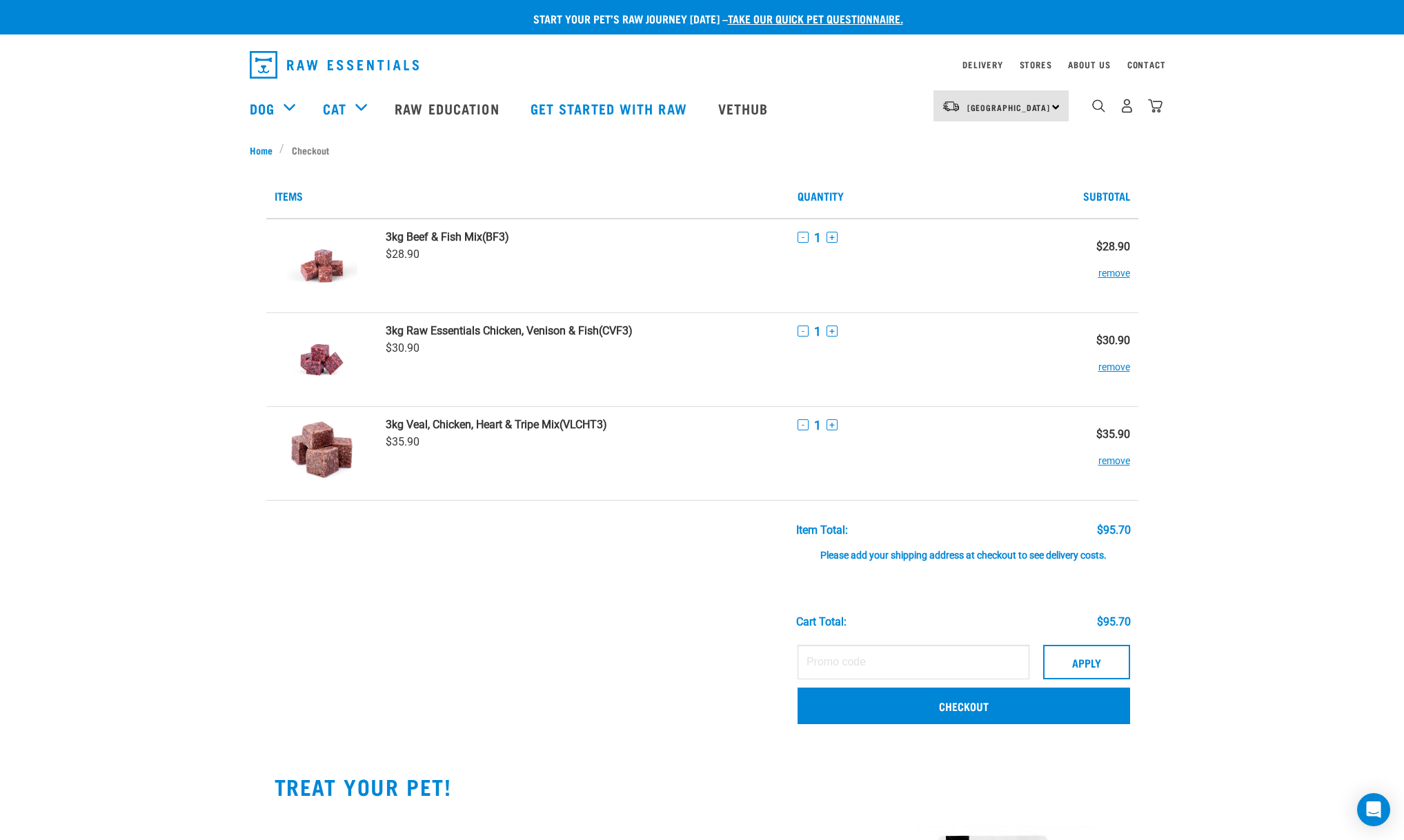
scroll to position [116, 0]
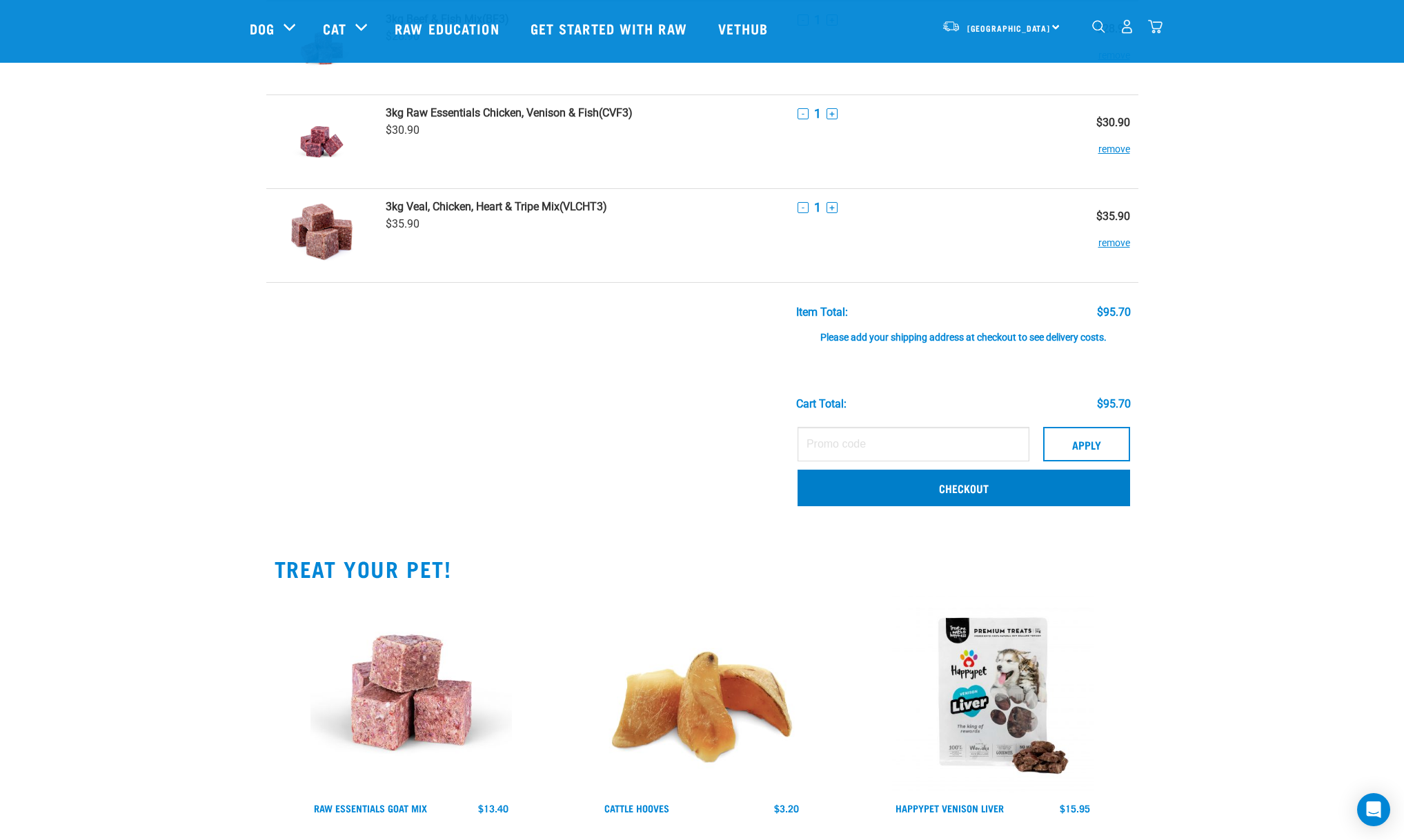
click at [968, 494] on link "Checkout" at bounding box center [963, 487] width 332 height 36
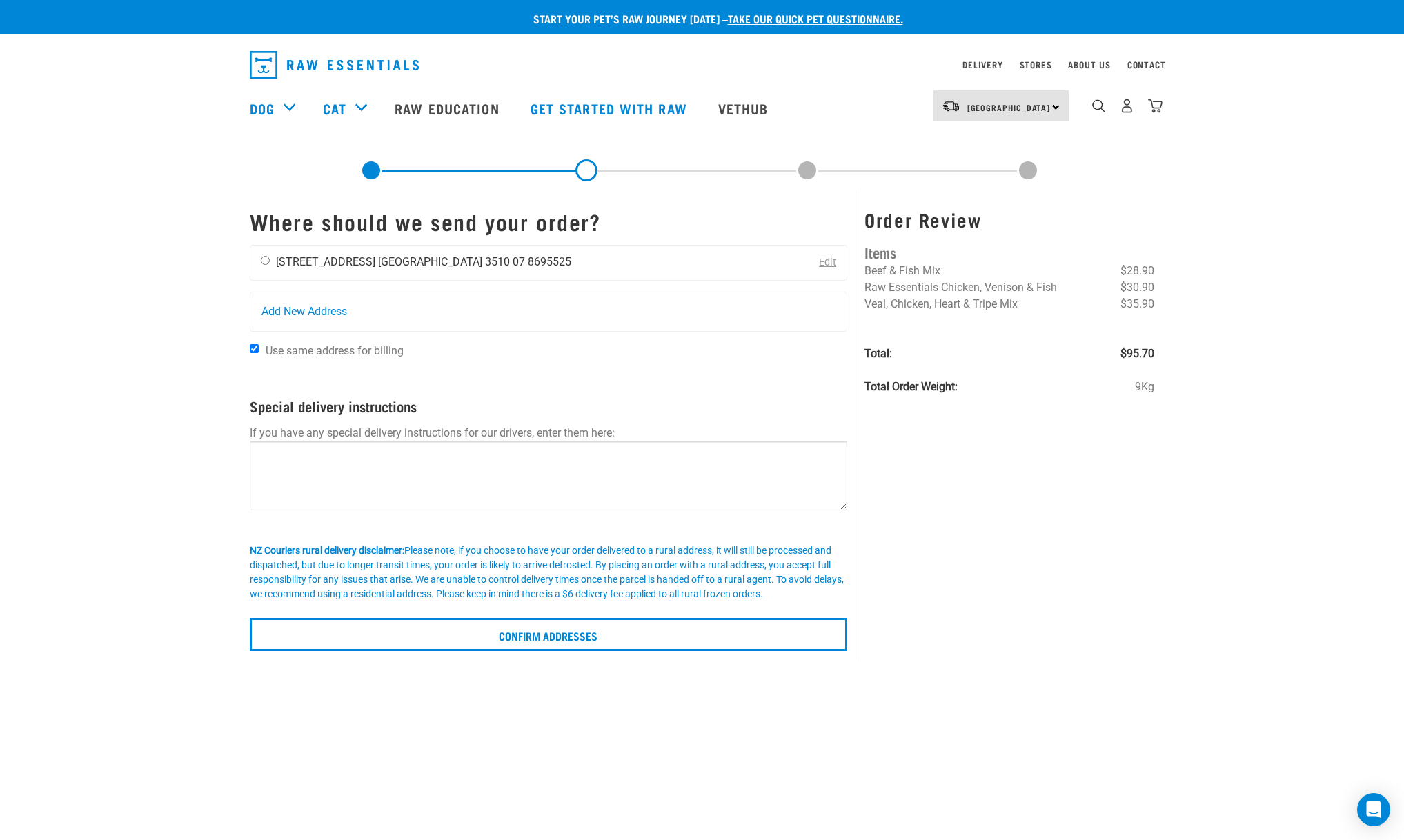
click at [395, 262] on ul "Joe Walls 119 Buffalo Beach Road Waikato 3510 07 8695525" at bounding box center [423, 262] width 295 height 13
click at [264, 261] on input "radio" at bounding box center [265, 260] width 9 height 9
radio input "true"
click at [395, 258] on ul "Joe Walls 119 Buffalo Beach Road Waikato 3510 07 8695525" at bounding box center [423, 262] width 295 height 13
click at [1055, 105] on div "North Island North Island South Island" at bounding box center [1001, 105] width 136 height 31
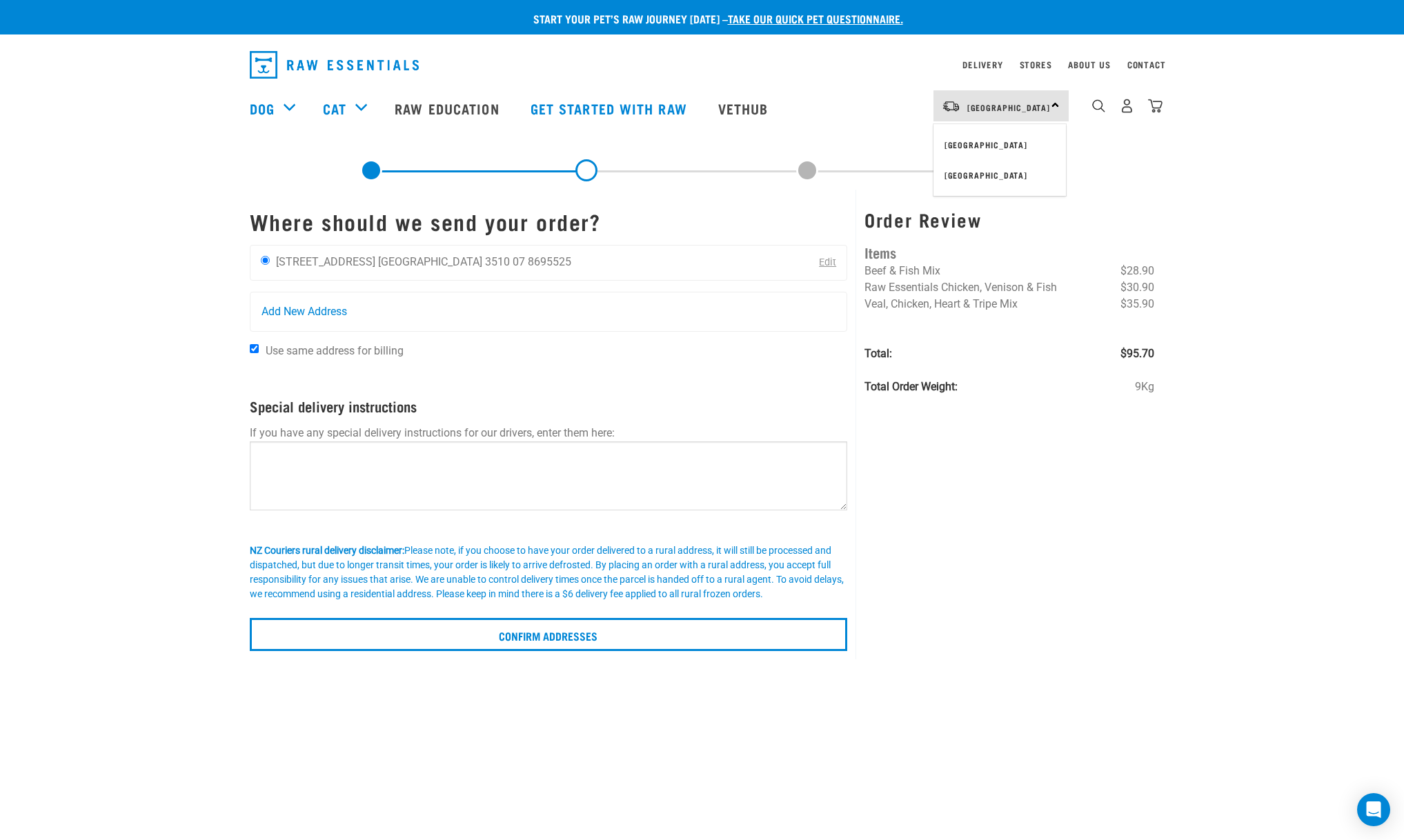
click at [1127, 155] on div at bounding box center [702, 171] width 905 height 55
click at [312, 312] on span "Add New Address" at bounding box center [304, 312] width 85 height 17
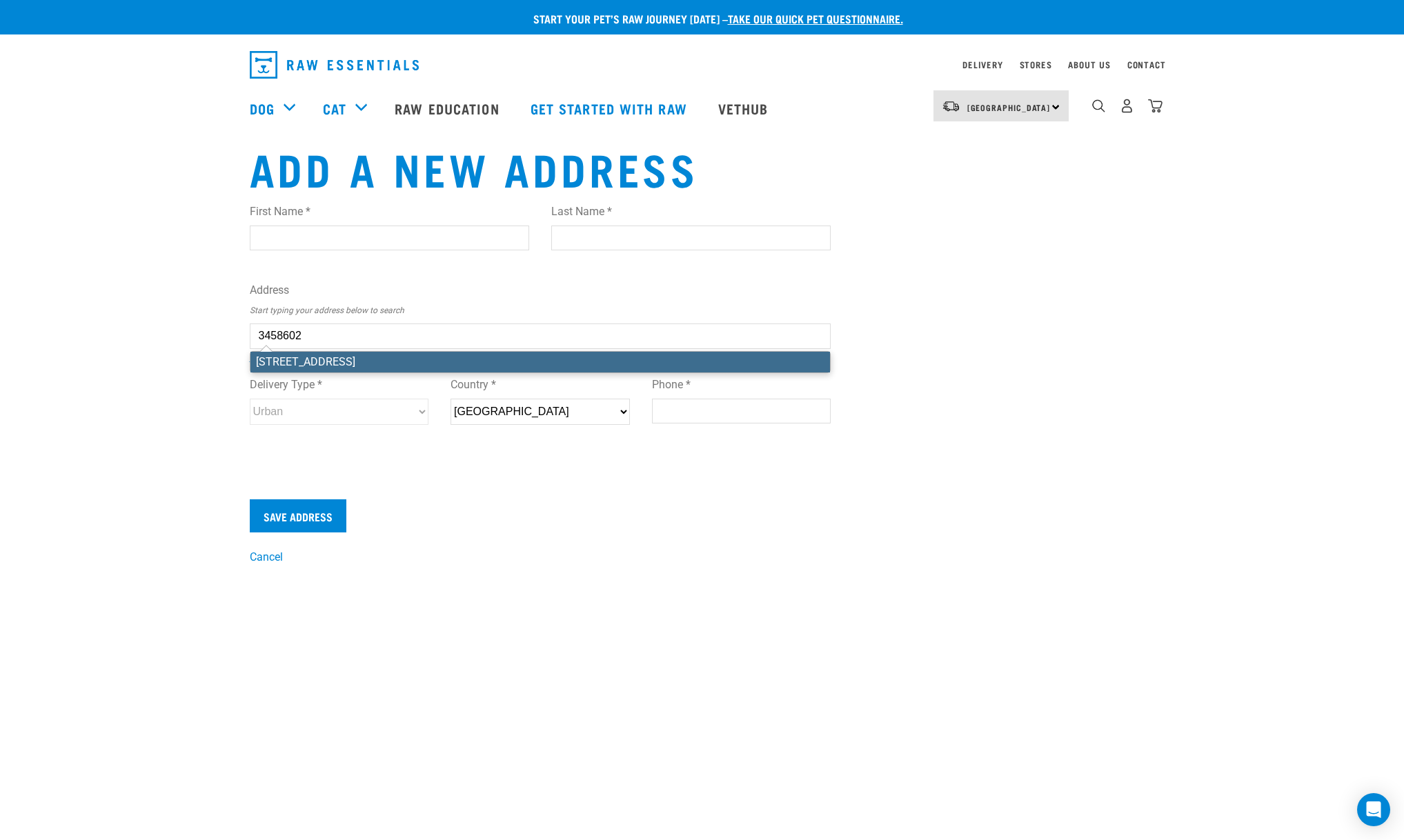
click at [481, 359] on div "First Name * Last Name * Address Start typing your address below to search 3458…" at bounding box center [540, 327] width 582 height 269
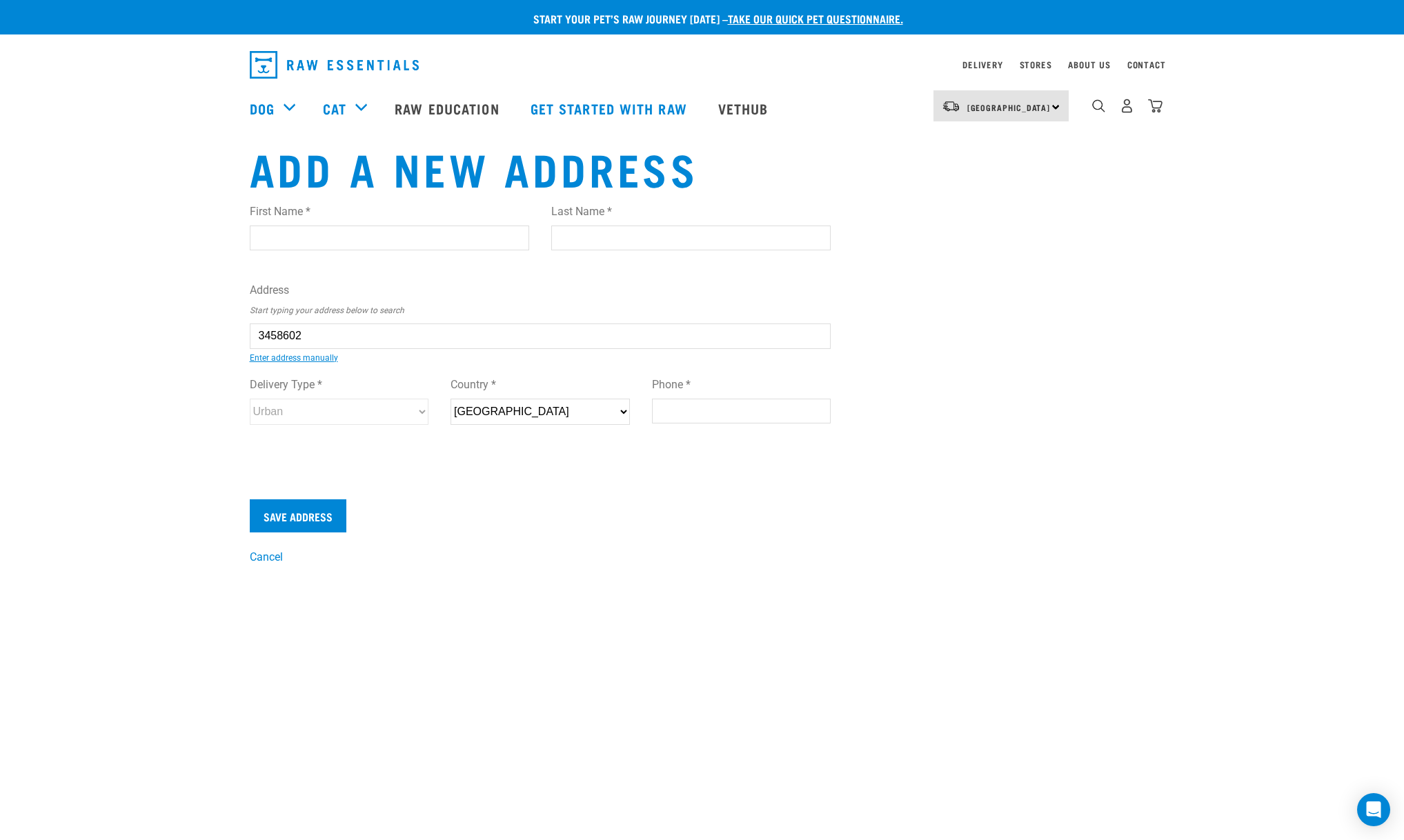
type input "[STREET_ADDRESS]"
type input "Whitianga"
type input "[GEOGRAPHIC_DATA]"
select select "WKO"
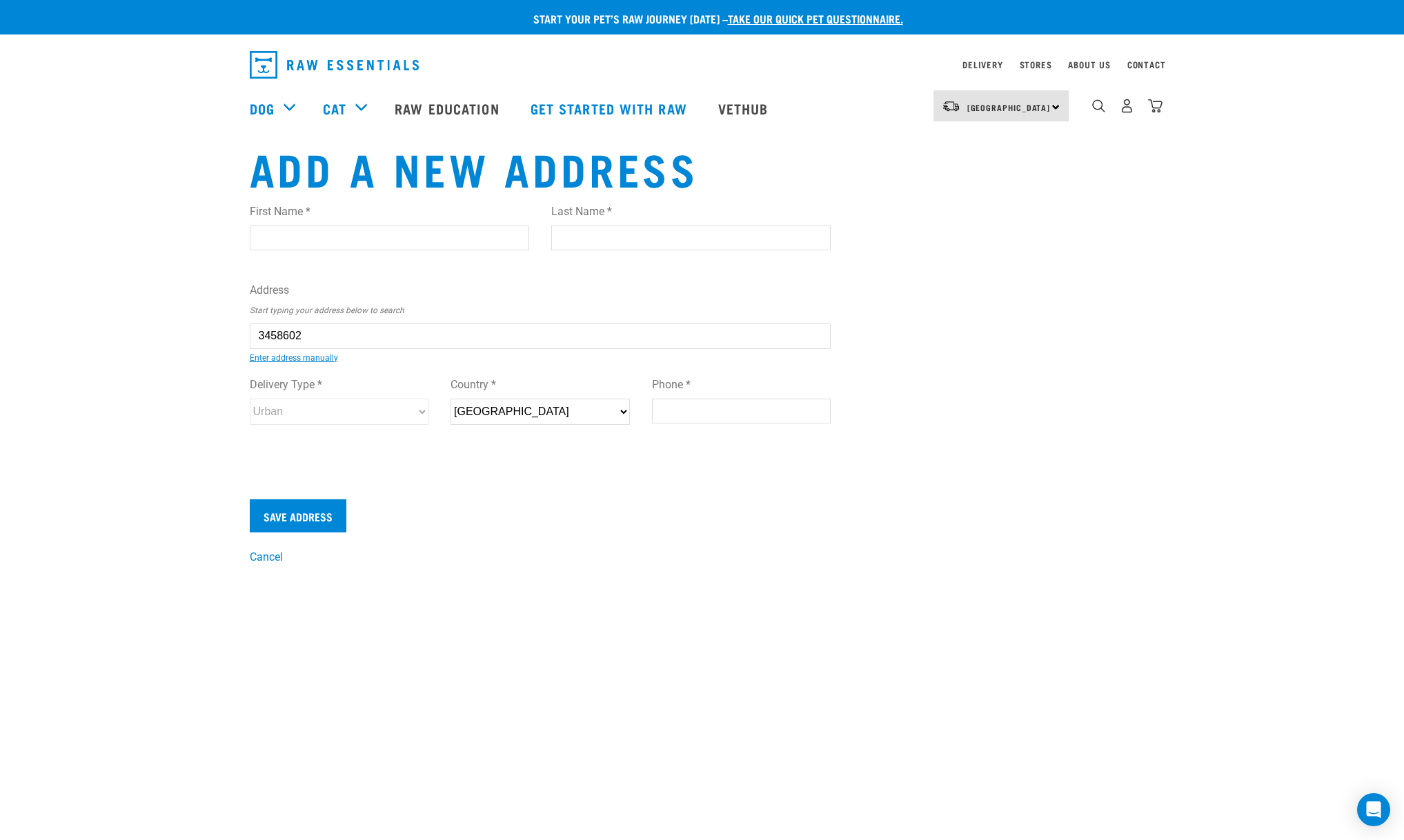
type input "3510"
select select "Urban"
type input "[PERSON_NAME]"
type input "Walls"
click at [1007, 291] on div "Add a new address First Name * [PERSON_NAME] Last Name * Walls Address Start ty…" at bounding box center [702, 354] width 927 height 423
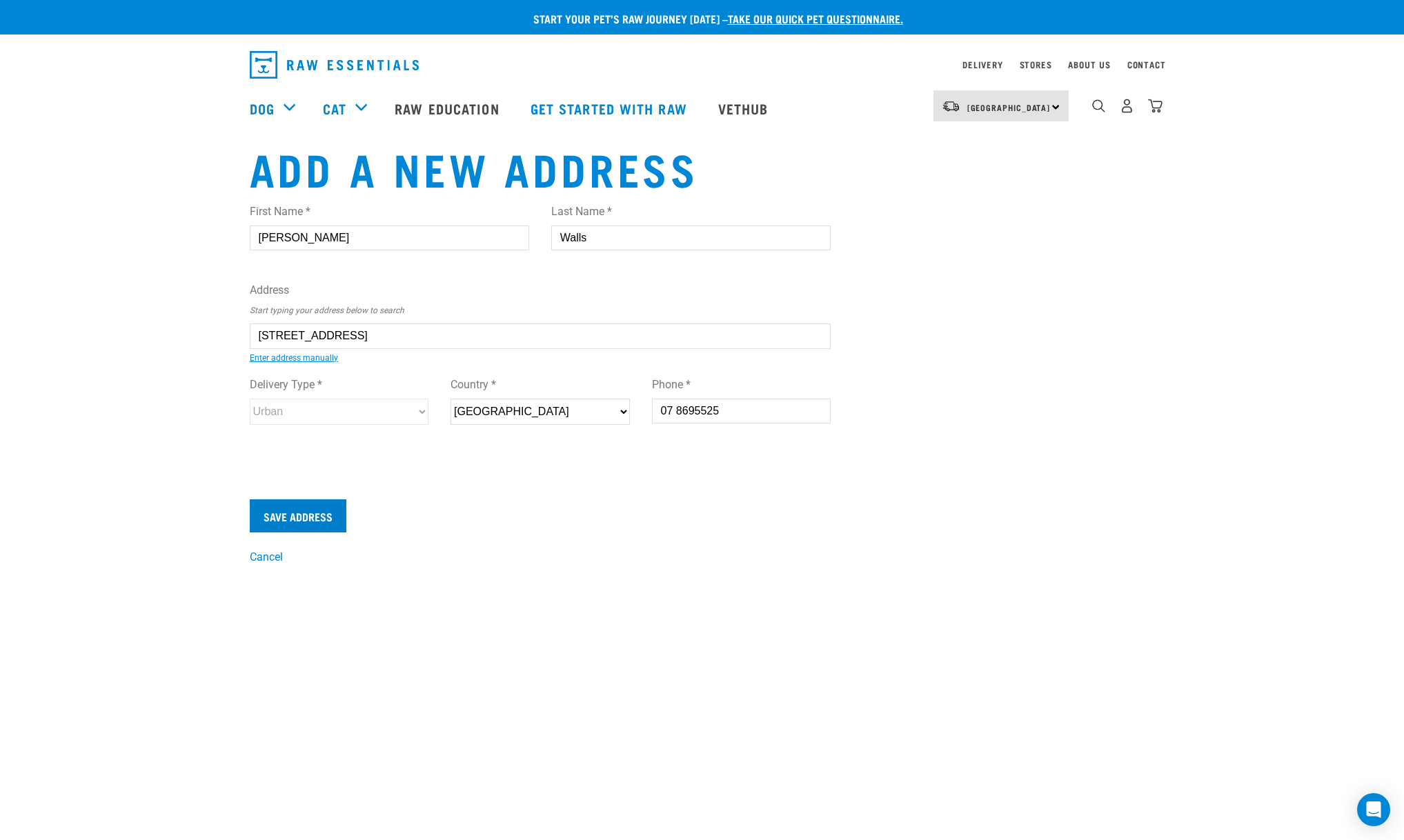
type input "07 8695525"
click at [310, 514] on input "Save Address" at bounding box center [297, 516] width 96 height 33
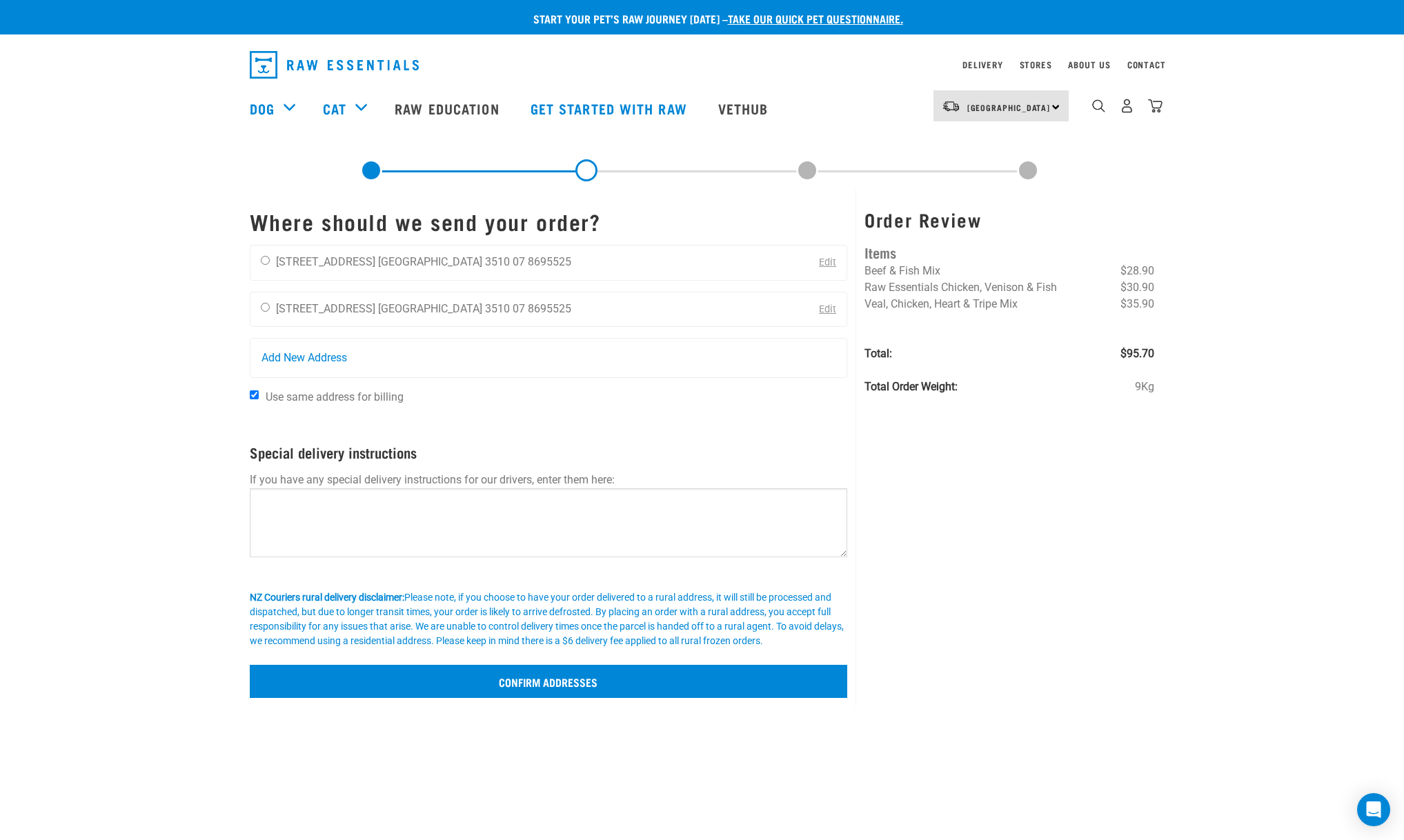
click at [378, 694] on input "Confirm addresses" at bounding box center [548, 682] width 598 height 33
click at [607, 694] on input "Confirm addresses" at bounding box center [548, 682] width 598 height 33
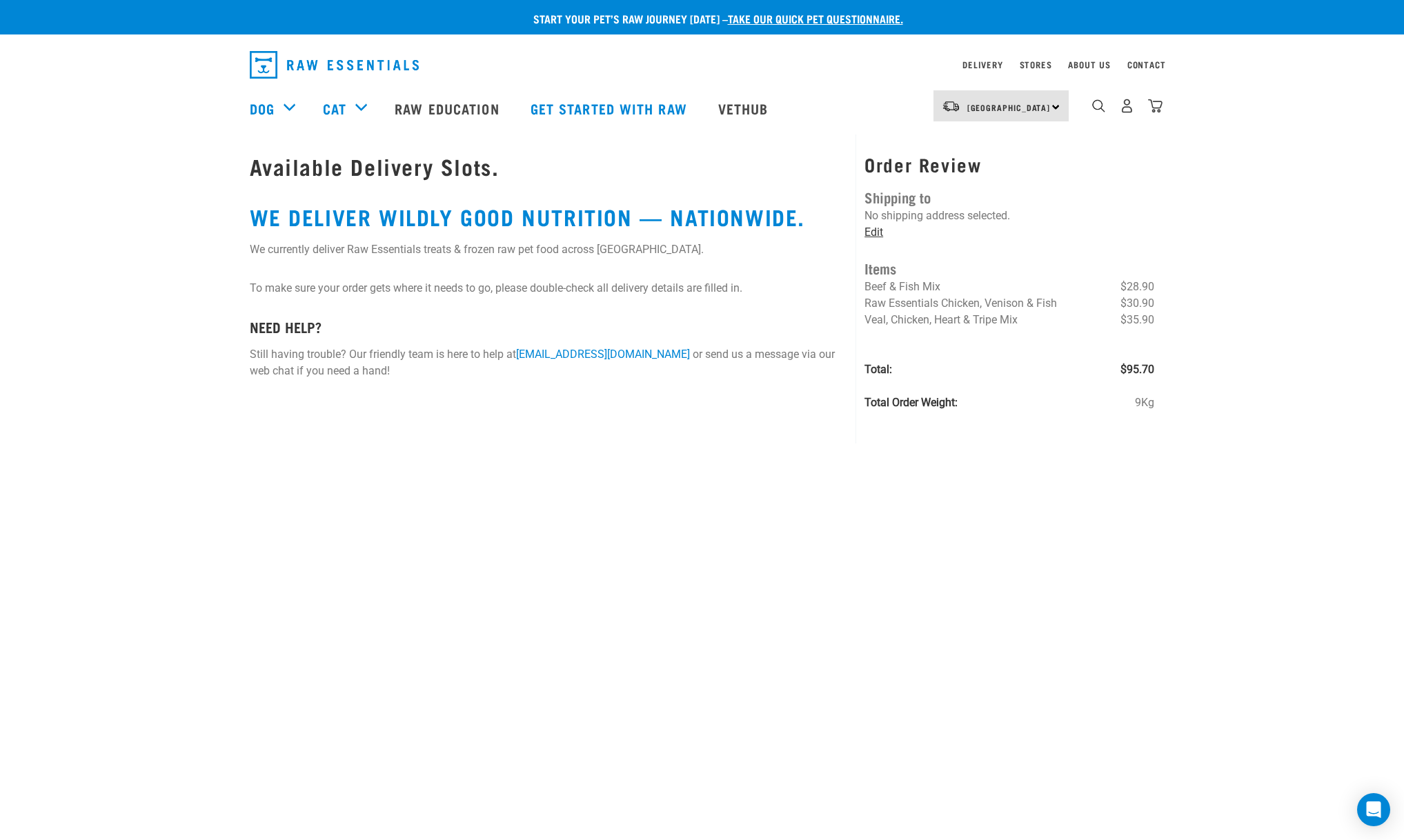
click at [878, 230] on link "Edit" at bounding box center [874, 233] width 18 height 13
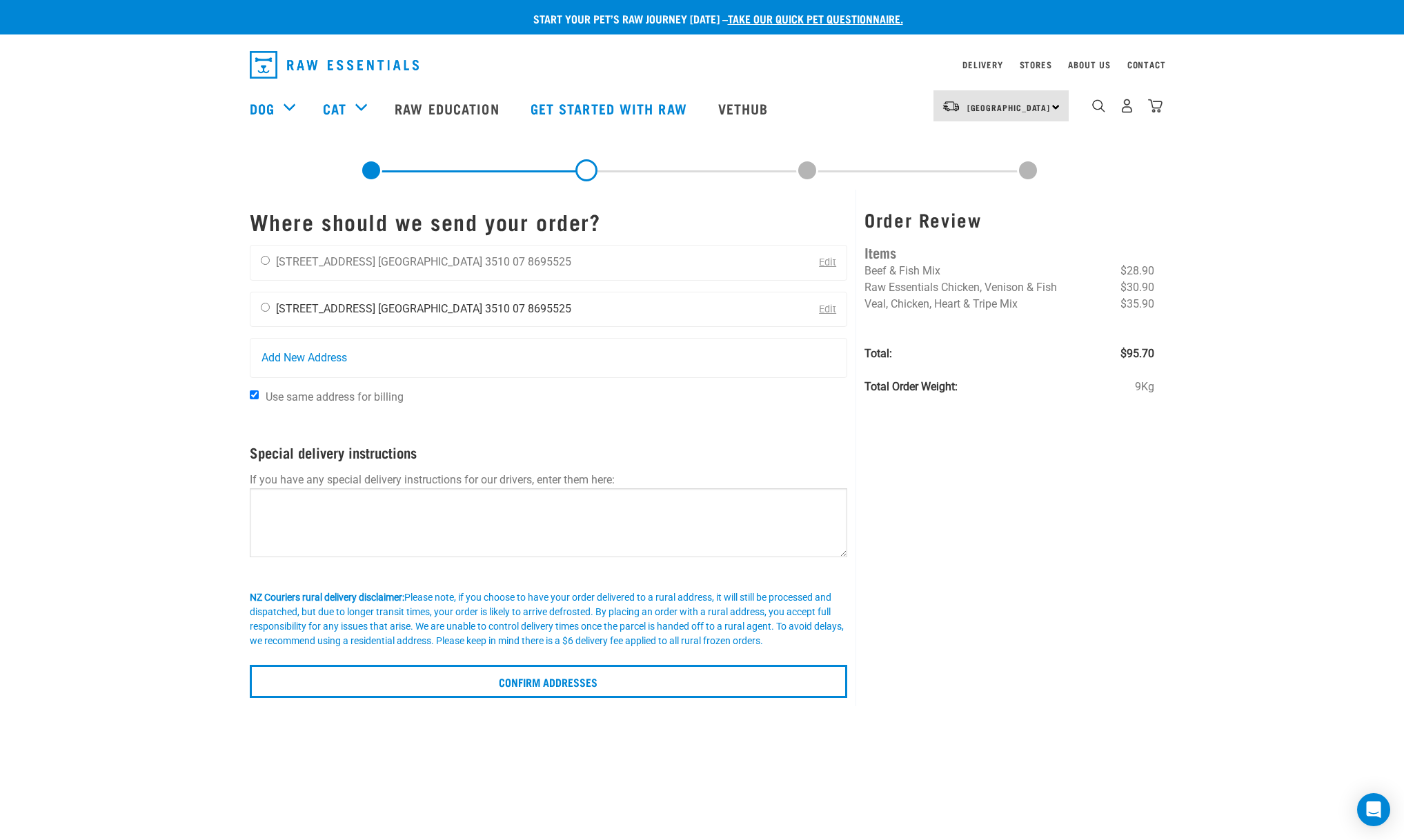
click at [396, 305] on ul "Joe Walls 119 Buffalo Beach Road Waikato 3510 07 8695525" at bounding box center [423, 309] width 295 height 13
click at [395, 260] on ul "Joe Walls 119 Buffalo Beach Road Waikato 3510 07 8695525" at bounding box center [423, 262] width 295 height 13
click at [266, 260] on input "radio" at bounding box center [265, 260] width 9 height 9
radio input "true"
click at [396, 263] on li "Waikato 3510" at bounding box center [443, 262] width 131 height 13
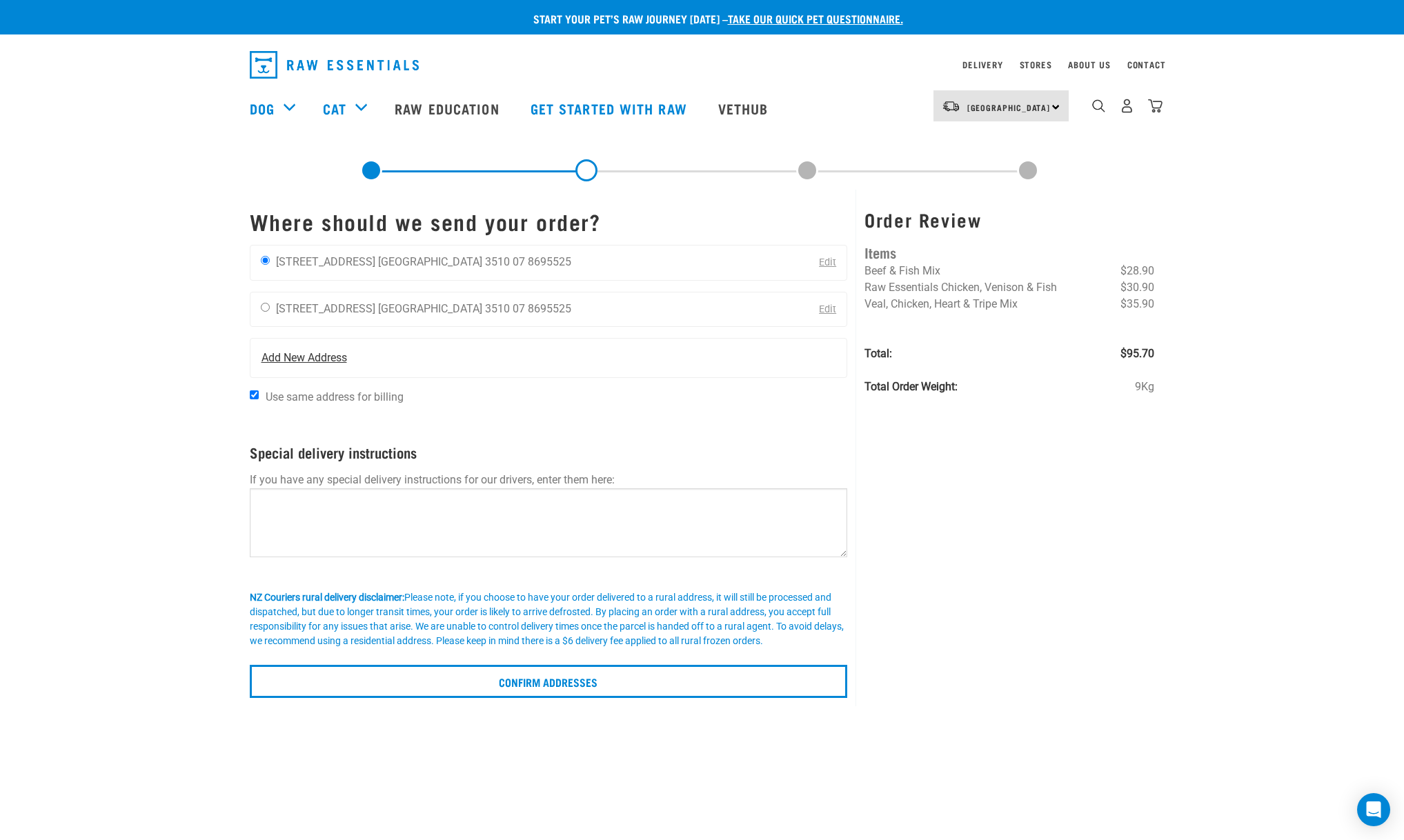
click at [283, 354] on span "Add New Address" at bounding box center [304, 358] width 85 height 17
click at [315, 359] on span "Add New Address" at bounding box center [304, 358] width 85 height 17
click at [326, 395] on span "Use same address for billing" at bounding box center [334, 397] width 138 height 13
click at [259, 395] on input "Use same address for billing" at bounding box center [254, 395] width 9 height 9
checkbox input "false"
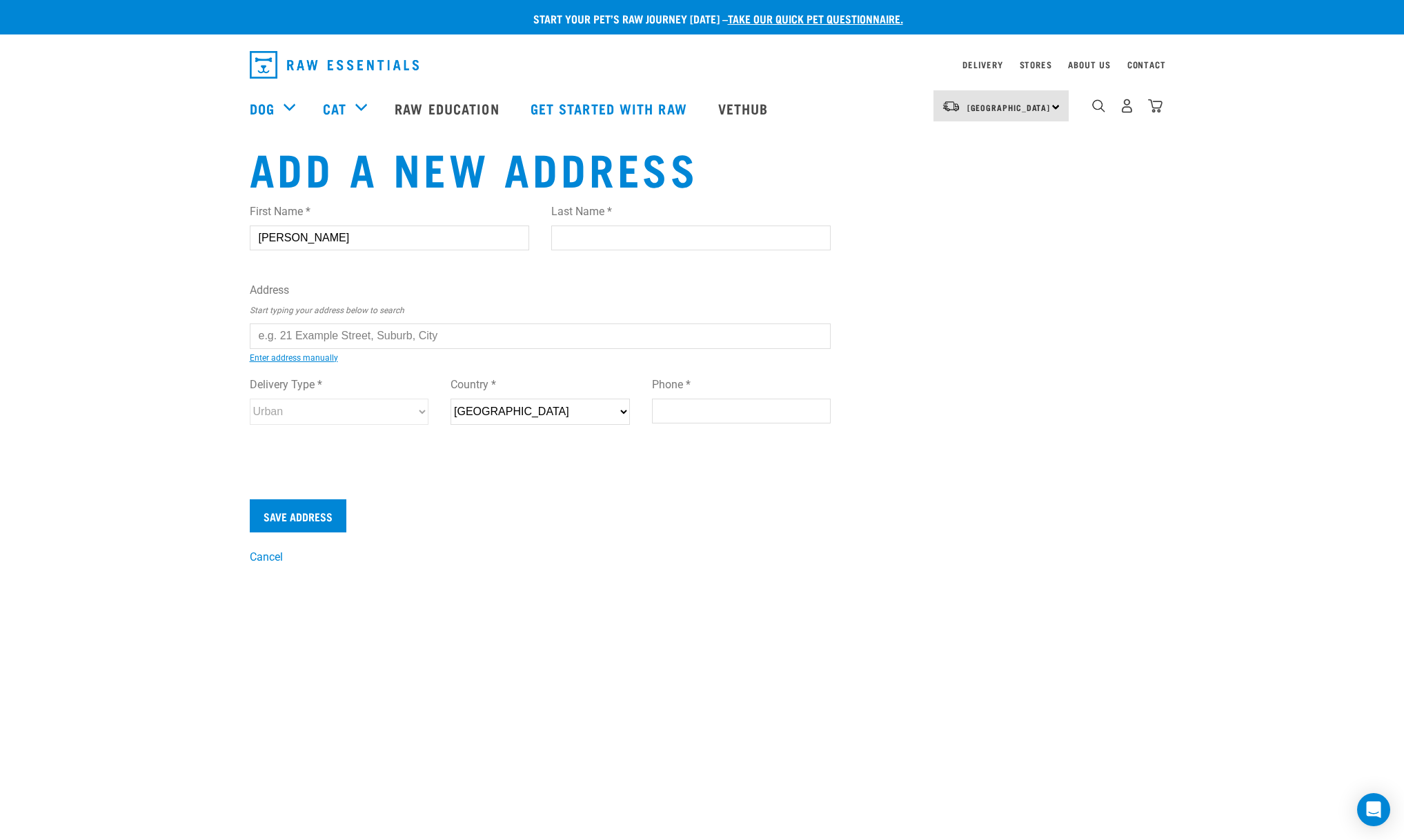
type input "joe"
type input "walls"
click at [310, 335] on input "text" at bounding box center [540, 336] width 582 height 25
click at [409, 361] on div "First Name * joe Last Name * walls Address Start typing your address below to s…" at bounding box center [540, 327] width 582 height 269
type input "119 Buffalo Beach Road, Whitianga 3510"
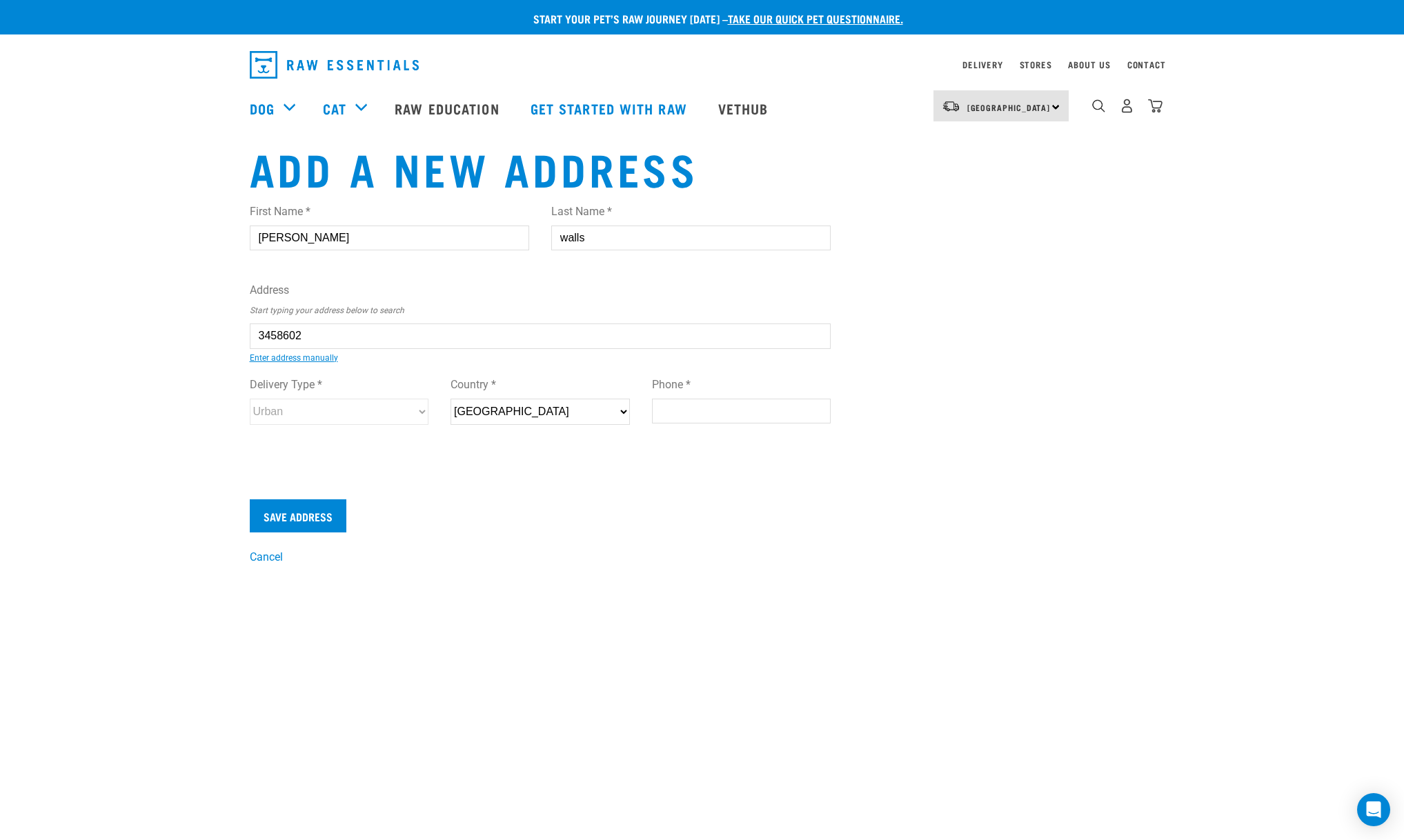
type input "119 Buffalo Beach Road"
type input "Whitianga"
type input "Waikato"
select select "WKO"
type input "3510"
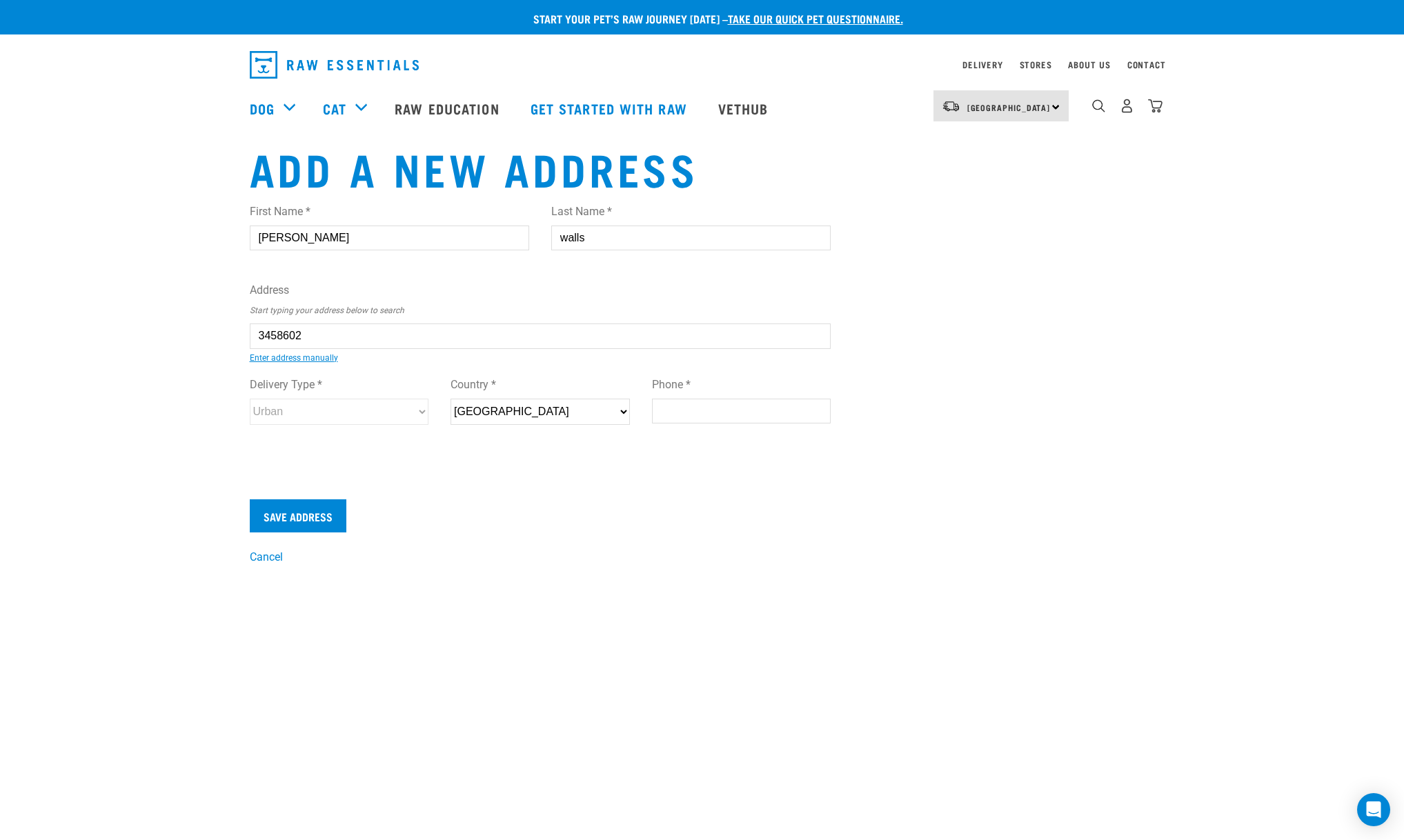
select select "Urban"
type input "07 8695525"
click at [298, 510] on input "Save Address" at bounding box center [297, 516] width 96 height 33
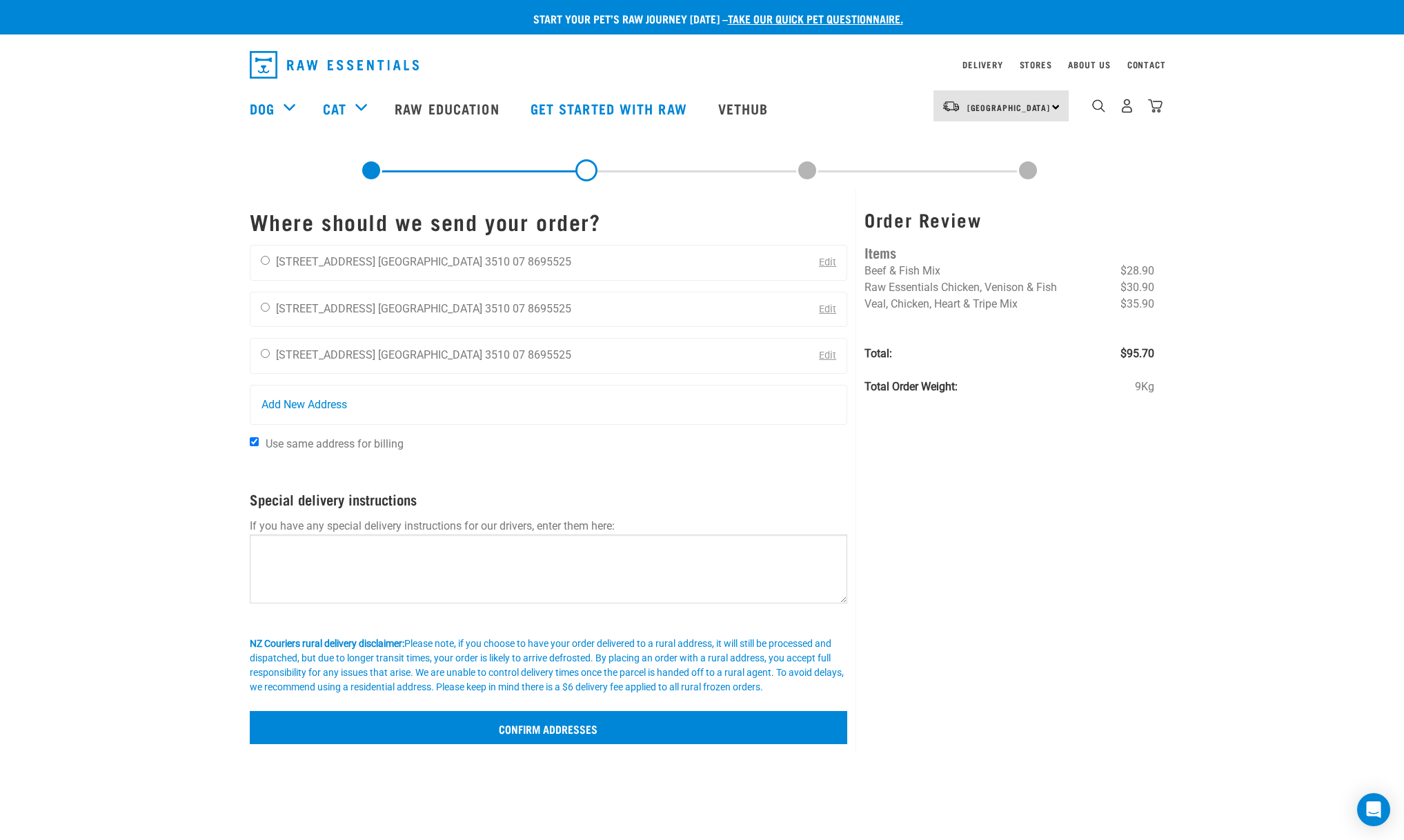
click at [545, 735] on input "Confirm addresses" at bounding box center [548, 728] width 598 height 33
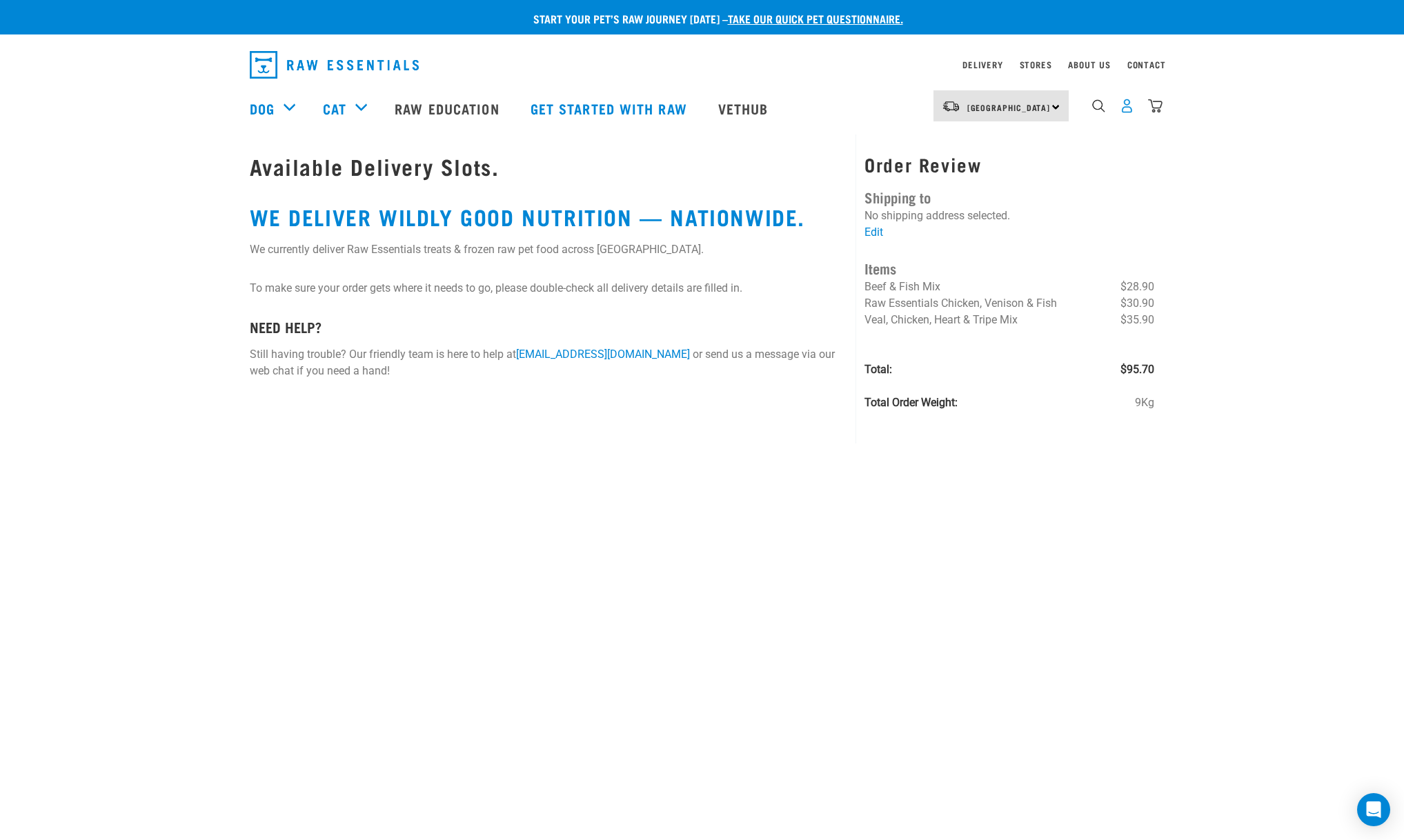
click at [1127, 107] on img "dropdown navigation" at bounding box center [1126, 105] width 14 height 14
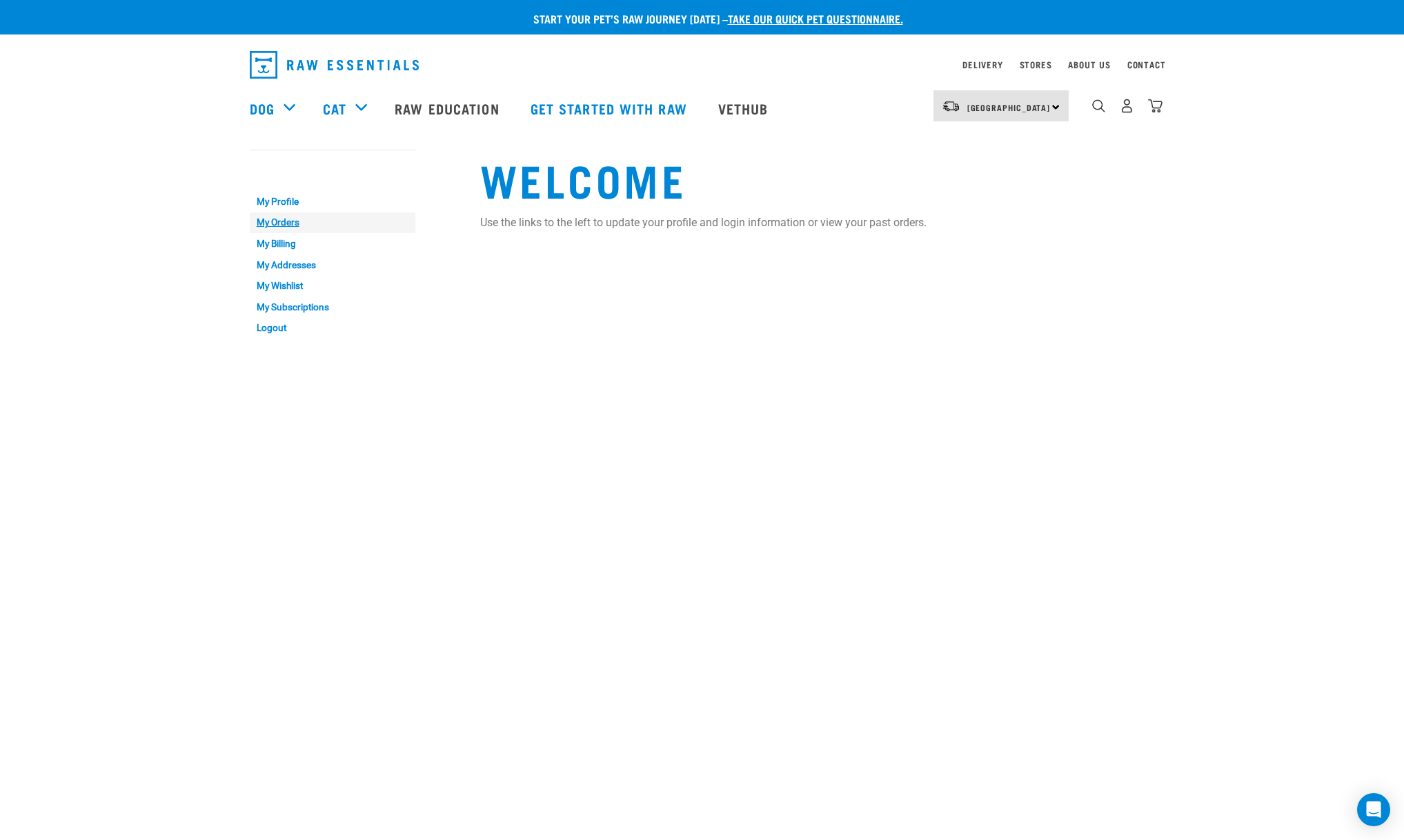
click at [275, 218] on link "My Orders" at bounding box center [332, 223] width 166 height 22
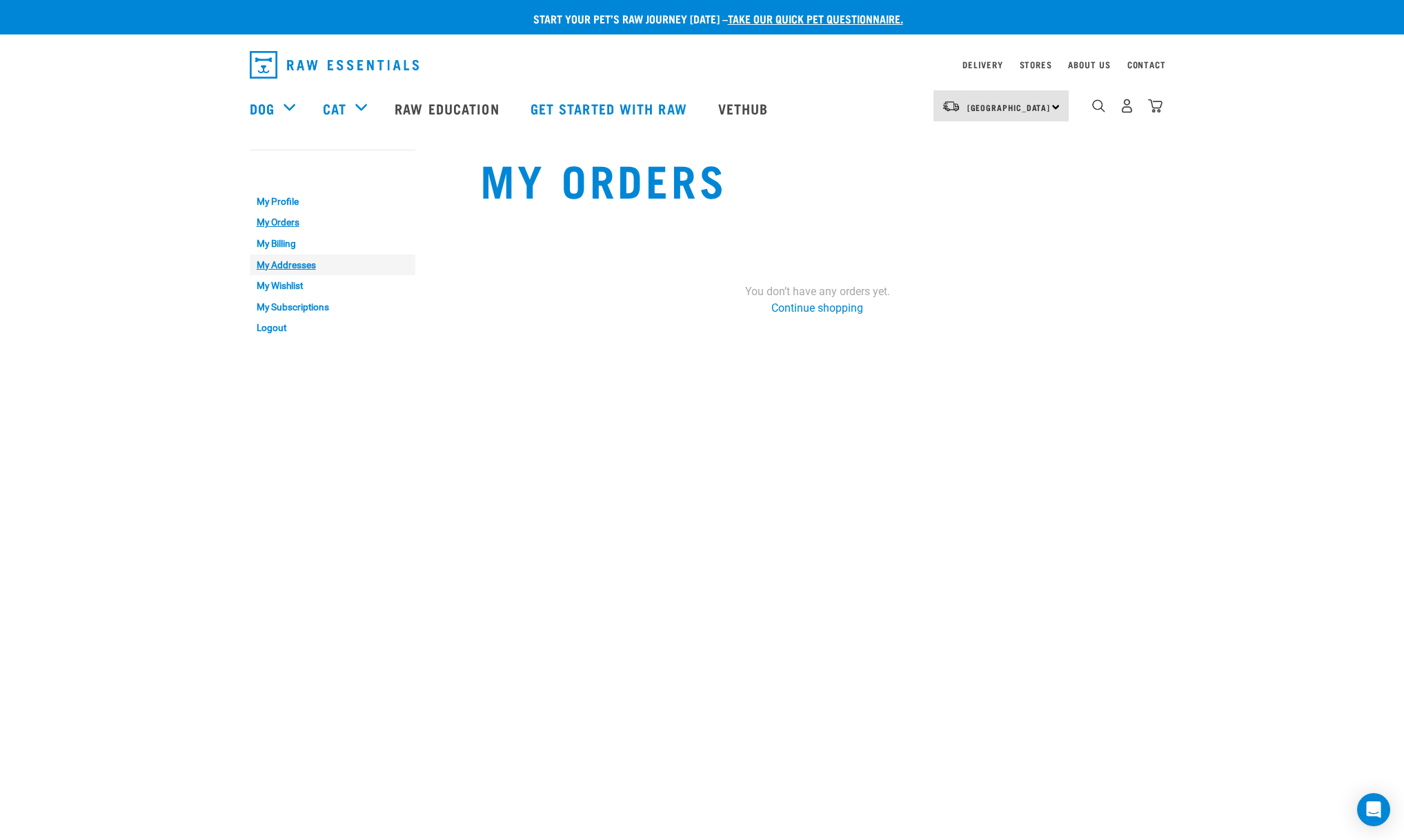
click at [315, 262] on link "My Addresses" at bounding box center [332, 265] width 166 height 22
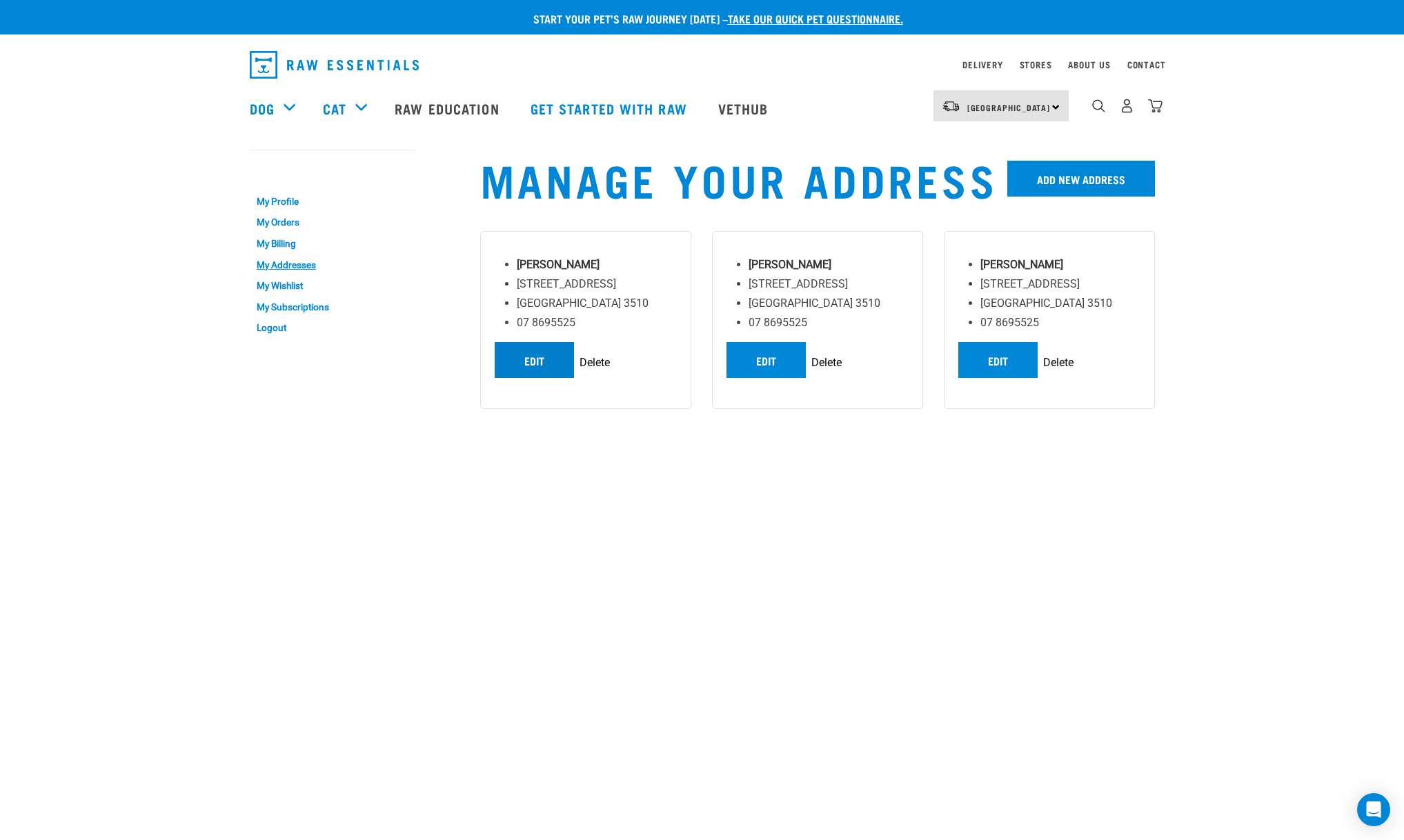
click at [540, 378] on link "Edit" at bounding box center [534, 360] width 79 height 36
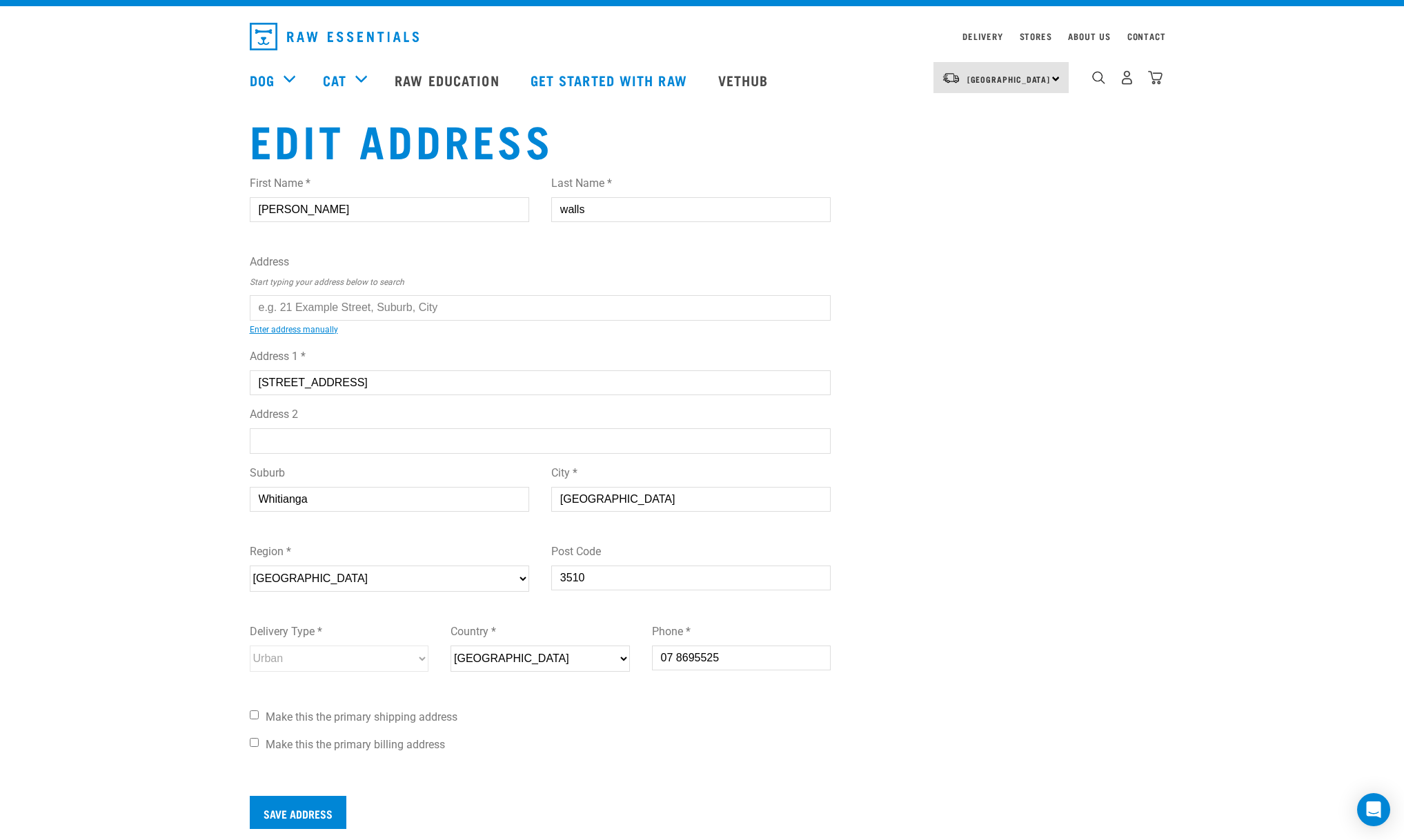
scroll to position [258, 0]
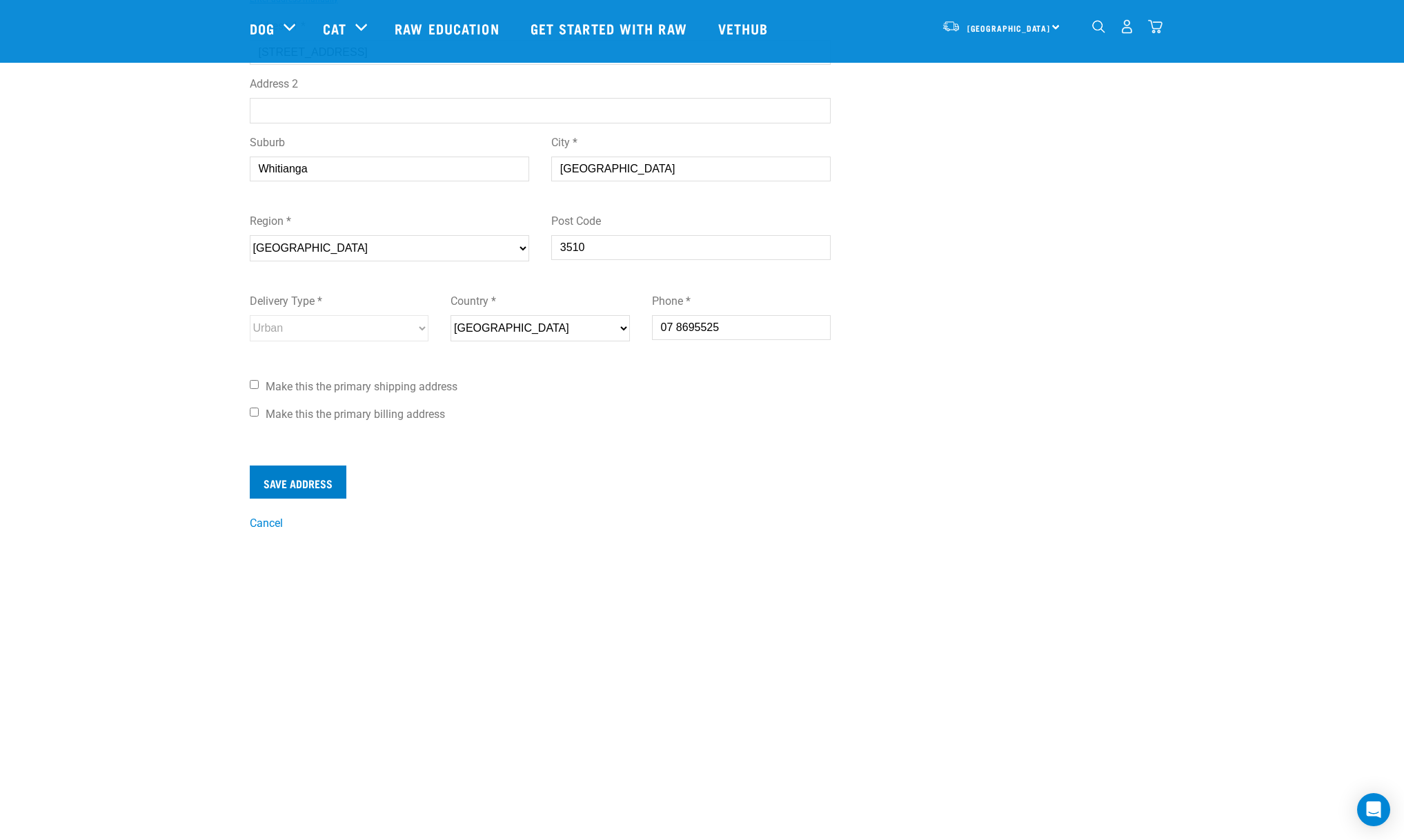
click at [304, 478] on input "Save Address" at bounding box center [297, 482] width 96 height 33
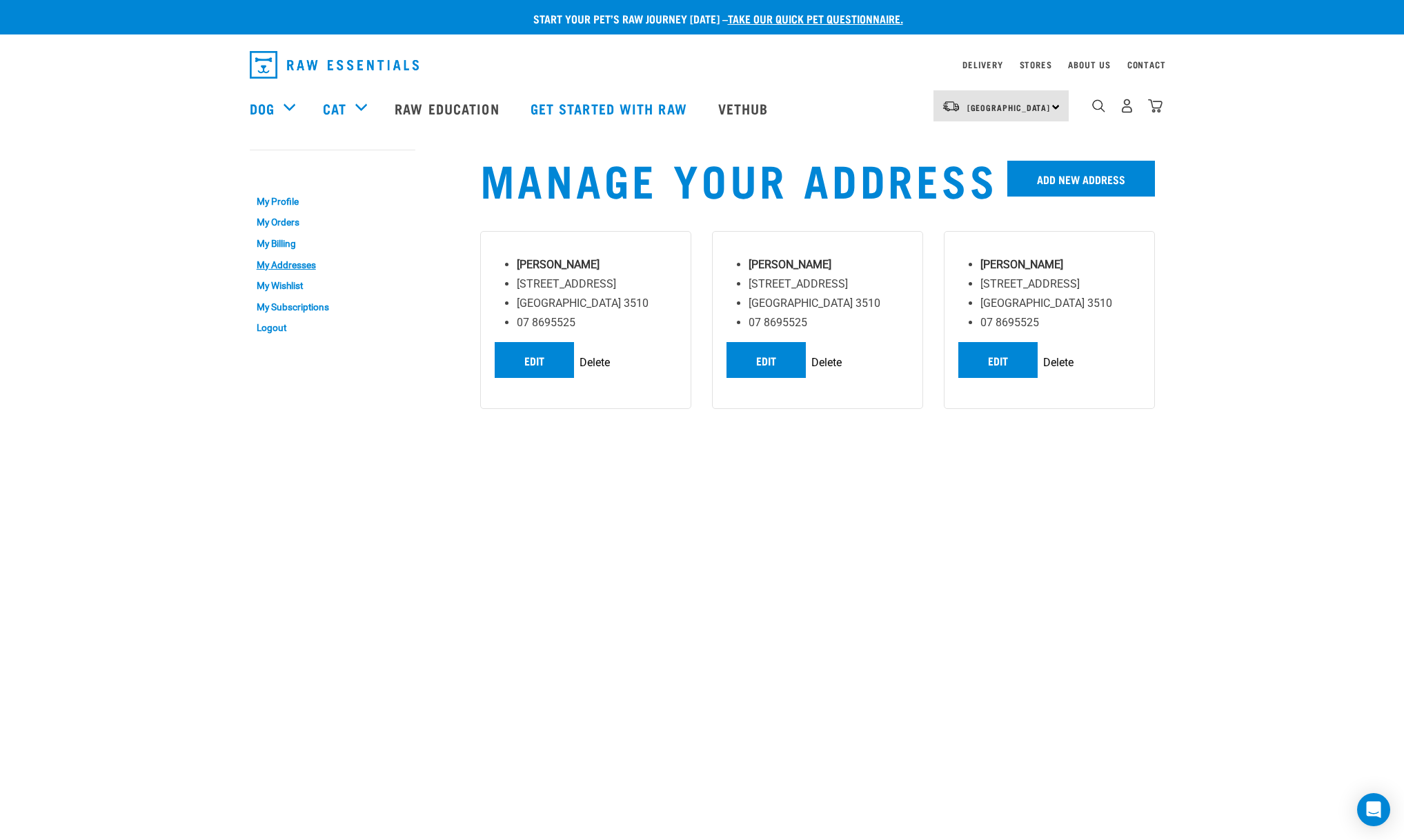
click at [597, 371] on input "Delete" at bounding box center [595, 363] width 30 height 17
click at [595, 371] on input "Delete" at bounding box center [595, 363] width 30 height 17
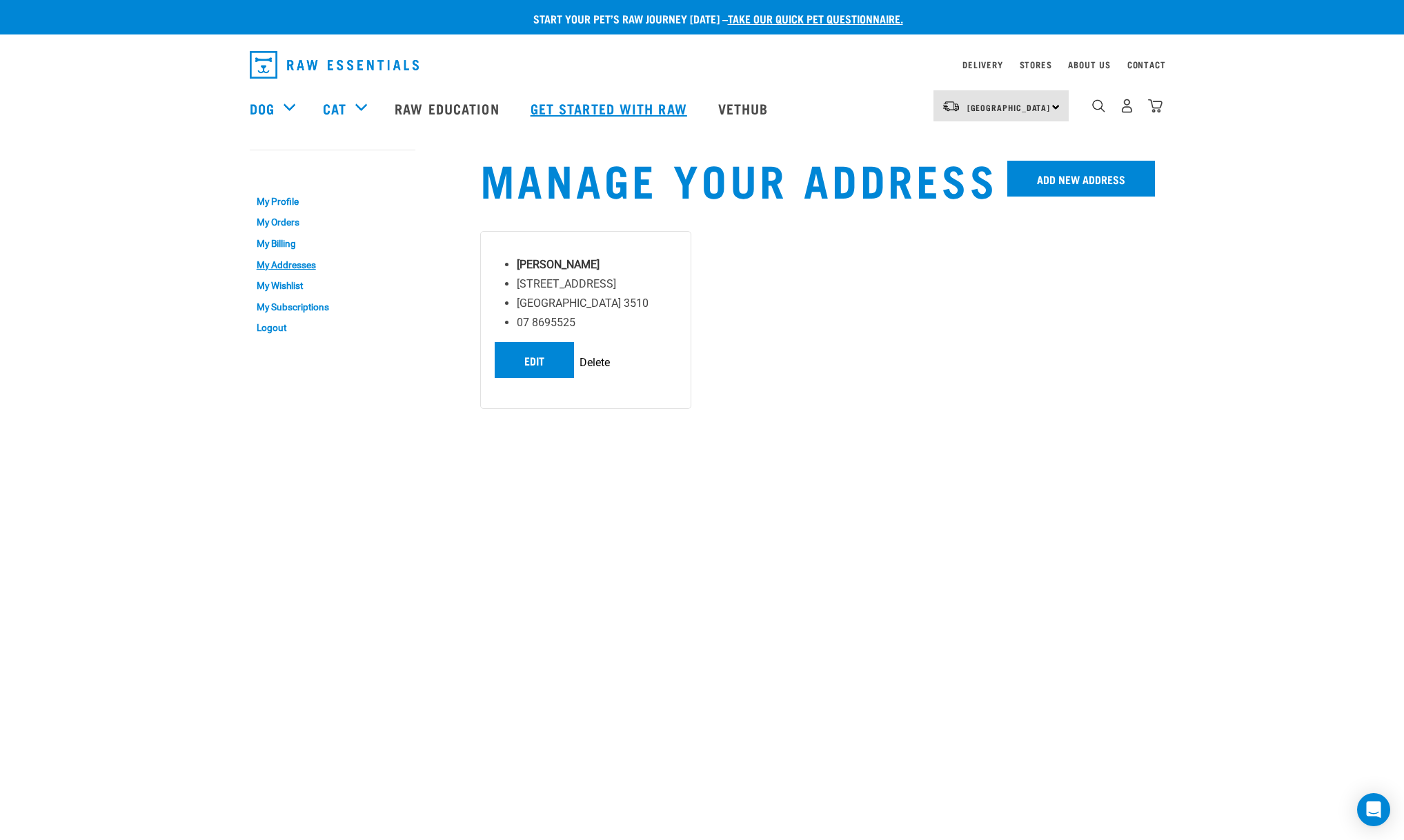
click at [643, 102] on link "Get started with Raw" at bounding box center [610, 108] width 187 height 55
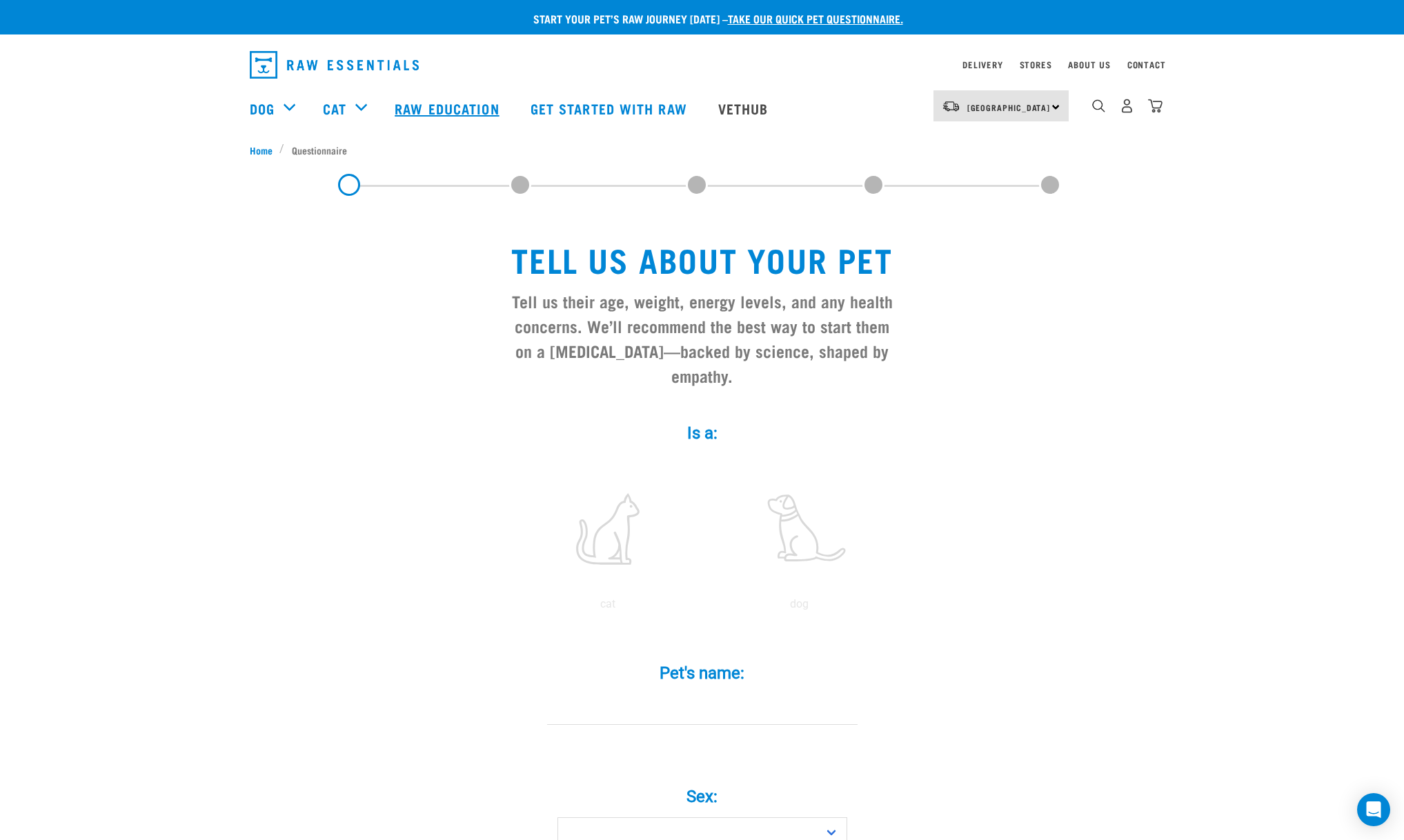
click at [464, 107] on link "Raw Education" at bounding box center [448, 108] width 136 height 55
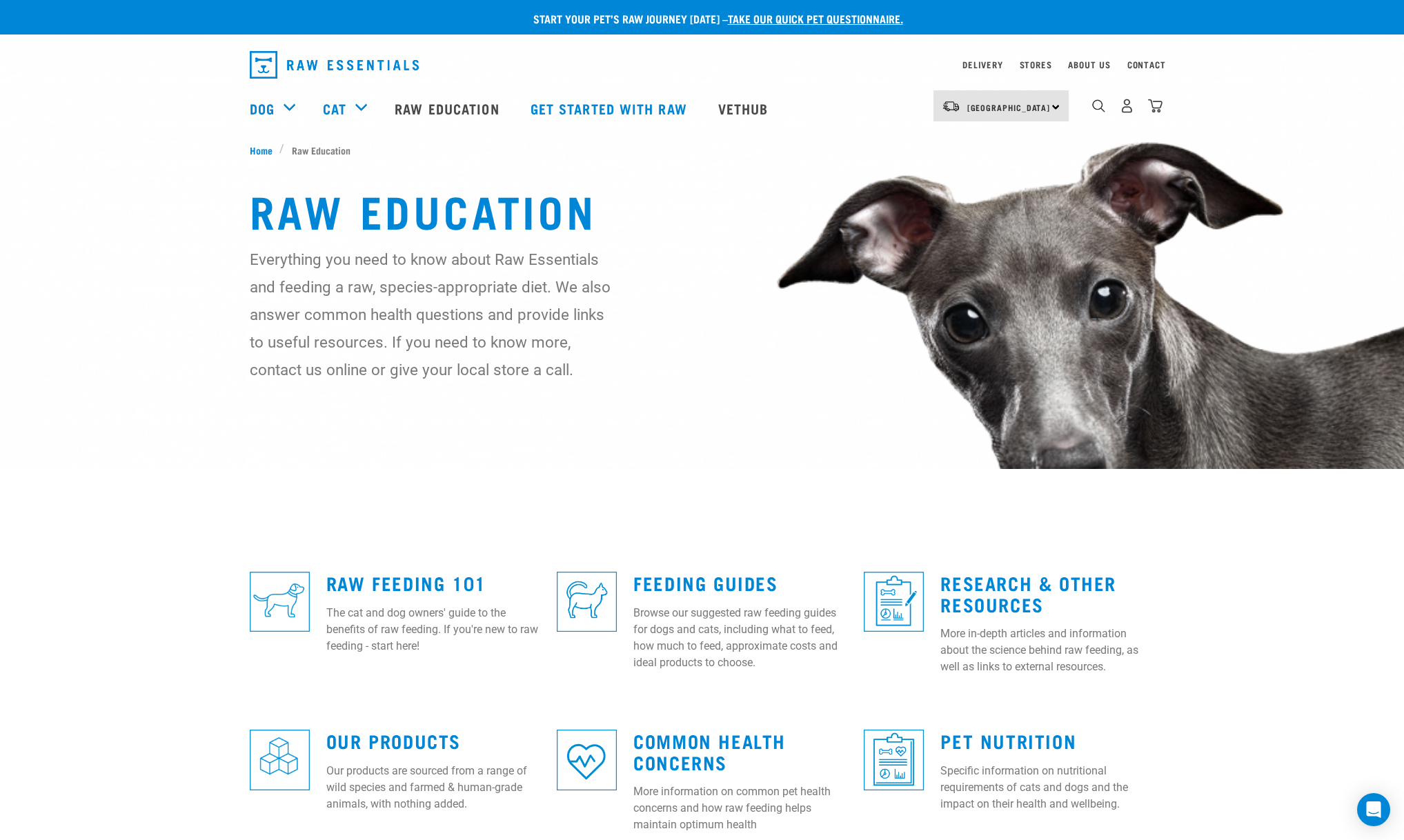
click at [1053, 104] on div "North Island North Island South Island" at bounding box center [1001, 105] width 136 height 31
click at [1007, 142] on link "[GEOGRAPHIC_DATA]" at bounding box center [999, 145] width 132 height 30
click at [1156, 104] on img "dropdown navigation" at bounding box center [1155, 105] width 14 height 14
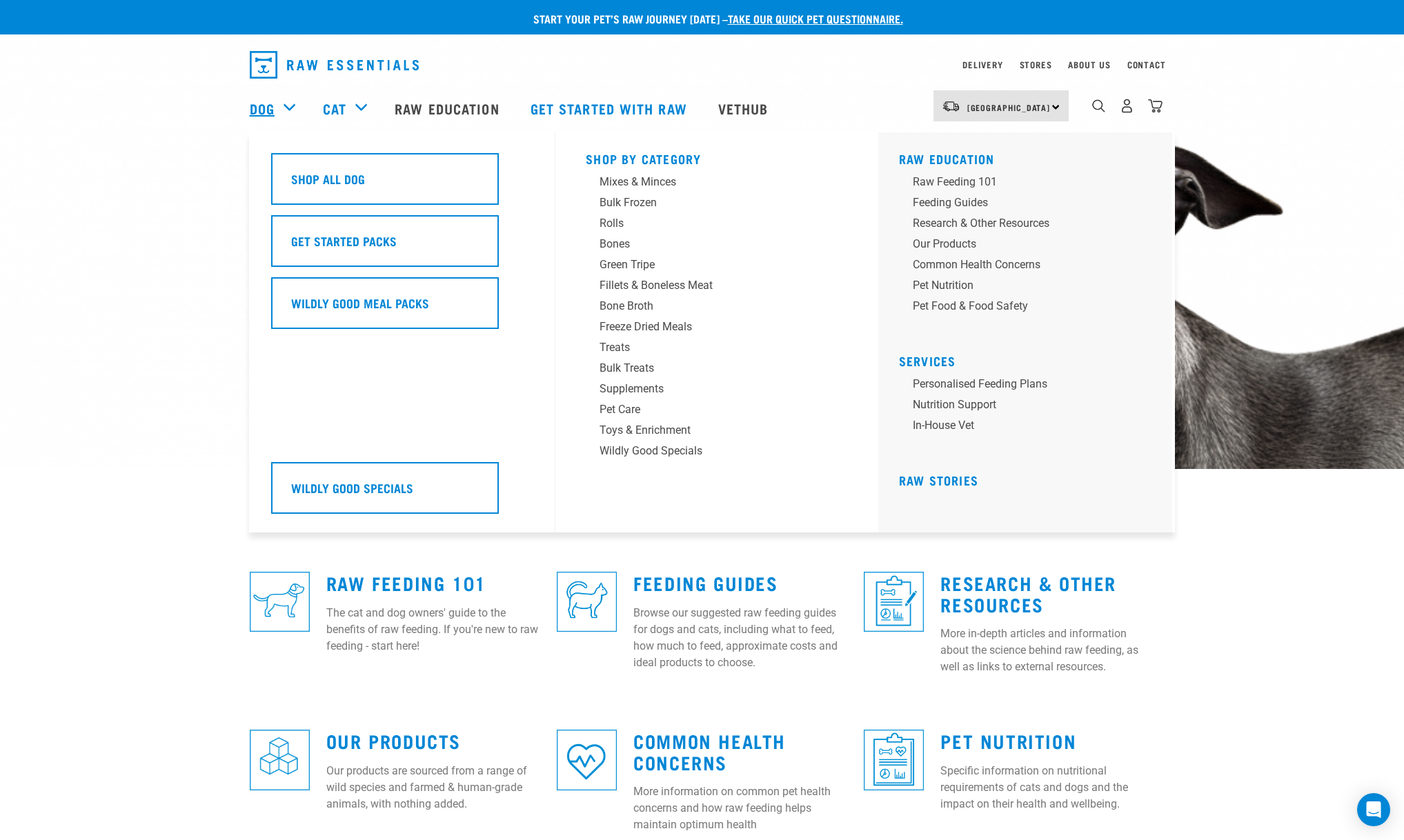
click at [264, 105] on link "Dog" at bounding box center [262, 108] width 25 height 21
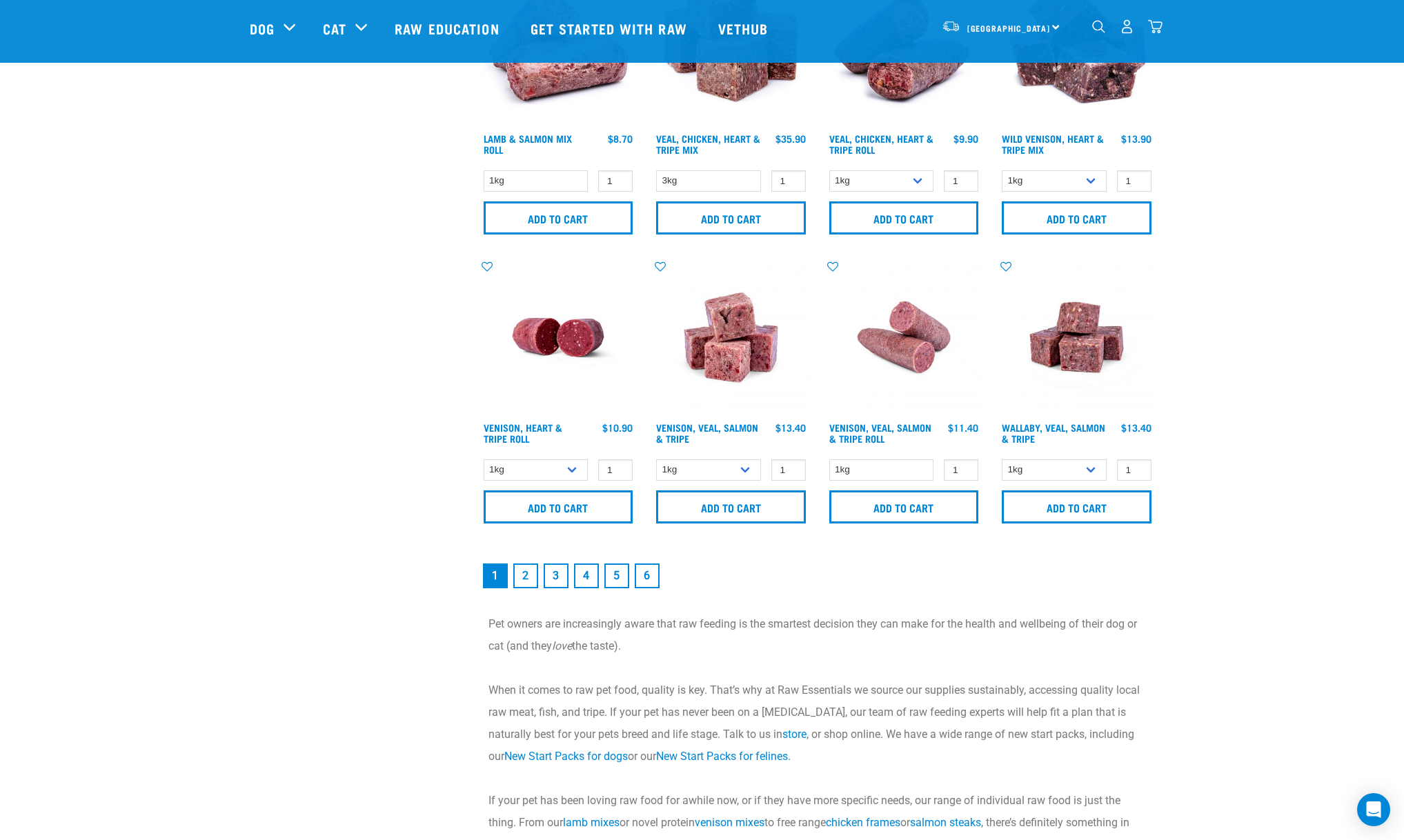
scroll to position [1959, 0]
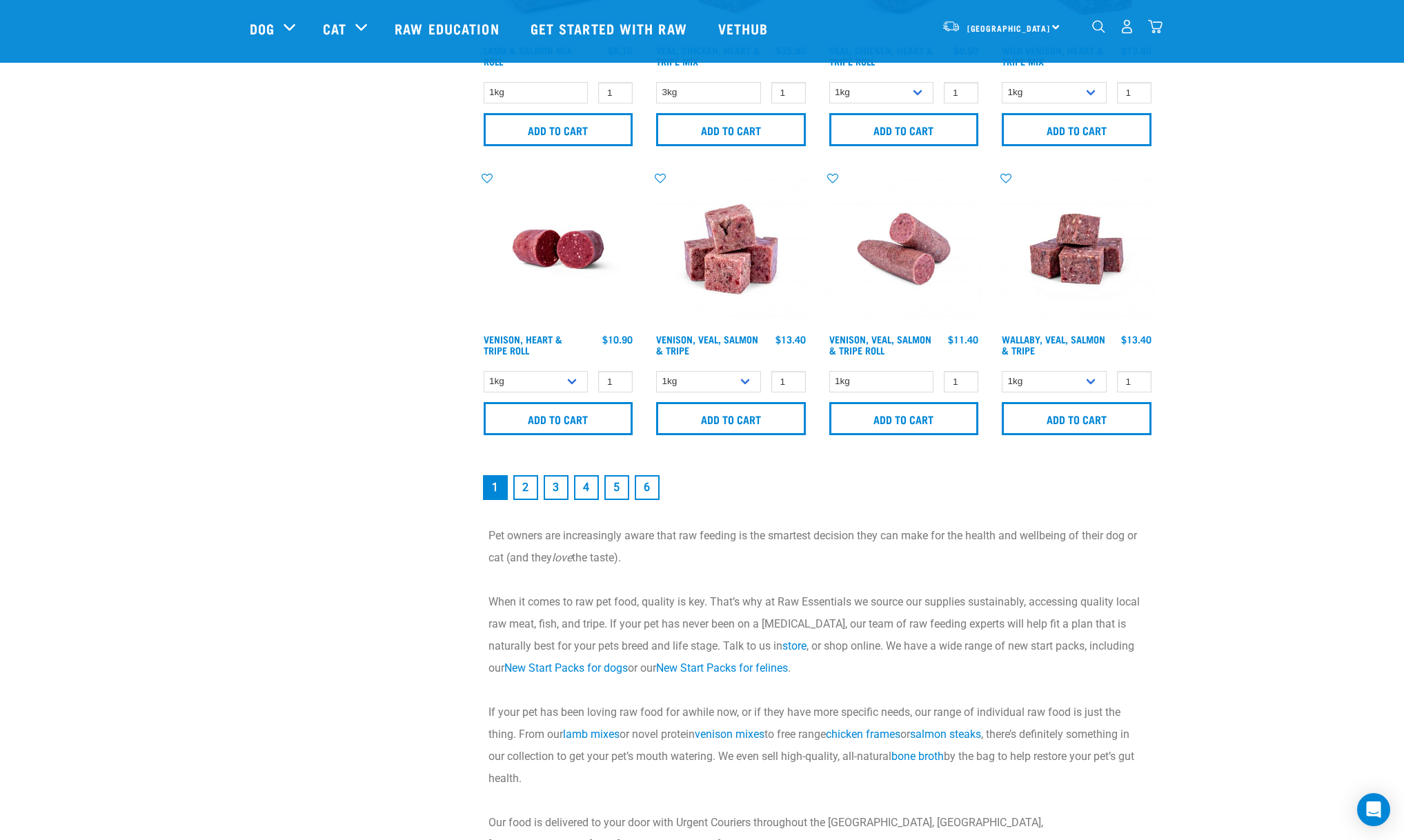
click at [524, 494] on link "2" at bounding box center [525, 488] width 25 height 25
click at [525, 489] on link "2" at bounding box center [525, 488] width 25 height 25
click at [556, 493] on link "3" at bounding box center [556, 488] width 25 height 25
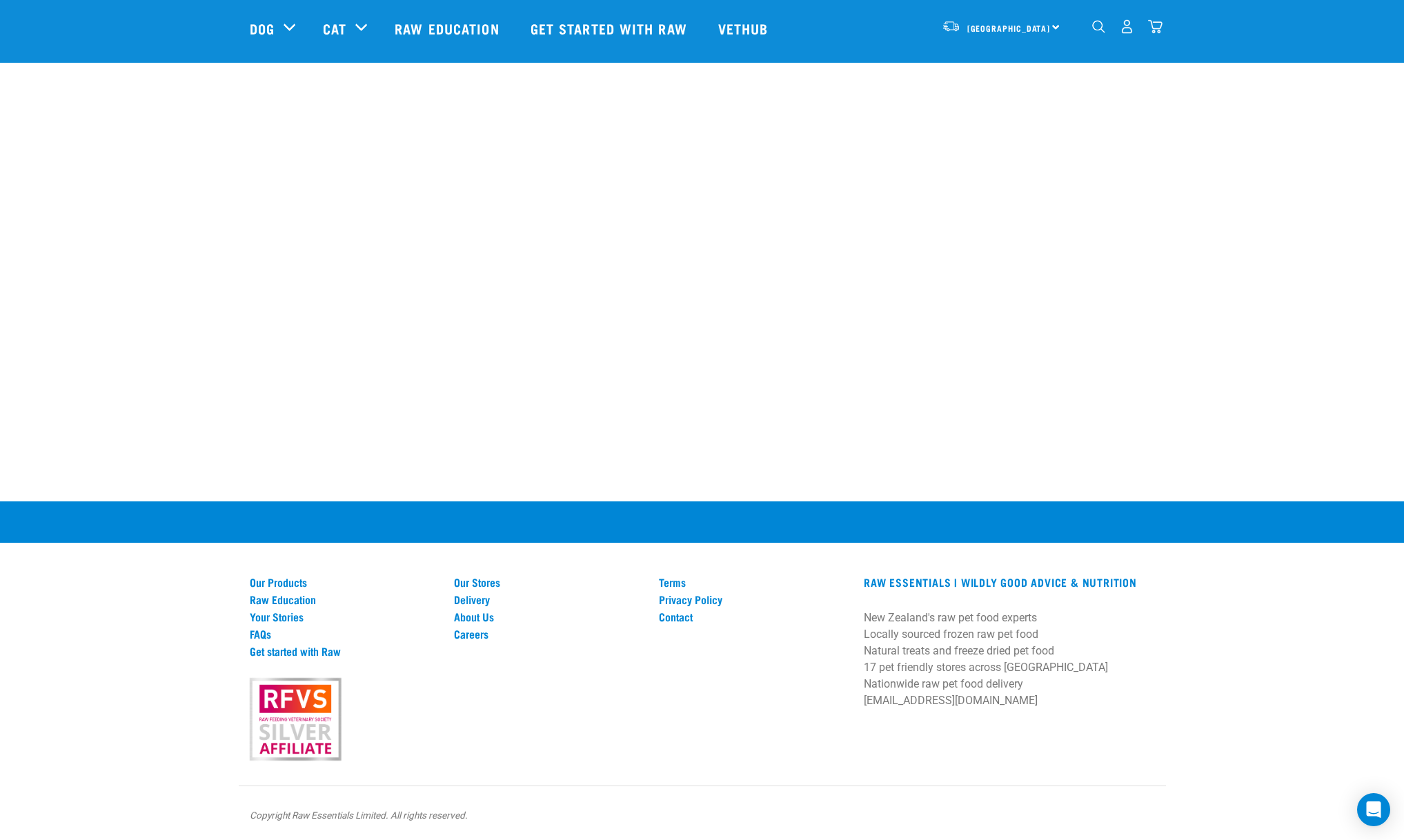
scroll to position [2495, 0]
